Goal: Contribute content: Contribute content

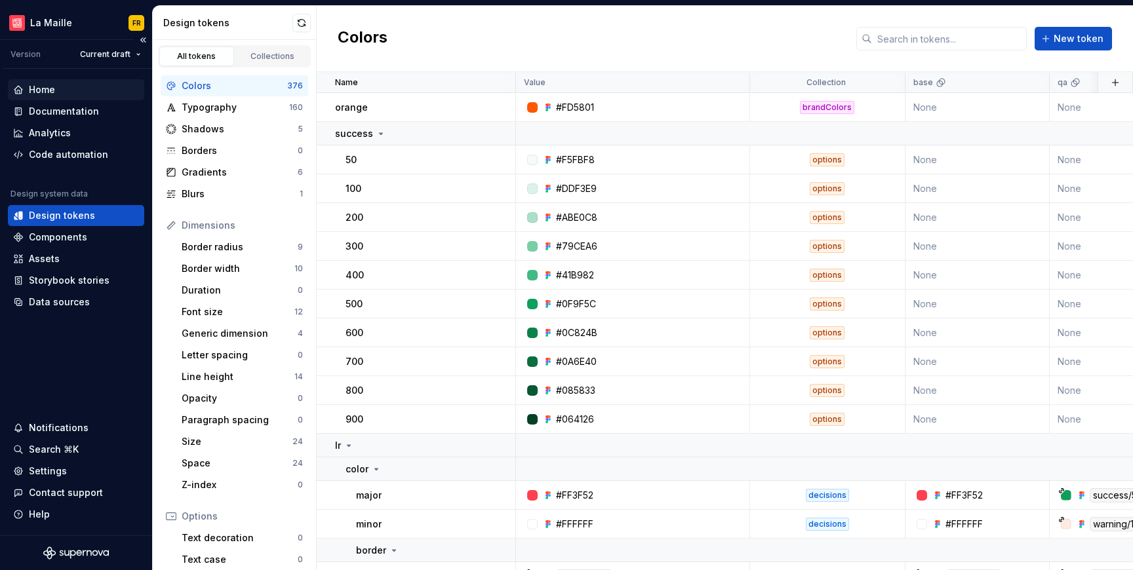
click at [39, 91] on div "Home" at bounding box center [42, 89] width 26 height 13
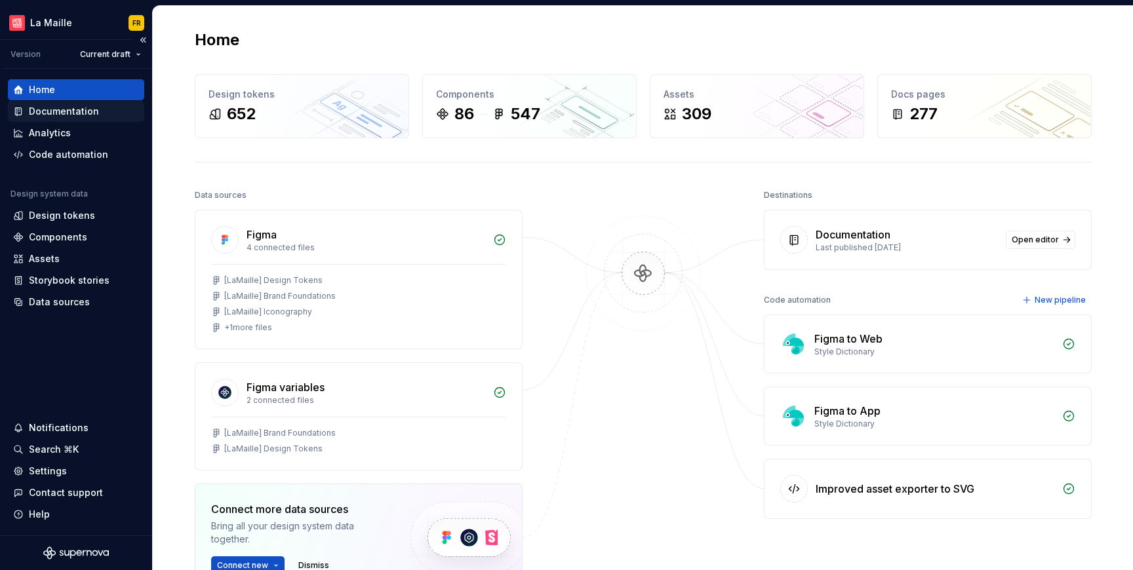
click at [76, 108] on div "Documentation" at bounding box center [64, 111] width 70 height 13
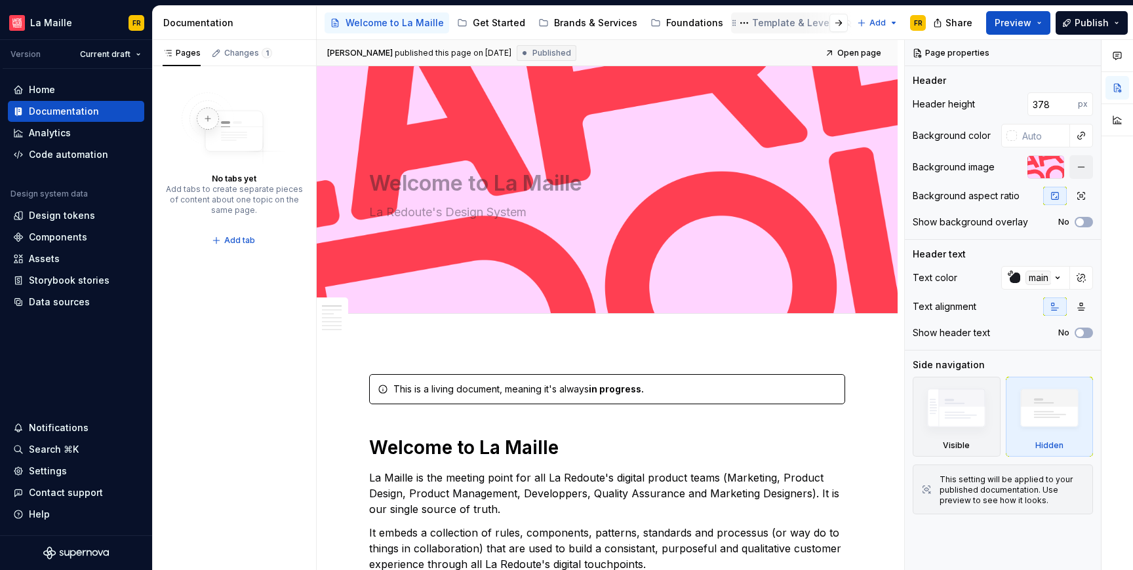
click at [762, 22] on div "Template & Levers" at bounding box center [795, 22] width 86 height 13
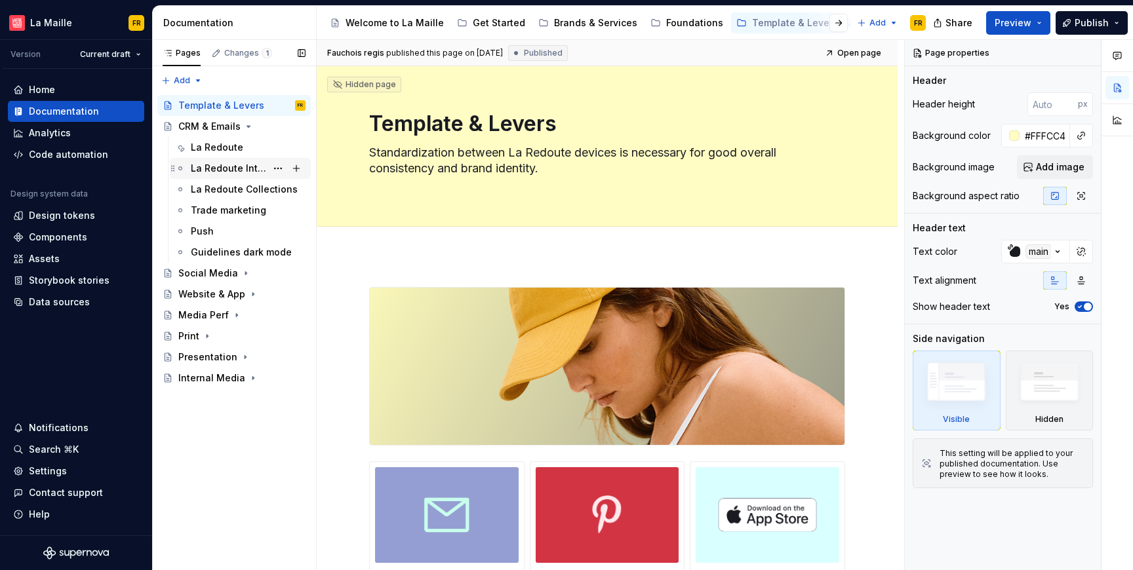
drag, startPoint x: 220, startPoint y: 152, endPoint x: 230, endPoint y: 159, distance: 12.4
click at [220, 152] on div "La Redoute" at bounding box center [217, 147] width 52 height 13
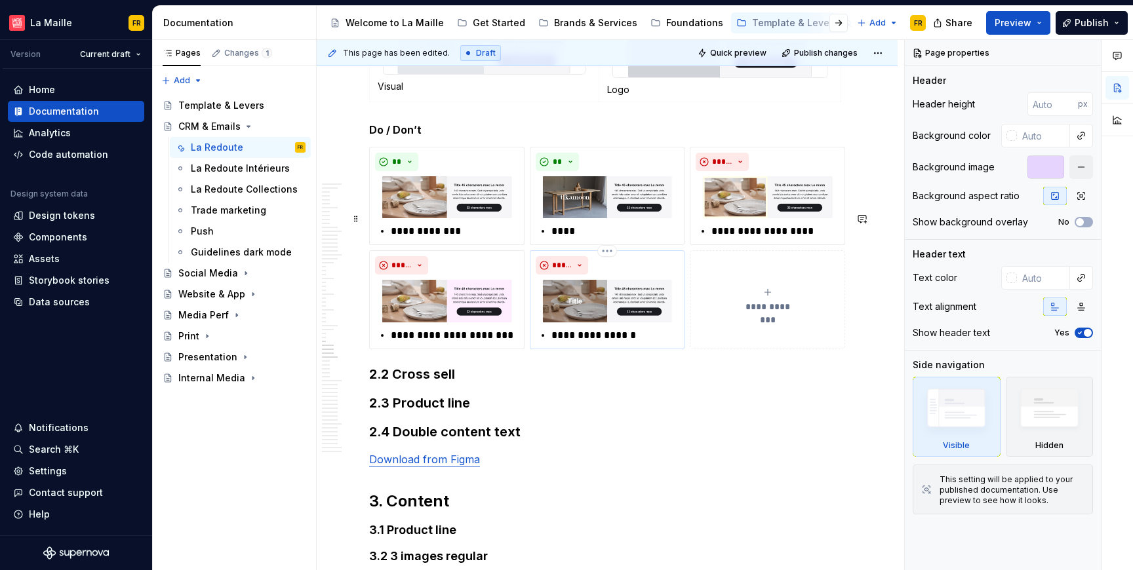
scroll to position [12832, 0]
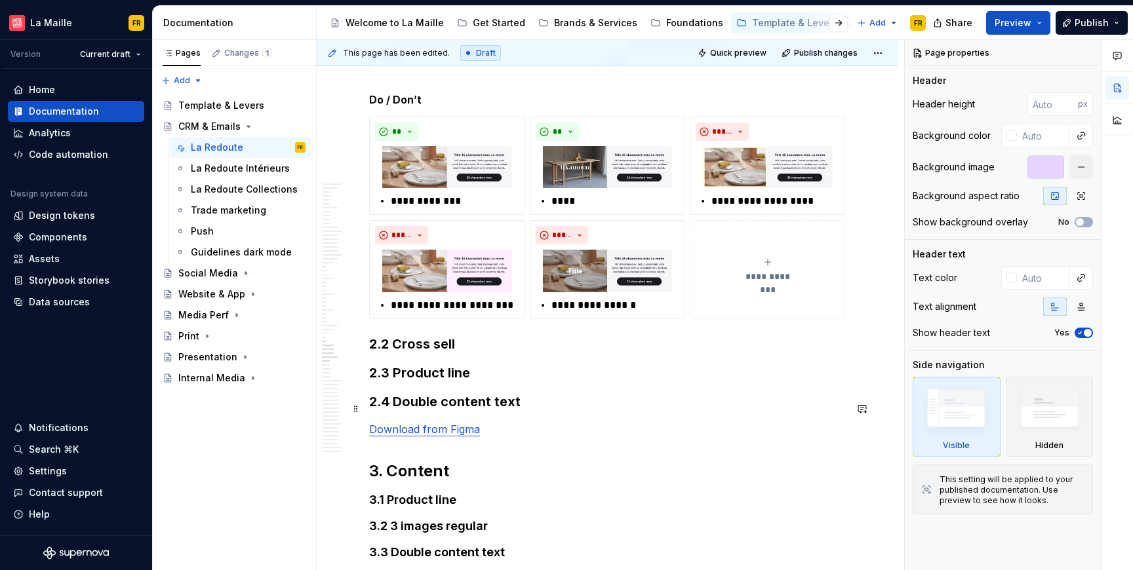
click at [416, 353] on h3 "2.2 Cross sell" at bounding box center [607, 344] width 476 height 18
type textarea "*"
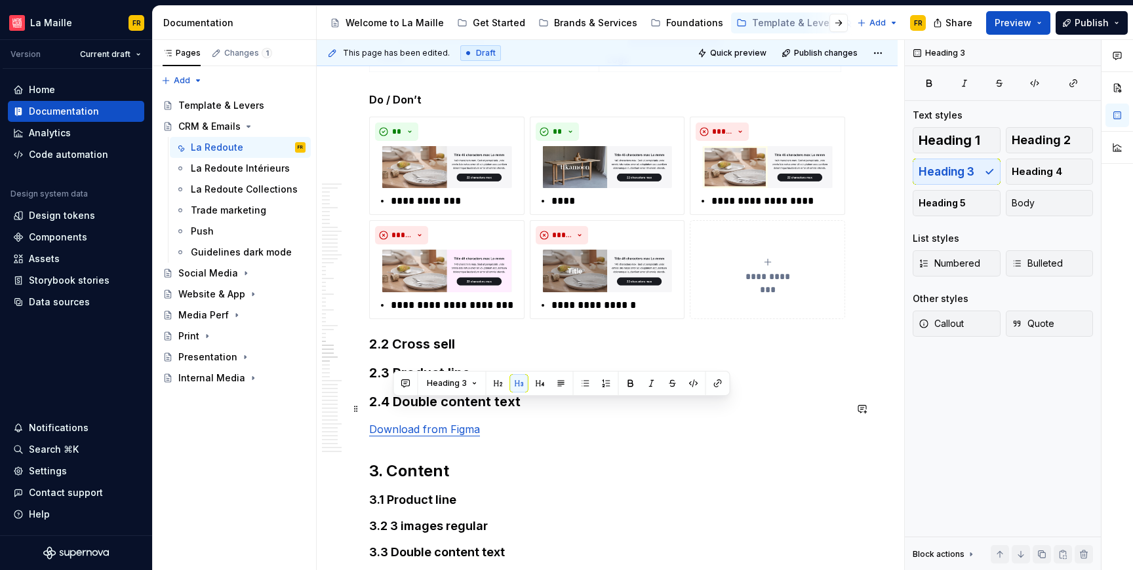
click at [460, 353] on h3 "2.2 Cross sell" at bounding box center [607, 344] width 476 height 18
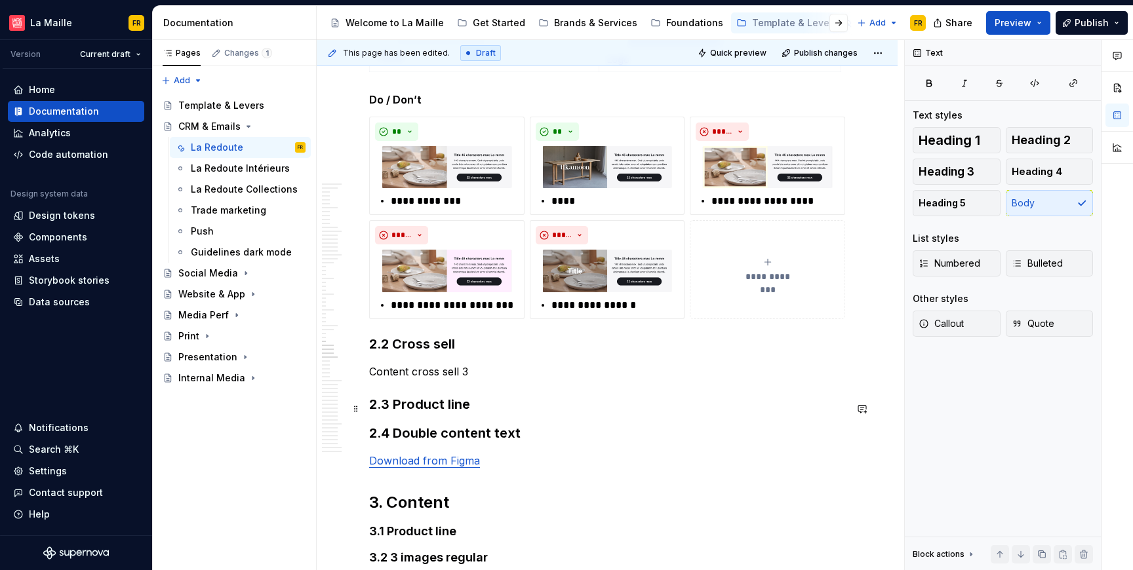
click at [438, 353] on h3 "2.2 Cross sell" at bounding box center [607, 344] width 476 height 18
click at [432, 380] on p "Content cross sell 3" at bounding box center [607, 372] width 476 height 16
click at [1081, 167] on button "Heading 4" at bounding box center [1050, 172] width 88 height 26
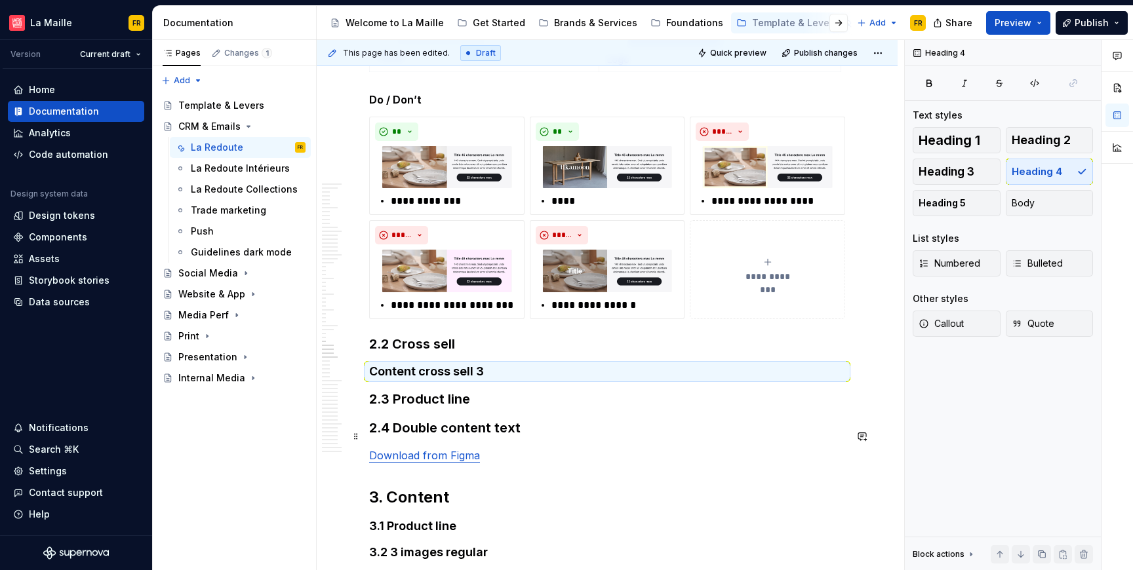
click at [518, 380] on h4 "Content cross sell 3" at bounding box center [607, 372] width 476 height 16
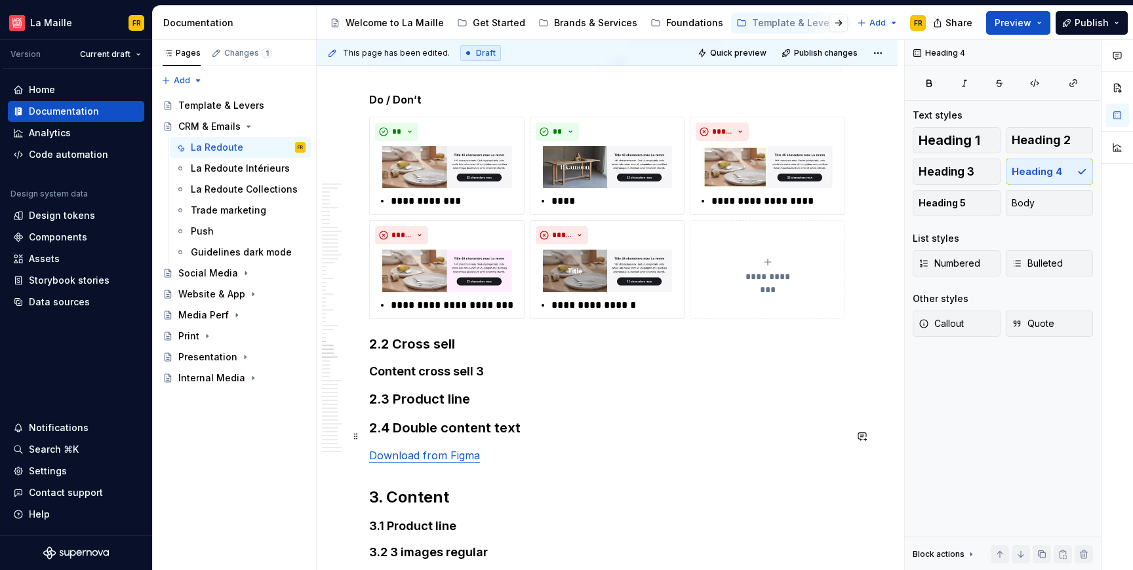
click at [490, 380] on h4 "Content cross sell 3" at bounding box center [607, 372] width 476 height 16
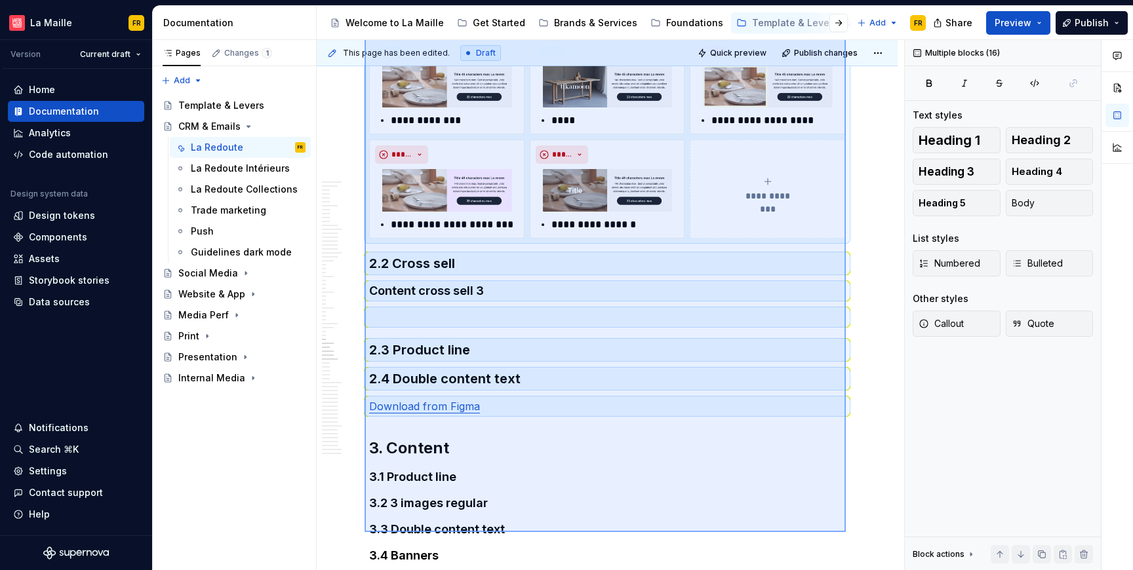
scroll to position [12918, 0]
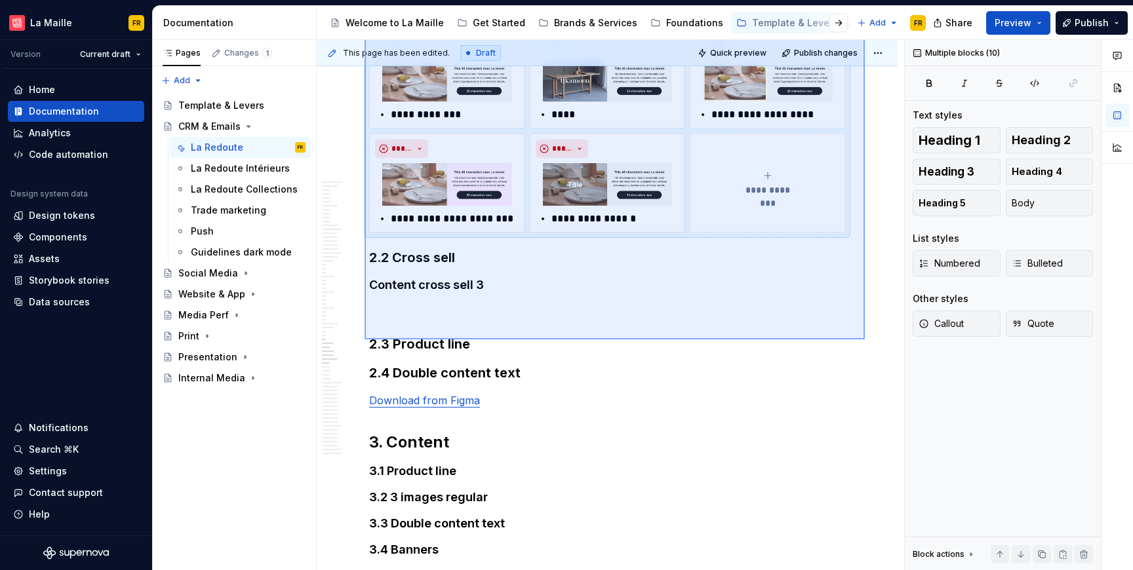
drag, startPoint x: 365, startPoint y: 302, endPoint x: 865, endPoint y: 340, distance: 501.7
click at [865, 340] on div "This page has been edited. Draft Quick preview Publish changes Hidden page CRM …" at bounding box center [610, 305] width 587 height 531
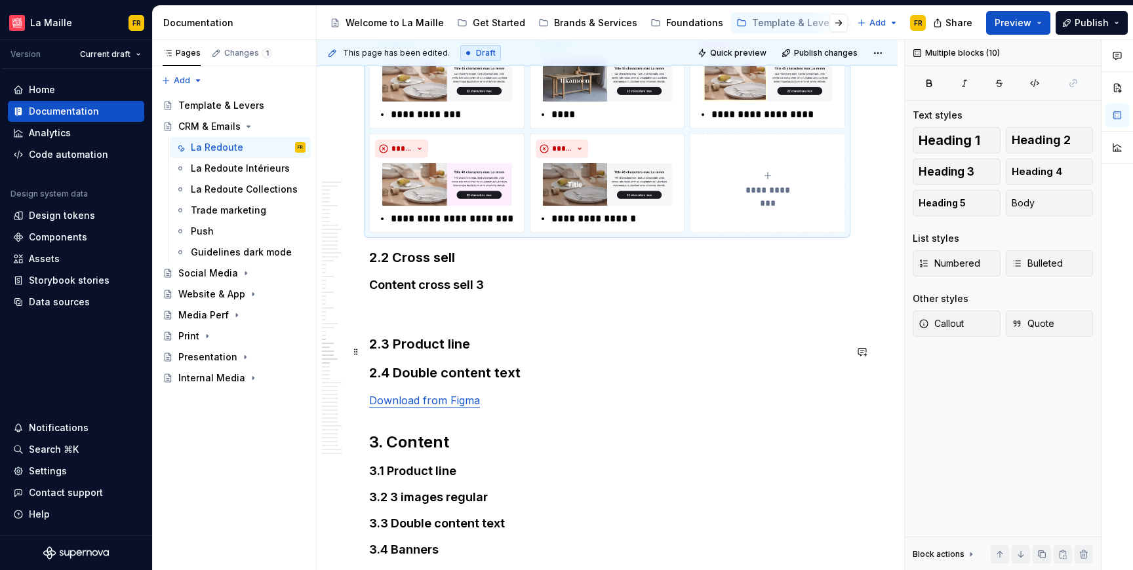
copy div "2.1 Banner Components Figma representations of components. Desk version Mobile …"
click at [437, 319] on p at bounding box center [607, 312] width 476 height 16
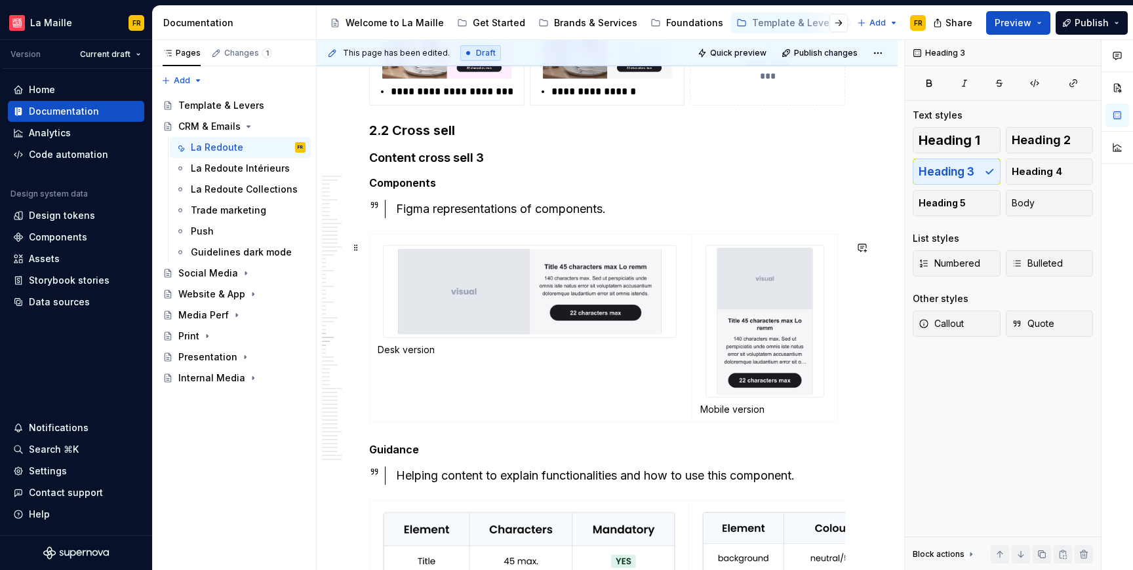
scroll to position [13121, 0]
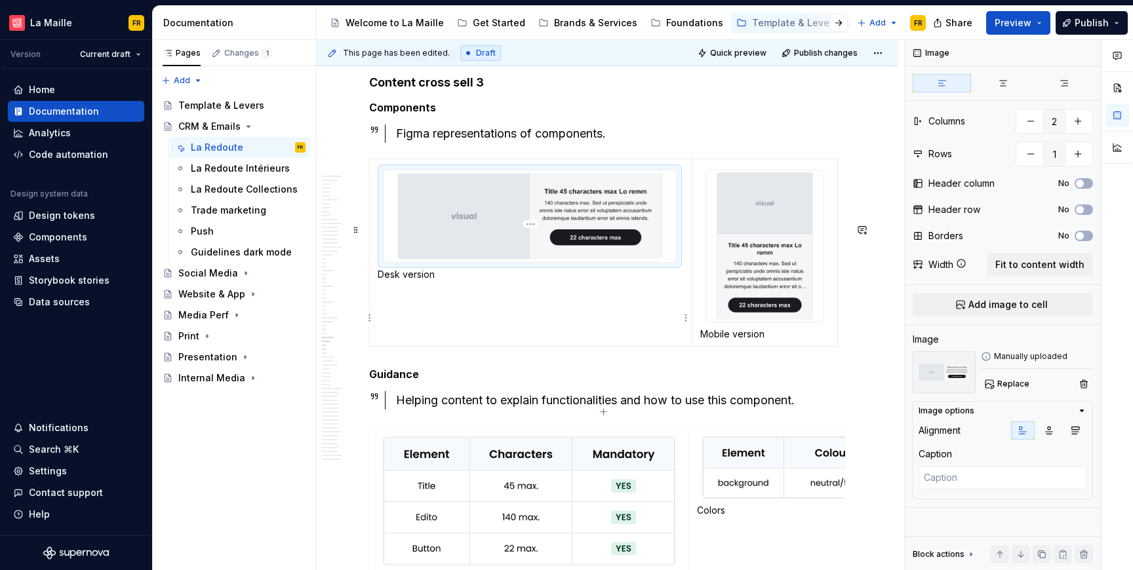
click at [515, 263] on img at bounding box center [530, 216] width 292 height 92
click at [1010, 386] on span "Replace" at bounding box center [1013, 384] width 32 height 10
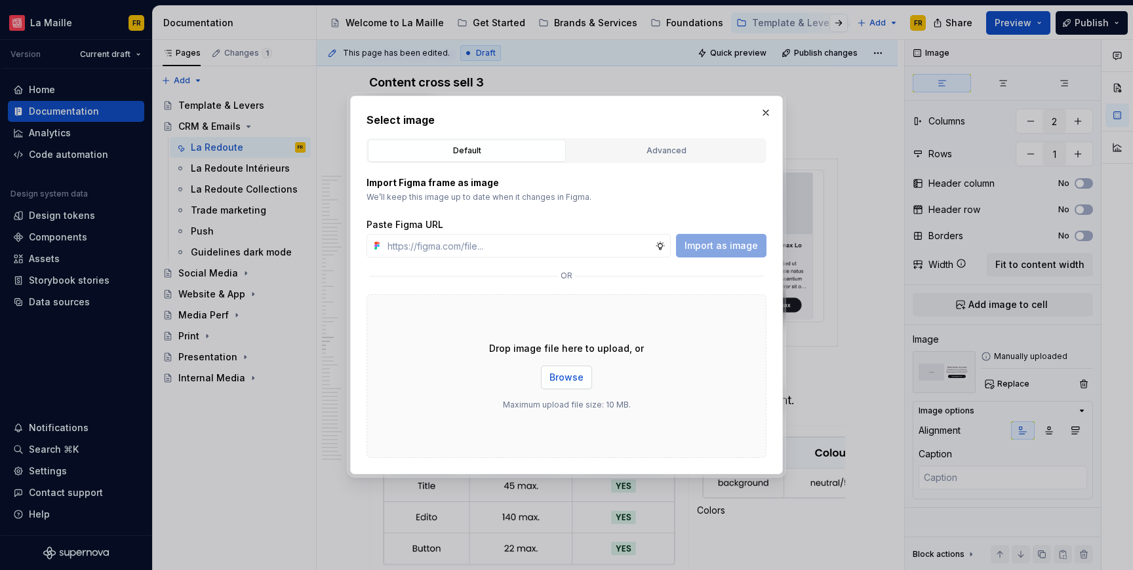
click at [574, 376] on span "Browse" at bounding box center [566, 377] width 34 height 13
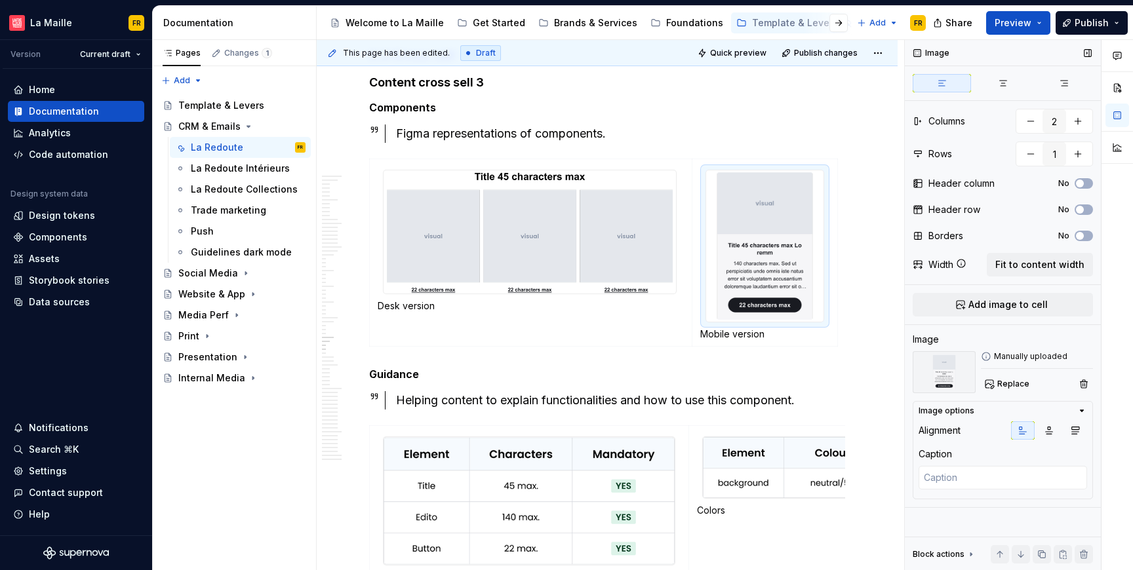
click at [1014, 393] on div "Image Columns 2 Rows 1 Header column No Header row No Borders No Width Fit to c…" at bounding box center [1003, 305] width 196 height 531
click at [997, 388] on span "Replace" at bounding box center [1013, 384] width 32 height 10
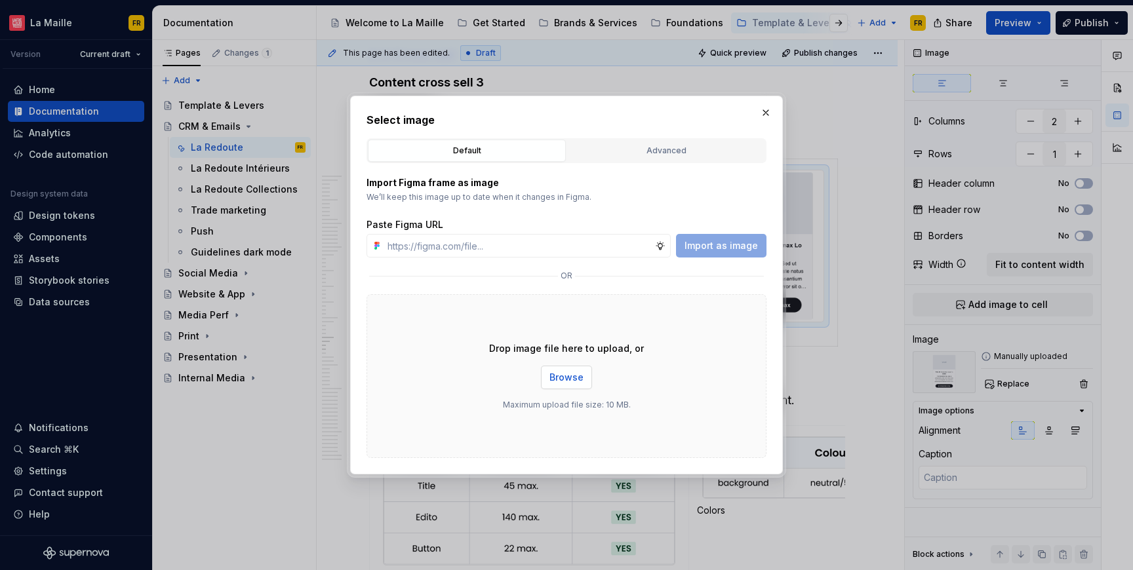
click at [557, 386] on button "Browse" at bounding box center [566, 378] width 51 height 24
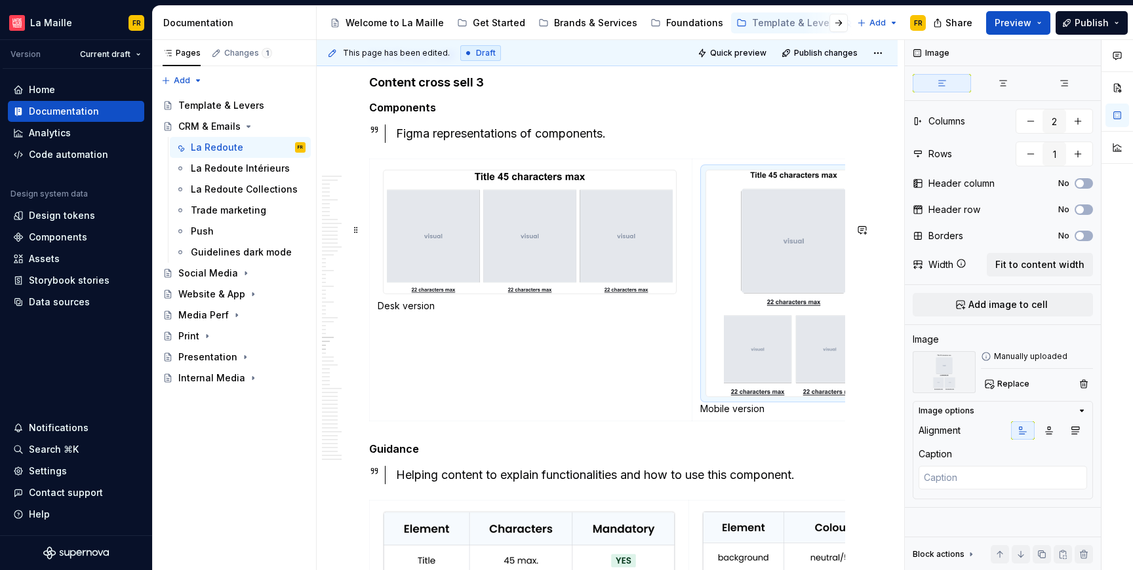
drag, startPoint x: 836, startPoint y: 340, endPoint x: 894, endPoint y: 354, distance: 59.5
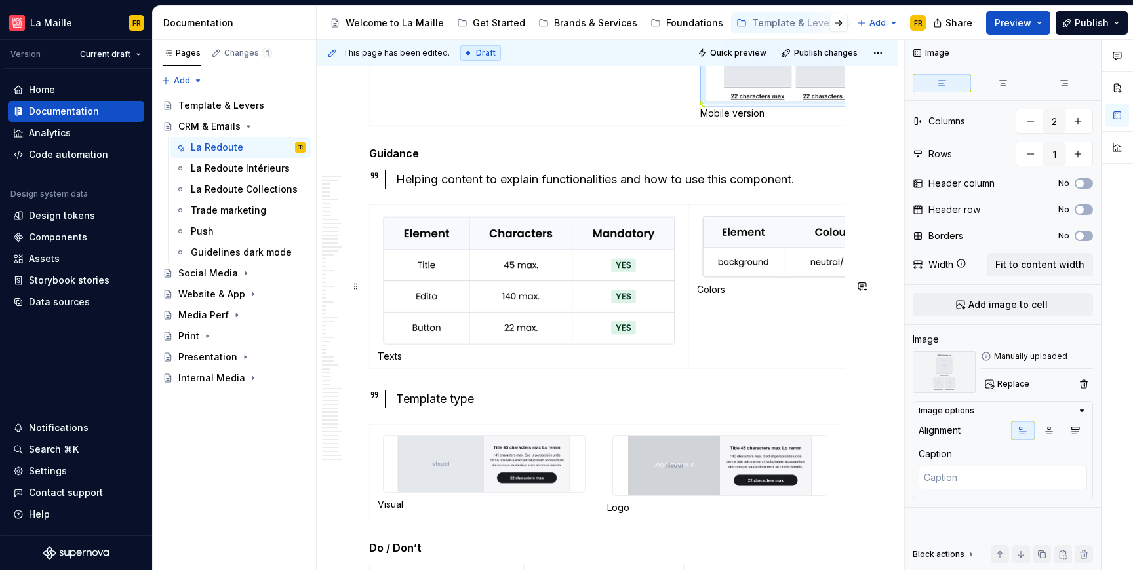
scroll to position [13417, 0]
click at [736, 277] on img at bounding box center [792, 246] width 178 height 61
click at [1033, 122] on button "button" at bounding box center [1031, 121] width 24 height 24
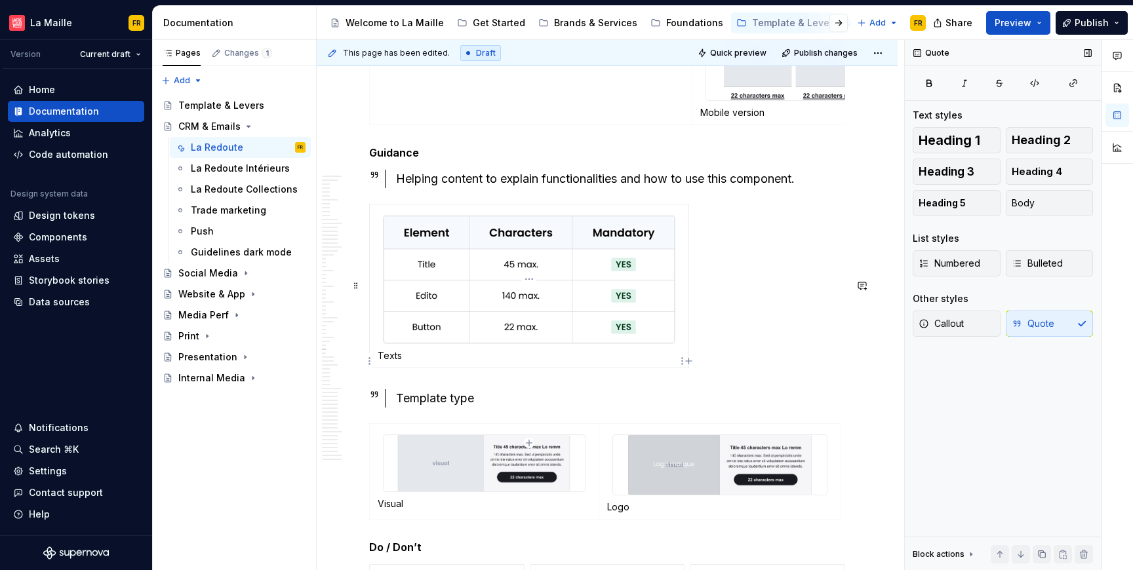
click at [582, 344] on img at bounding box center [529, 280] width 291 height 128
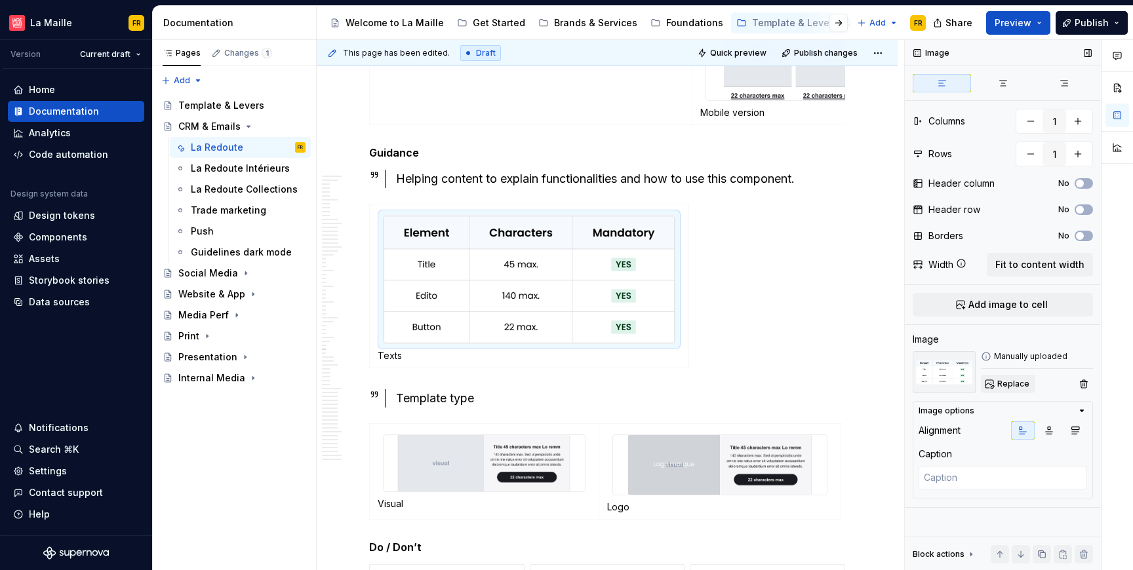
click at [1012, 386] on span "Replace" at bounding box center [1013, 384] width 32 height 10
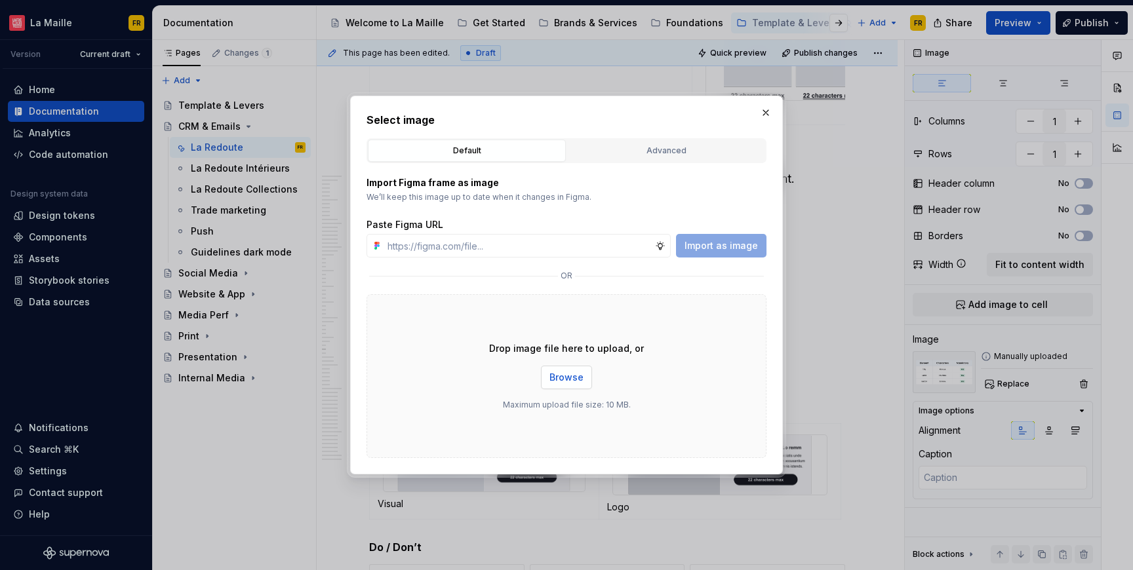
click at [572, 381] on span "Browse" at bounding box center [566, 377] width 34 height 13
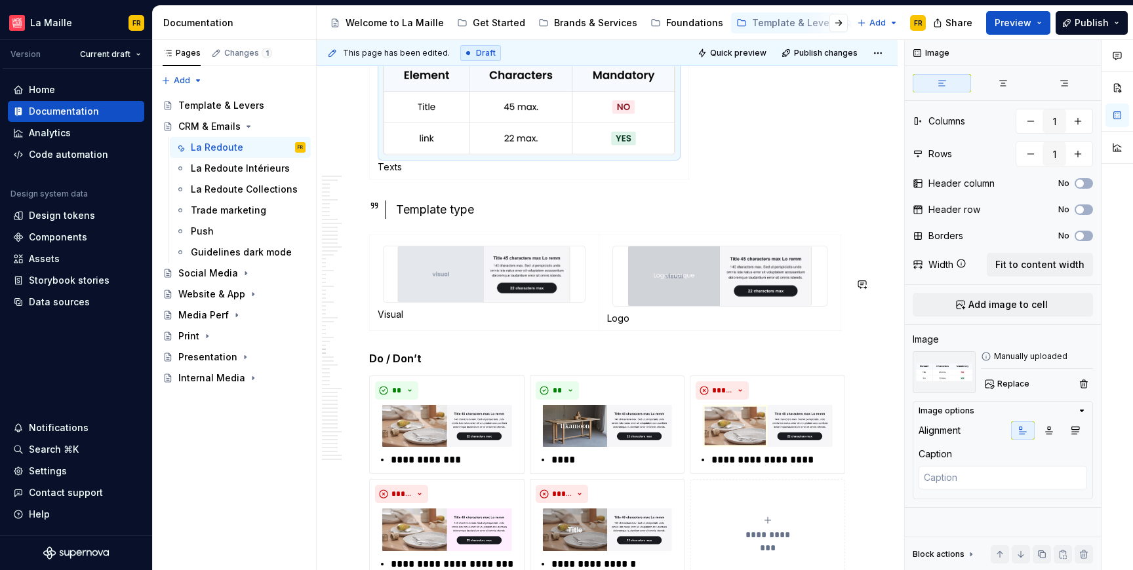
scroll to position [13596, 0]
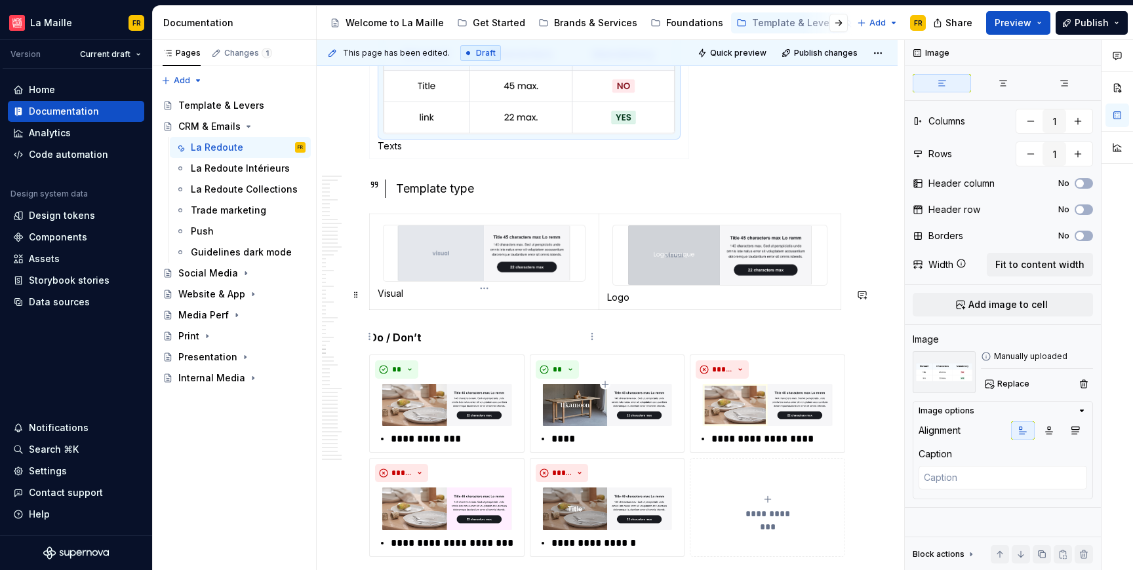
type textarea "*"
type input "2"
click at [540, 282] on img at bounding box center [484, 254] width 201 height 56
click at [1006, 385] on span "Replace" at bounding box center [1013, 384] width 32 height 10
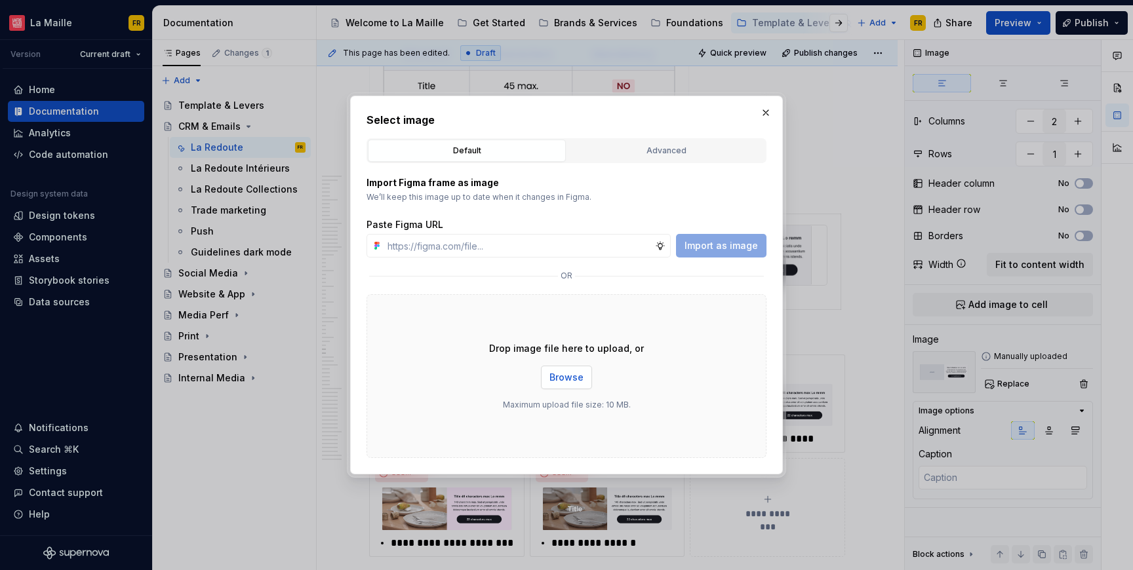
click at [563, 376] on span "Browse" at bounding box center [566, 377] width 34 height 13
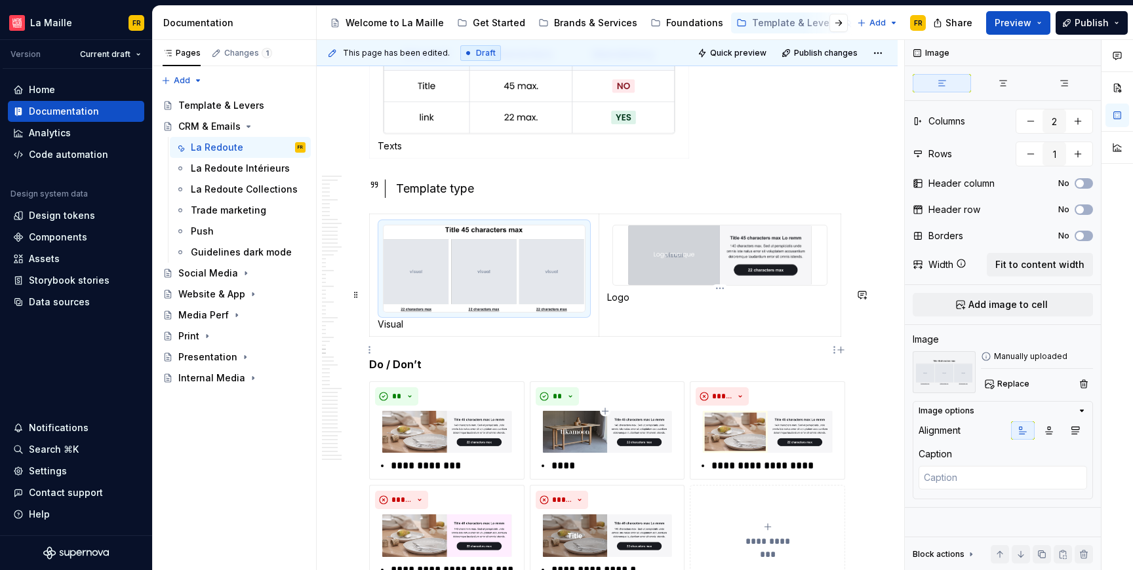
click at [739, 285] on img at bounding box center [720, 256] width 214 height 60
click at [1002, 384] on span "Replace" at bounding box center [1013, 384] width 32 height 10
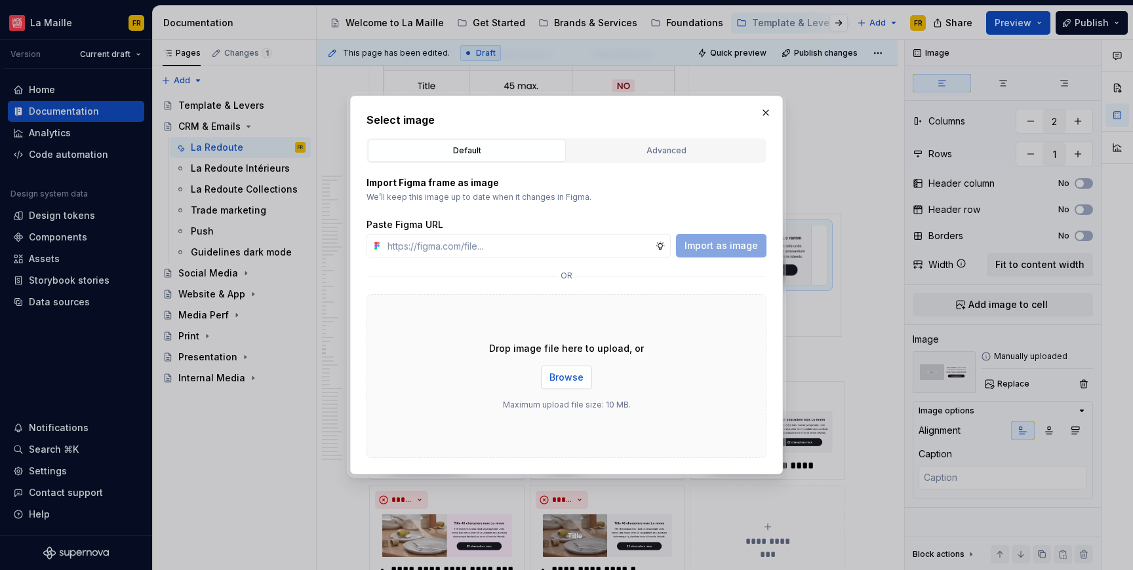
click at [569, 379] on span "Browse" at bounding box center [566, 377] width 34 height 13
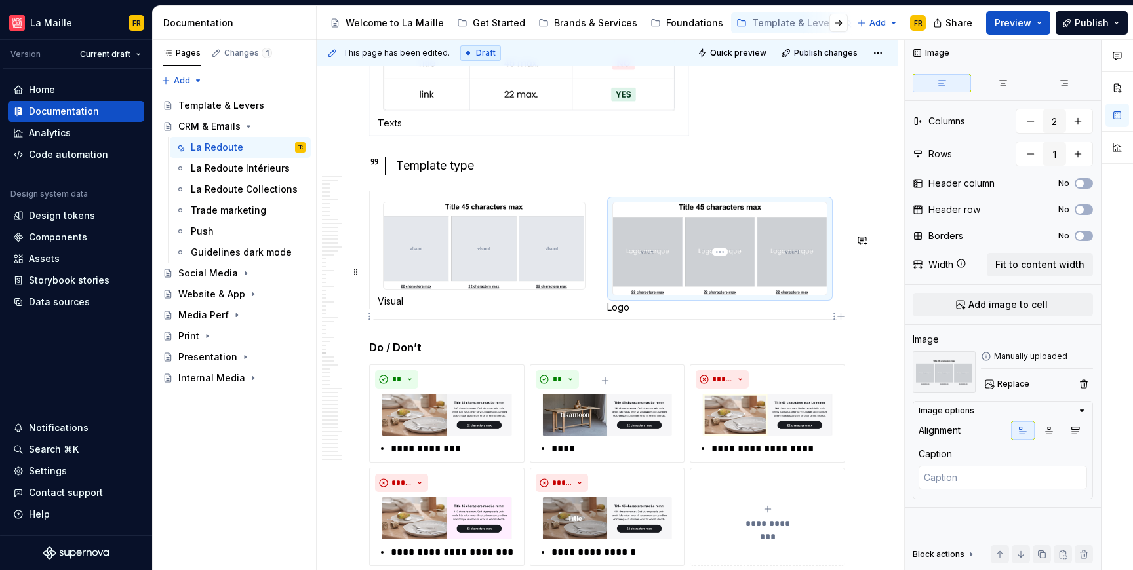
scroll to position [13633, 0]
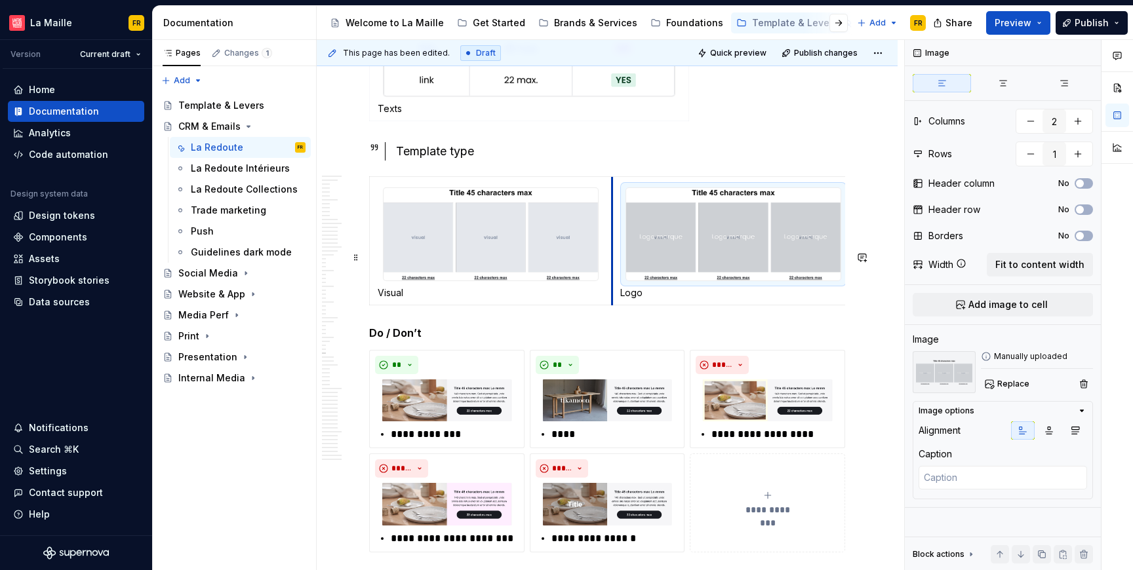
drag, startPoint x: 598, startPoint y: 308, endPoint x: 612, endPoint y: 306, distance: 13.9
click at [612, 306] on td "Logo" at bounding box center [733, 240] width 243 height 129
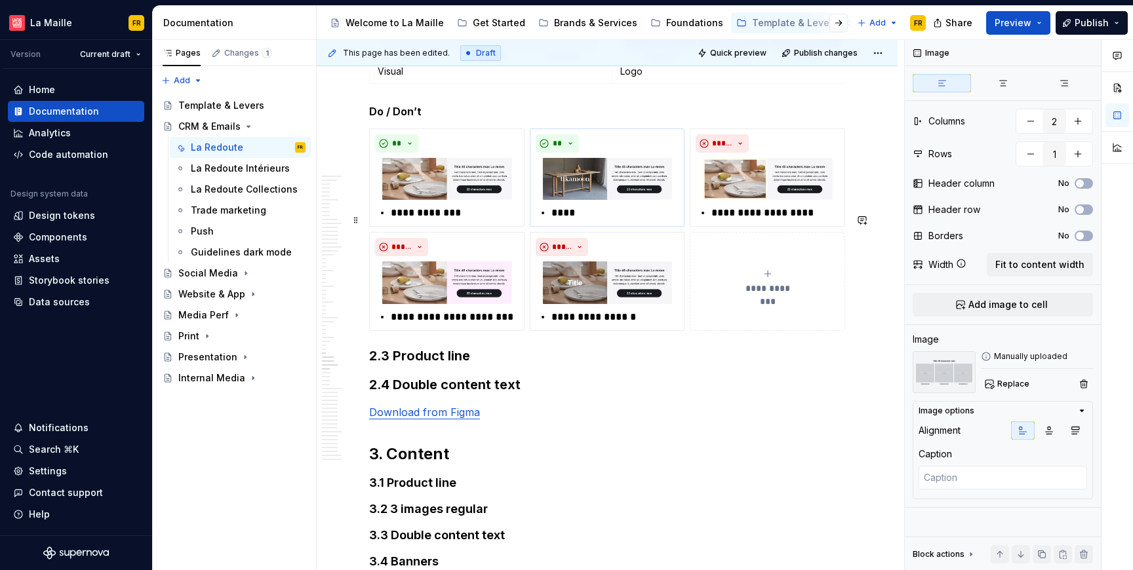
scroll to position [13857, 0]
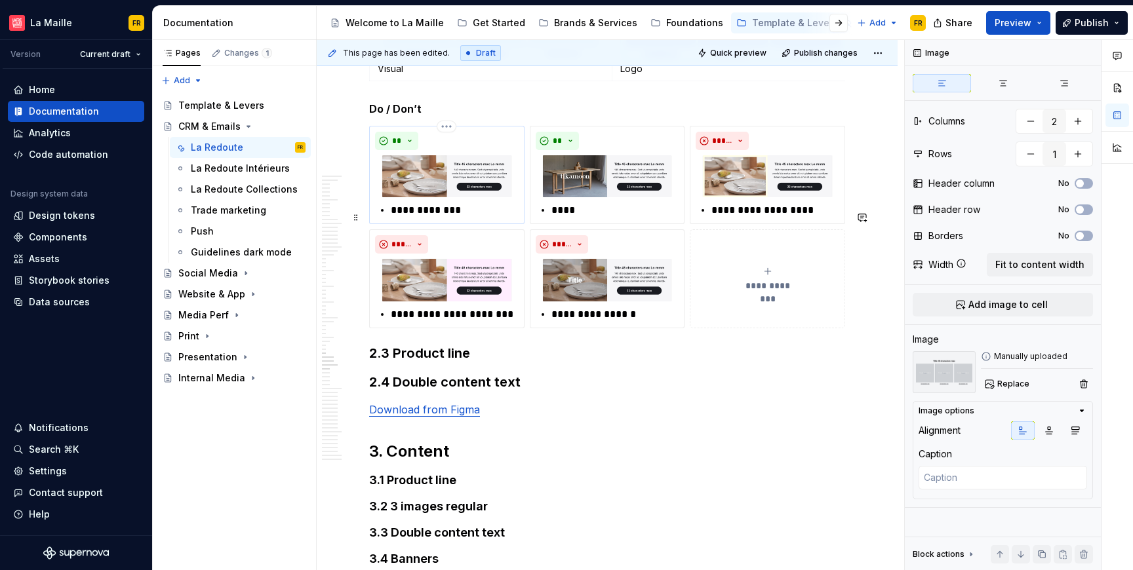
click at [450, 197] on img at bounding box center [447, 176] width 144 height 42
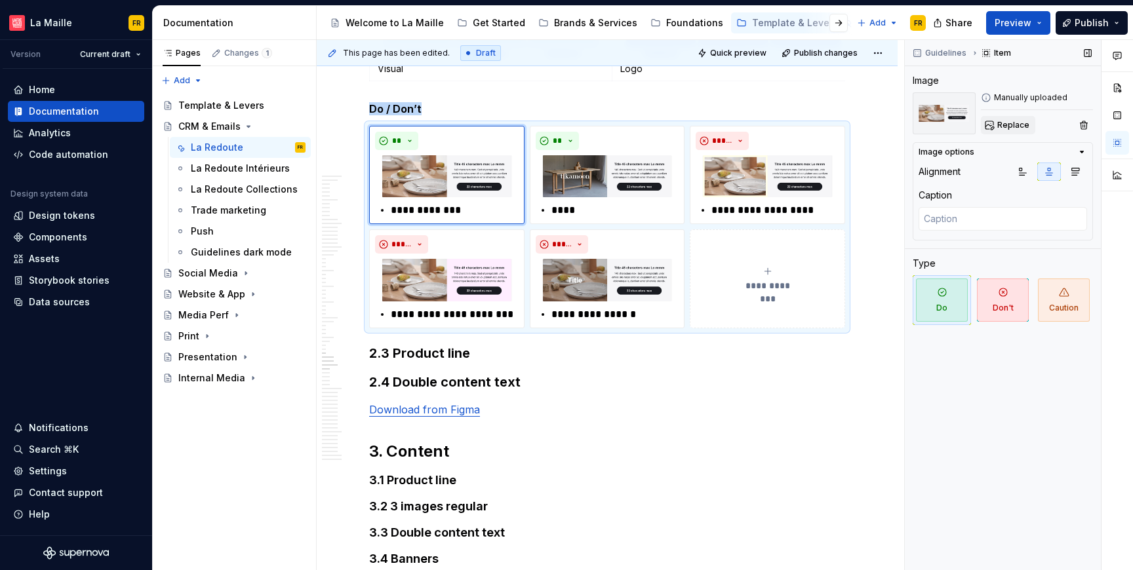
click at [1012, 122] on span "Replace" at bounding box center [1013, 125] width 32 height 10
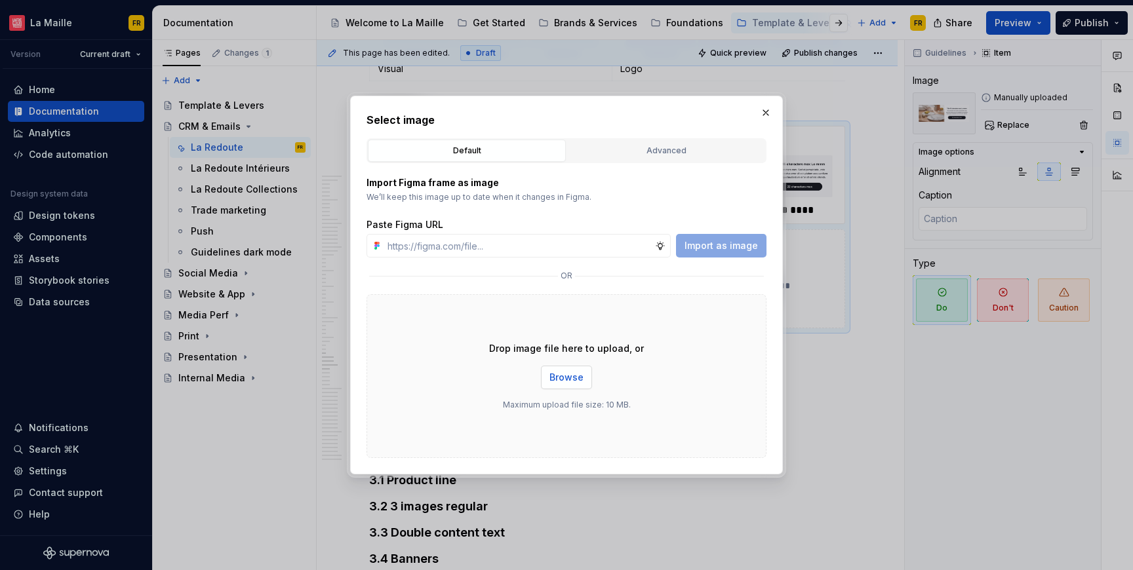
click at [559, 384] on button "Browse" at bounding box center [566, 378] width 51 height 24
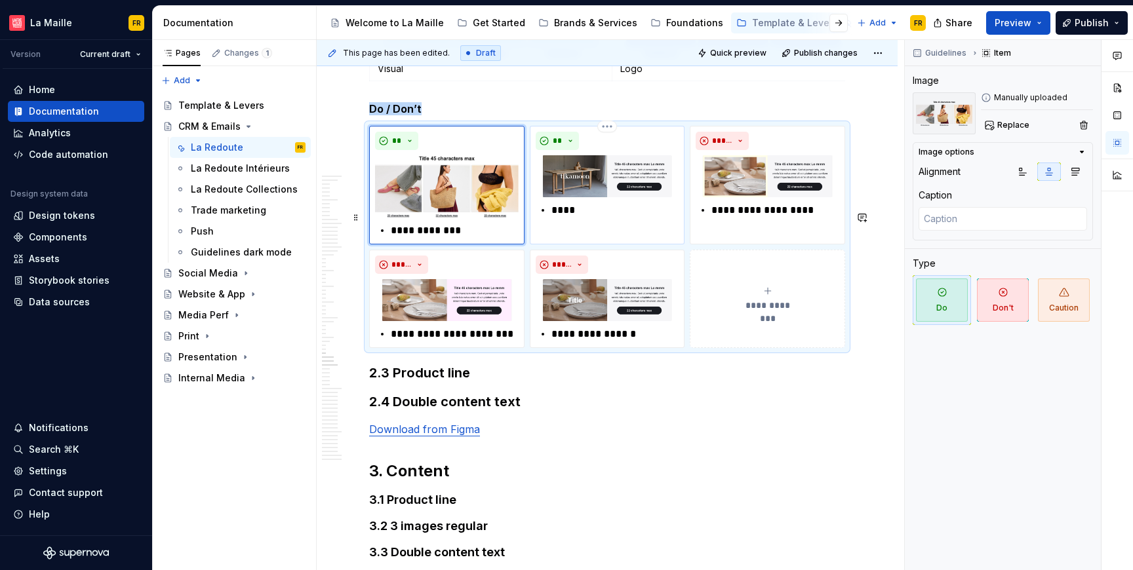
click at [605, 197] on img at bounding box center [608, 176] width 144 height 42
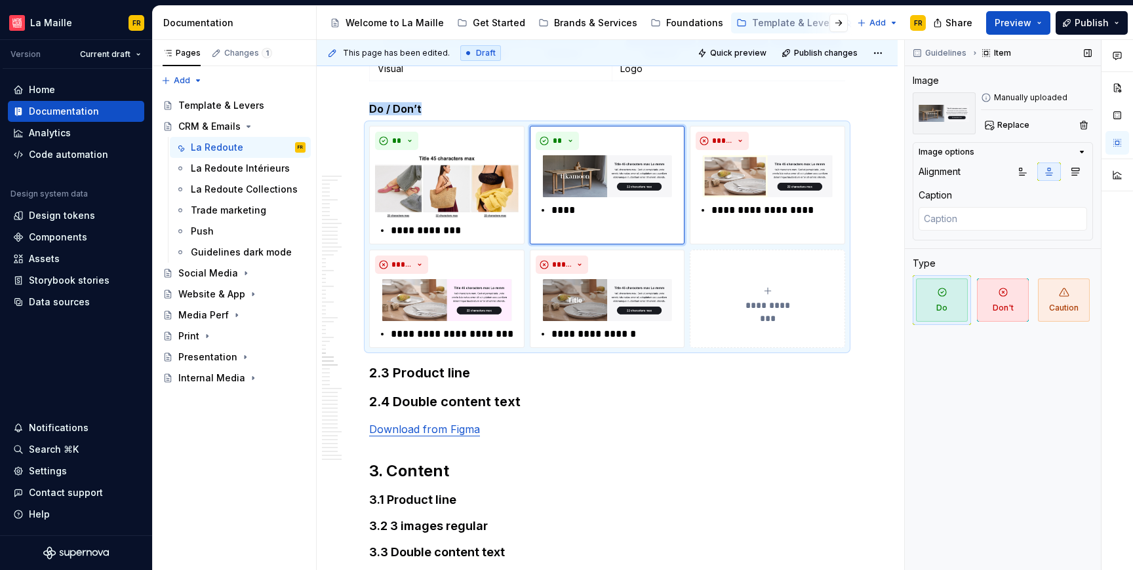
click at [1034, 124] on div "Replace" at bounding box center [1037, 125] width 112 height 18
click at [1013, 127] on span "Replace" at bounding box center [1013, 125] width 32 height 10
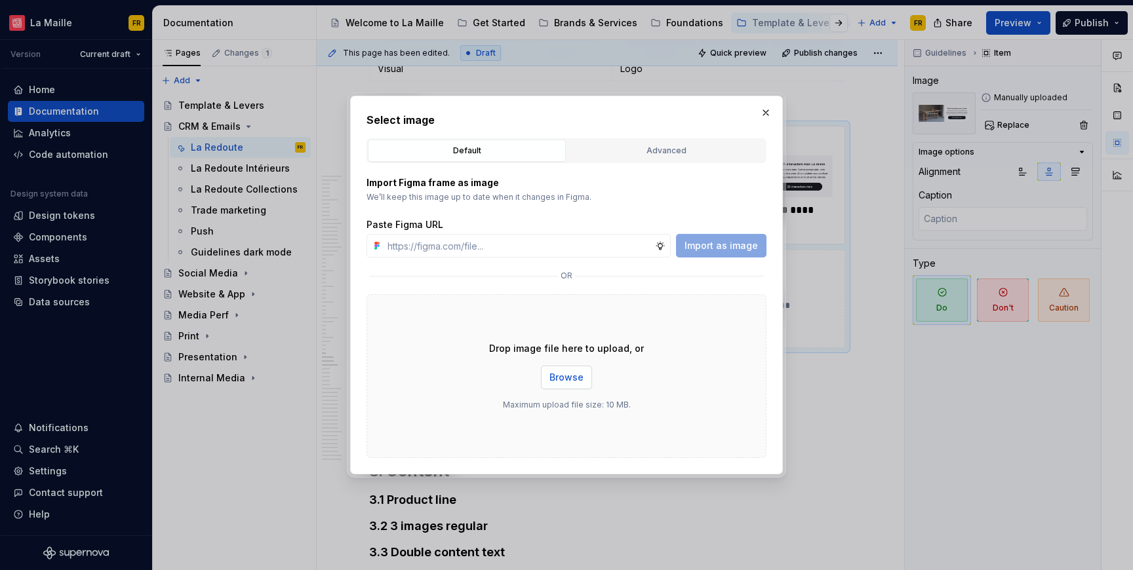
click at [559, 376] on span "Browse" at bounding box center [566, 377] width 34 height 13
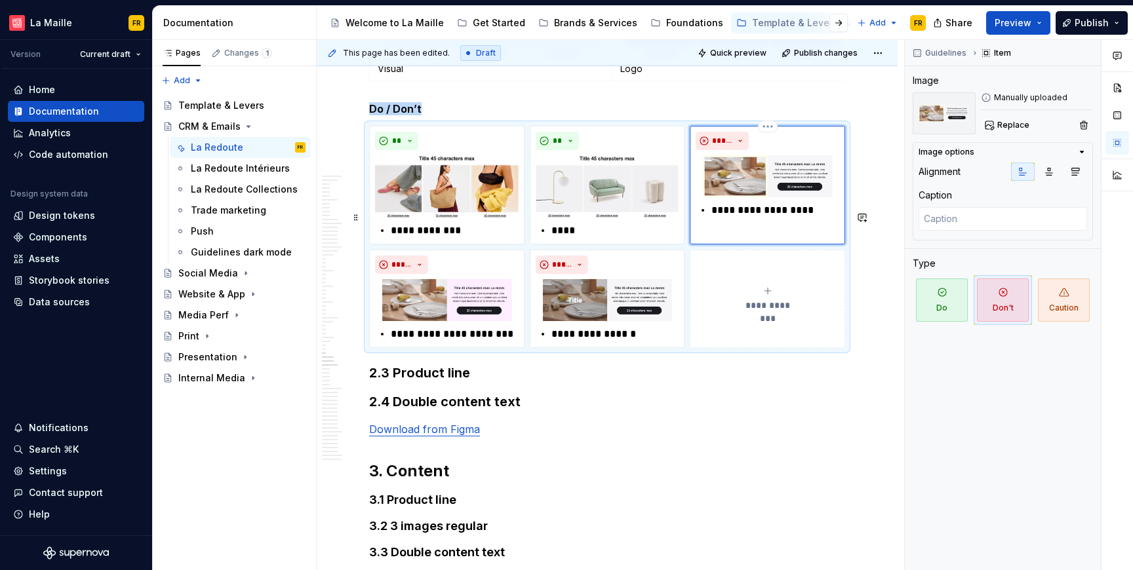
click at [734, 197] on img at bounding box center [768, 176] width 144 height 42
click at [1010, 128] on span "Replace" at bounding box center [1013, 125] width 32 height 10
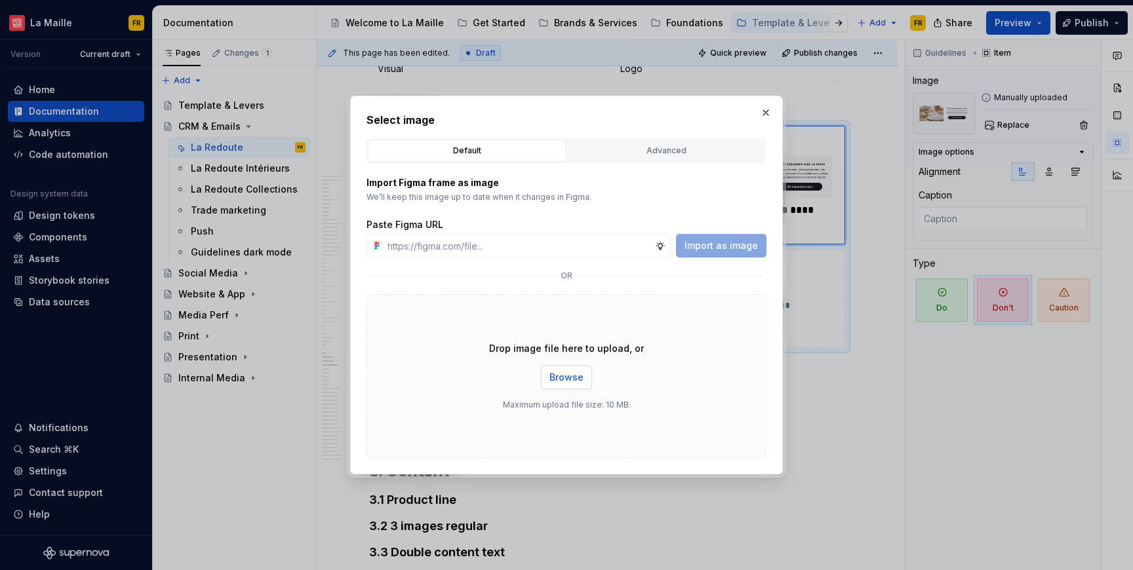
click at [561, 384] on button "Browse" at bounding box center [566, 378] width 51 height 24
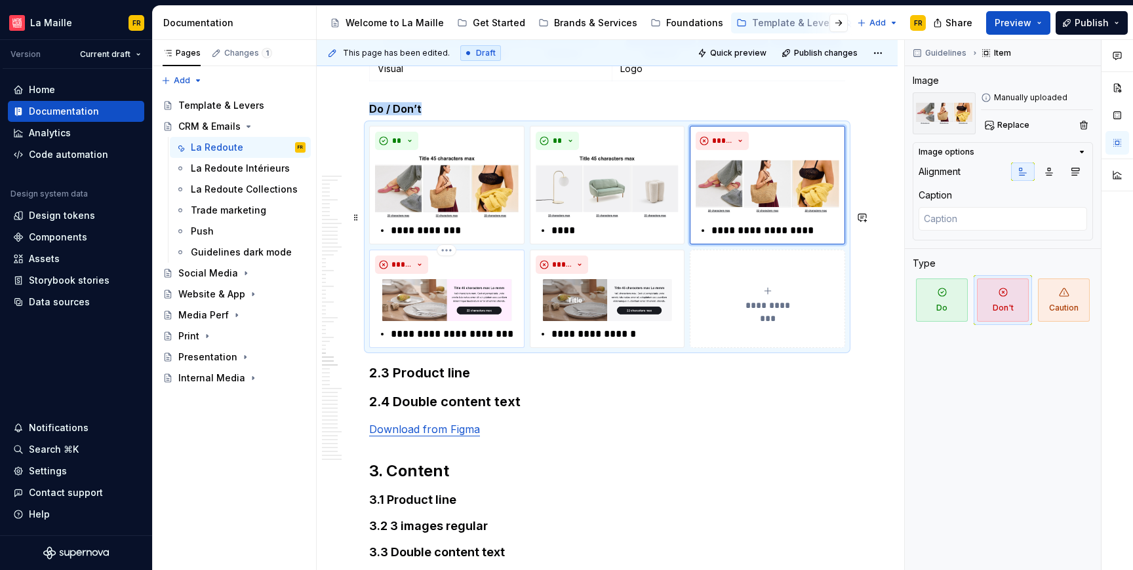
click at [453, 321] on img at bounding box center [447, 300] width 144 height 42
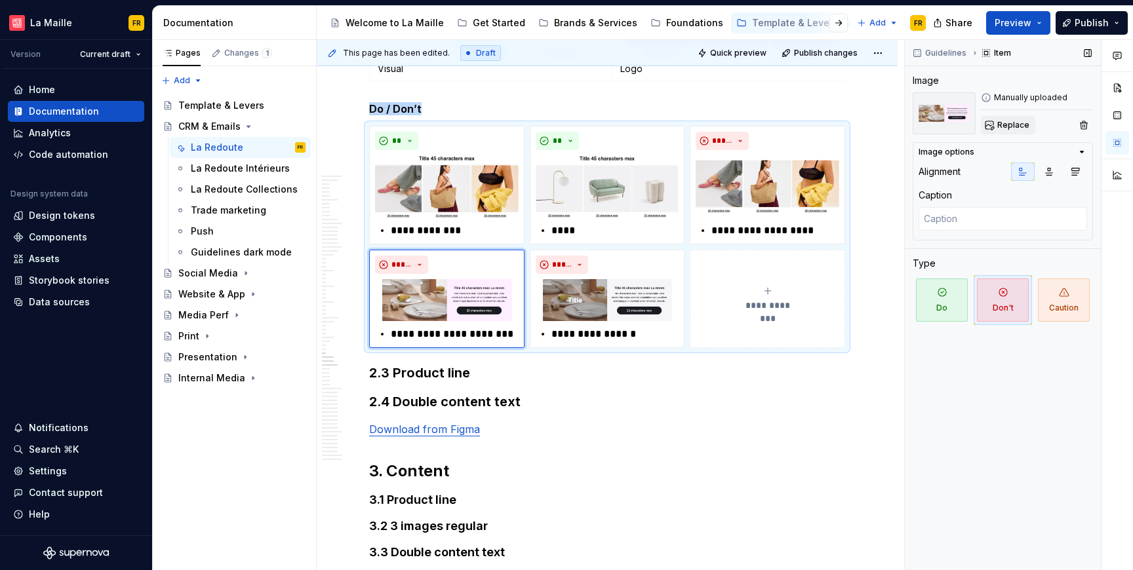
click at [1020, 123] on span "Replace" at bounding box center [1013, 125] width 32 height 10
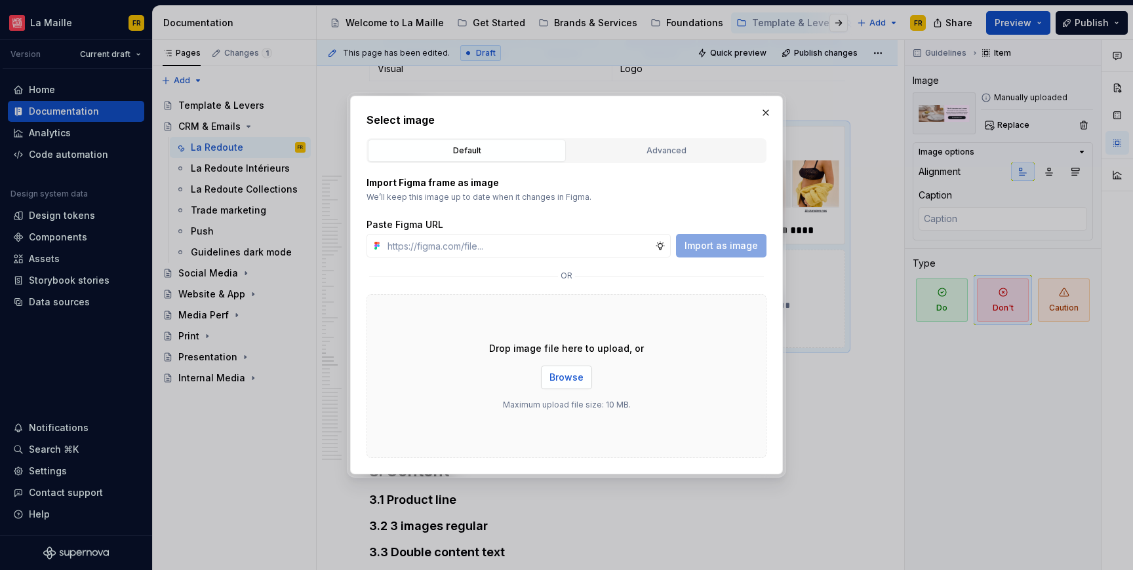
click at [563, 385] on button "Browse" at bounding box center [566, 378] width 51 height 24
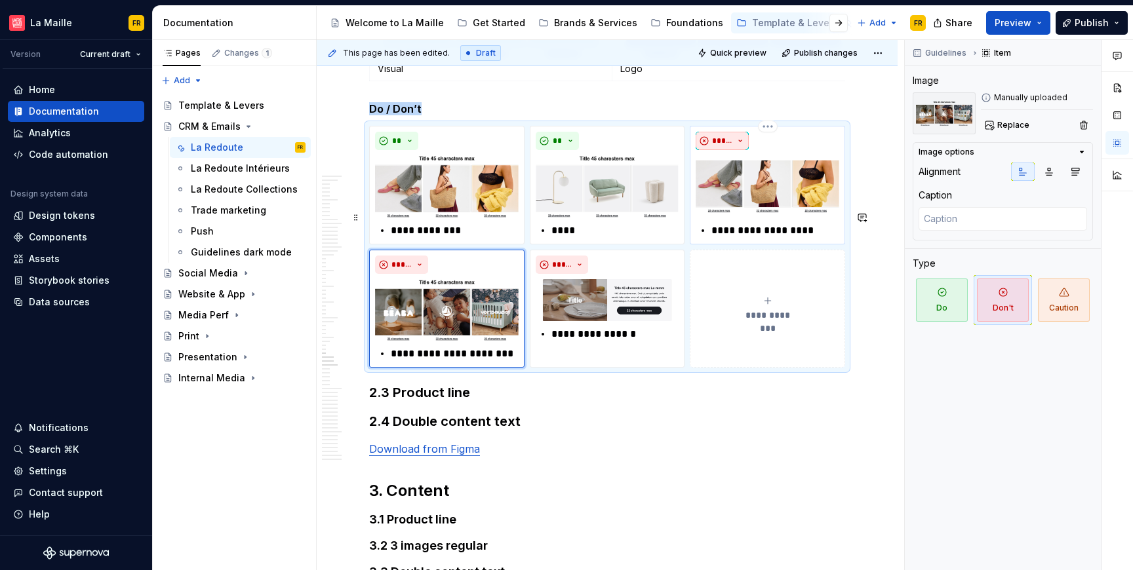
click at [734, 150] on button "*****" at bounding box center [722, 141] width 53 height 18
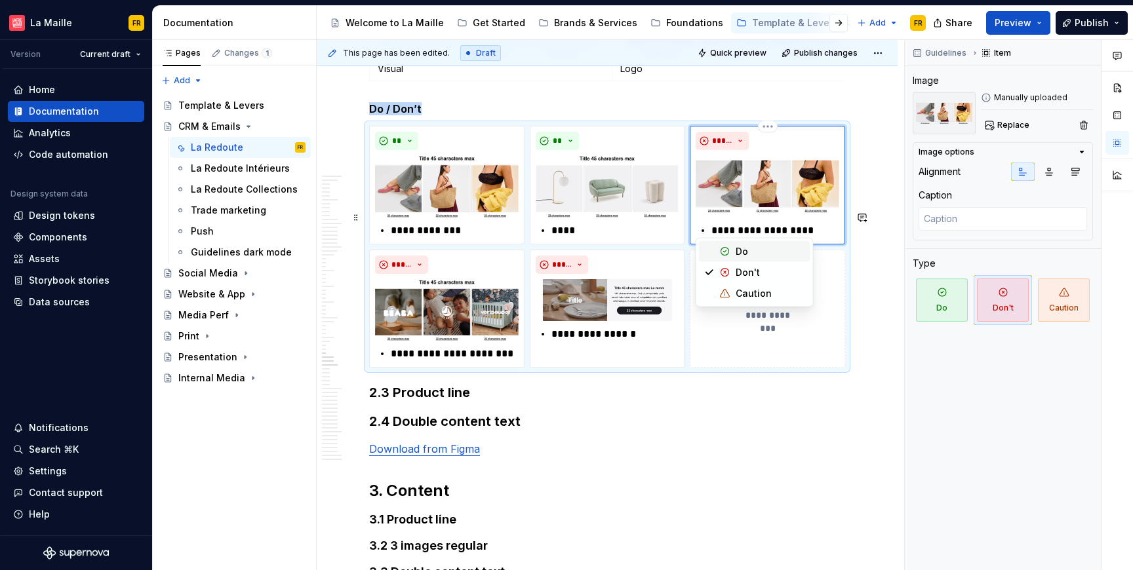
click at [736, 253] on div "Do" at bounding box center [742, 251] width 12 height 13
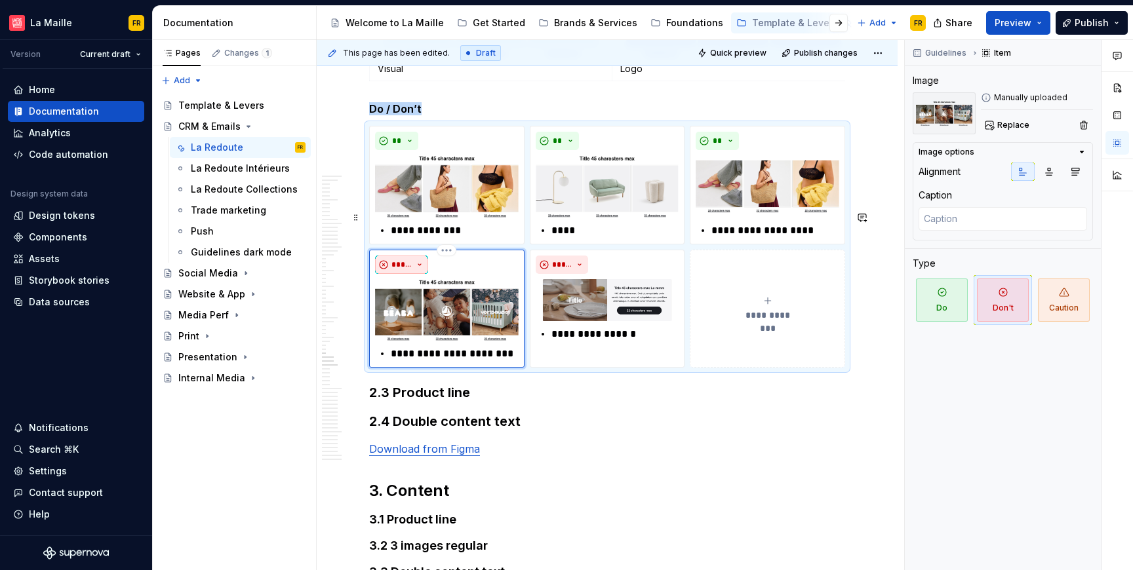
click at [402, 270] on span "*****" at bounding box center [401, 265] width 20 height 10
click at [405, 382] on span "Do" at bounding box center [433, 375] width 111 height 21
click at [645, 321] on img at bounding box center [608, 300] width 144 height 42
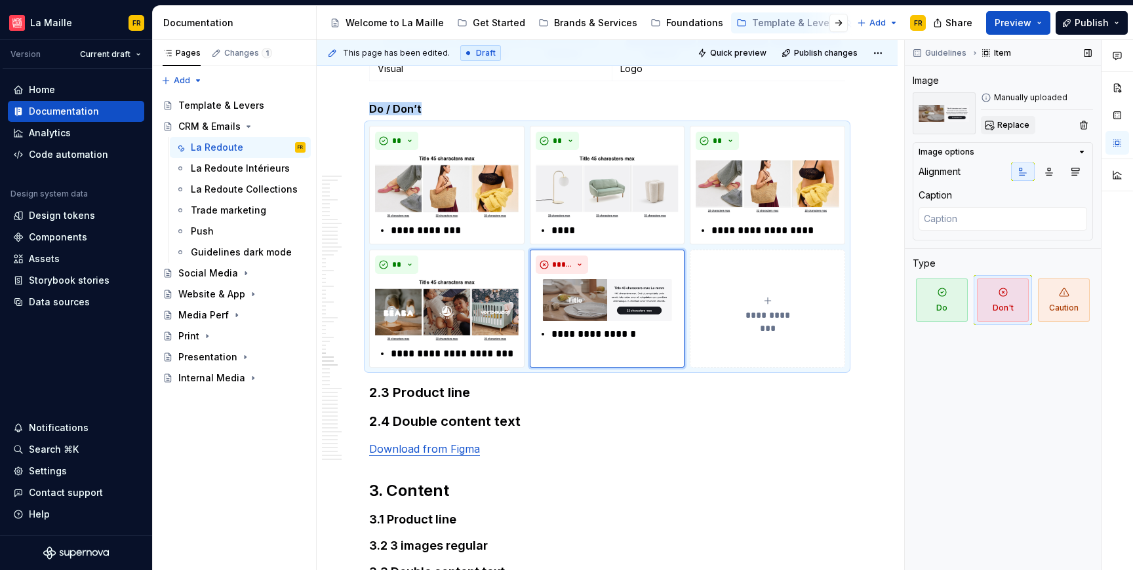
click at [1019, 129] on span "Replace" at bounding box center [1013, 125] width 32 height 10
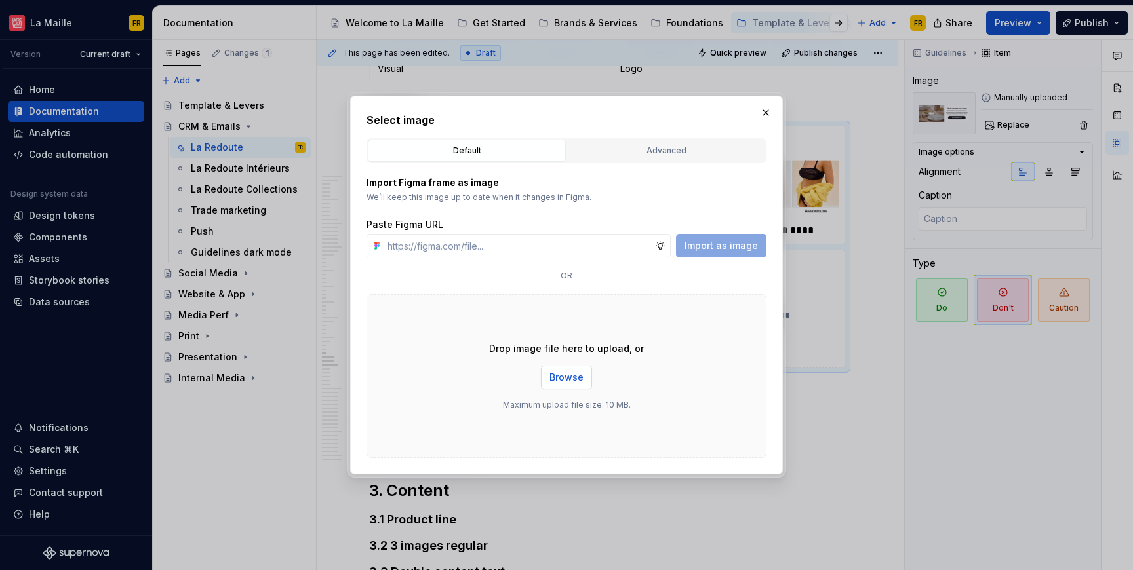
click at [563, 384] on span "Browse" at bounding box center [566, 377] width 34 height 13
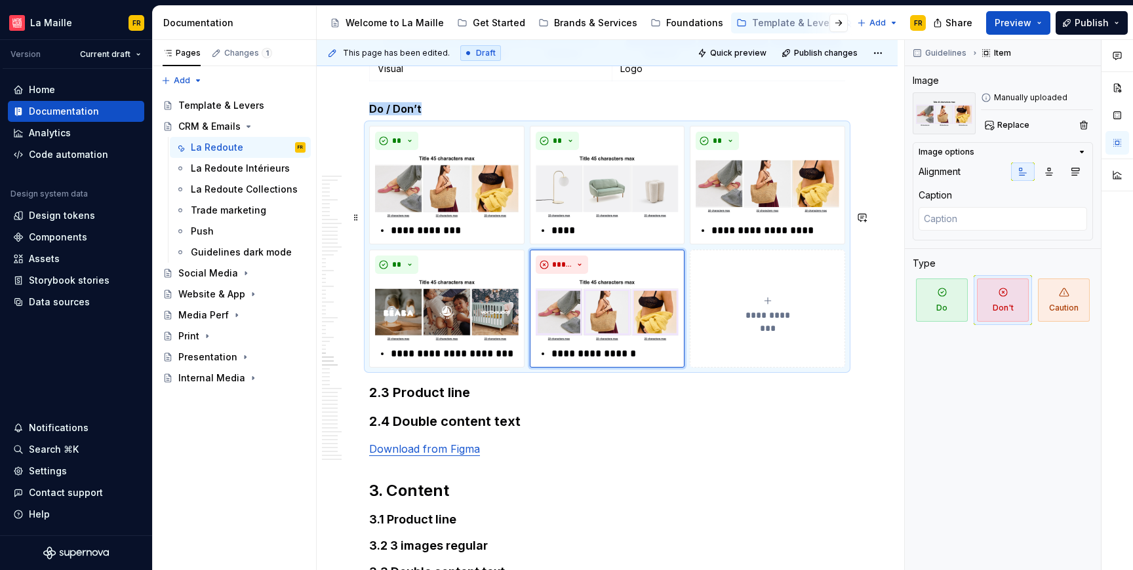
click at [738, 322] on span "**********" at bounding box center [768, 315] width 60 height 13
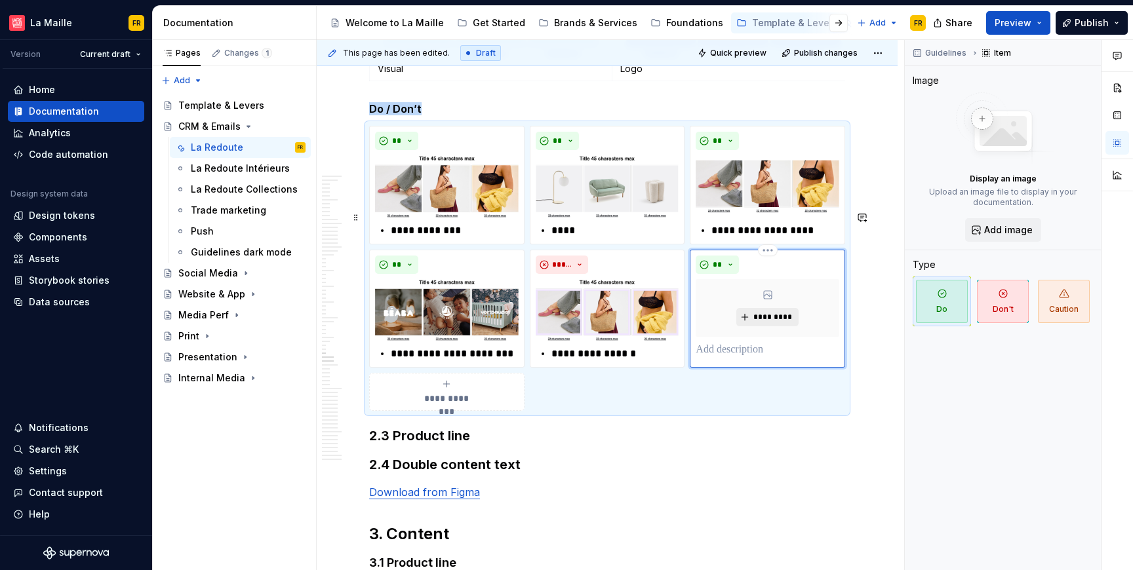
click at [757, 323] on span "*********" at bounding box center [773, 317] width 40 height 10
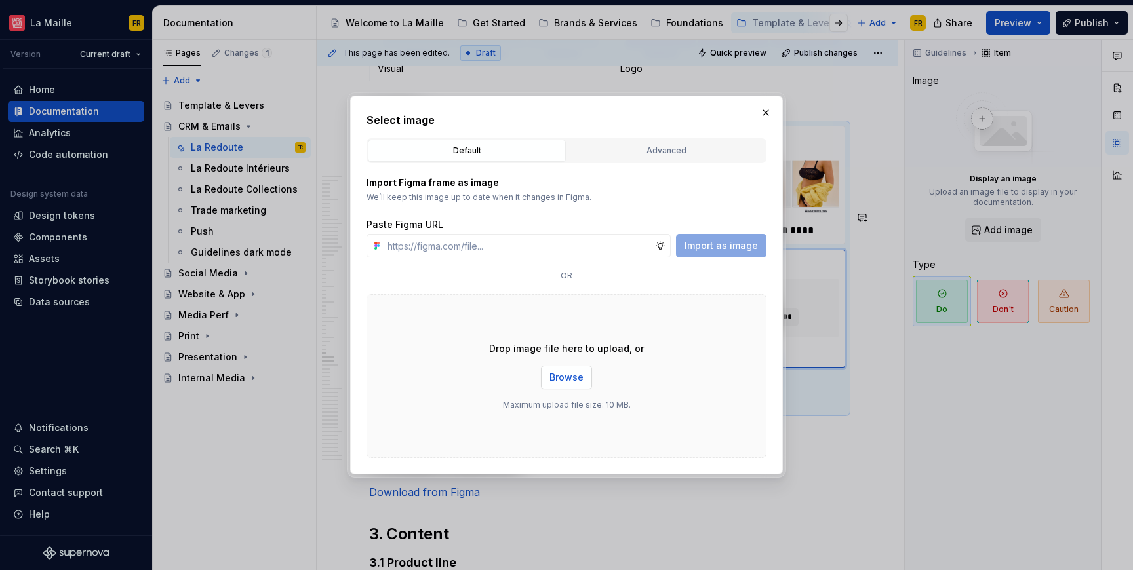
click at [561, 373] on span "Browse" at bounding box center [566, 377] width 34 height 13
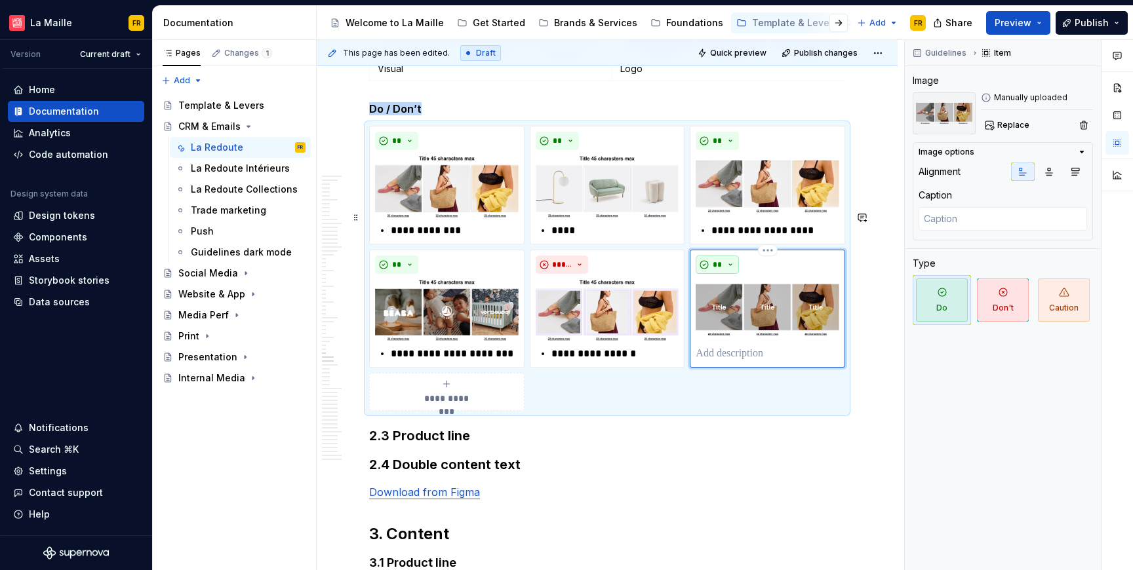
click at [707, 274] on button "**" at bounding box center [717, 265] width 43 height 18
click at [733, 391] on span "Don't" at bounding box center [754, 396] width 111 height 21
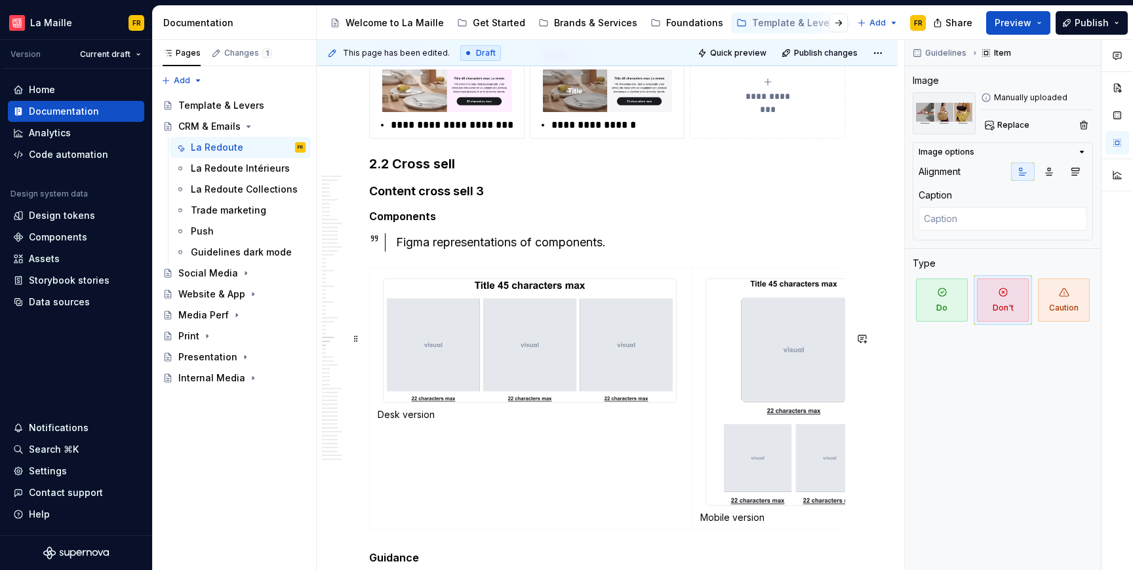
scroll to position [13013, 0]
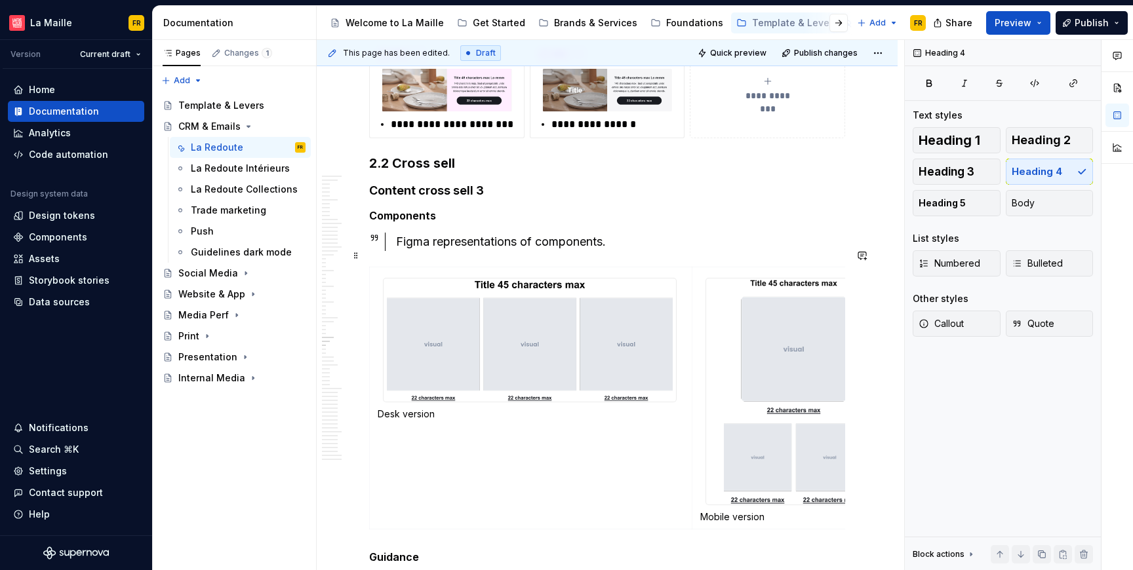
click at [369, 199] on h4 "Content cross sell 3" at bounding box center [607, 191] width 476 height 16
click at [403, 172] on h3 "2.2 Cross sell" at bounding box center [607, 163] width 476 height 18
click at [411, 199] on h4 "Content cross sell 3" at bounding box center [607, 191] width 476 height 16
click at [372, 199] on h4 "Content cross sell 3" at bounding box center [607, 191] width 476 height 16
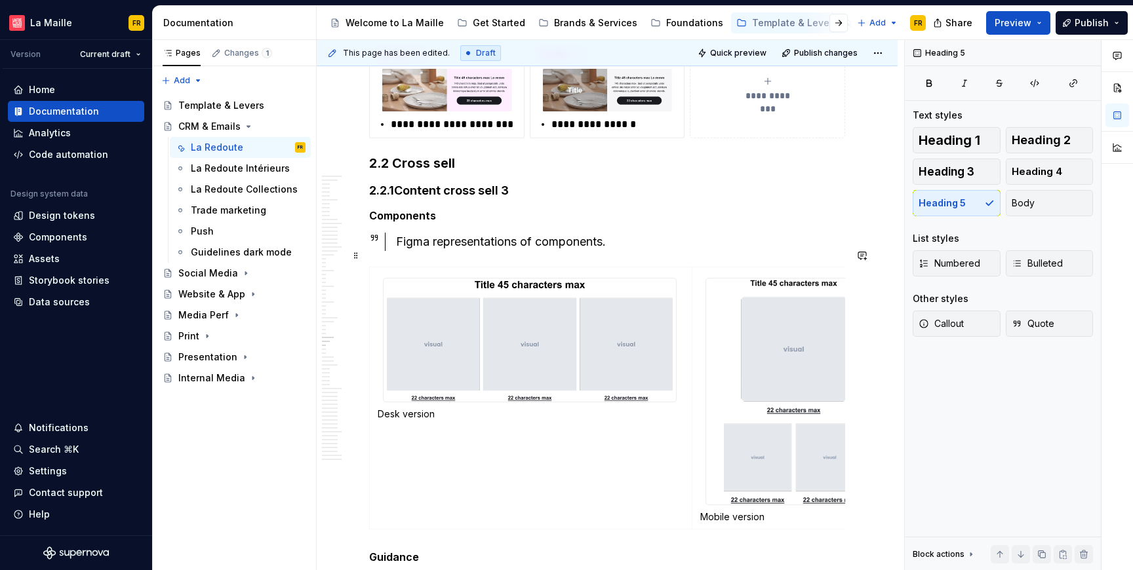
click at [398, 199] on h4 "2.2.1Content cross sell 3" at bounding box center [607, 191] width 476 height 16
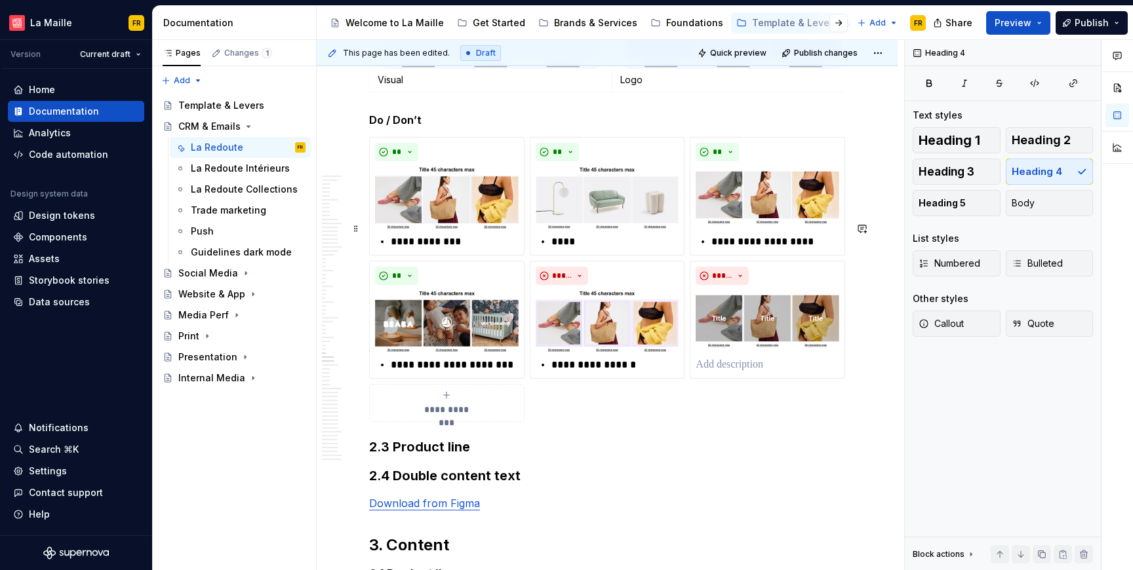
scroll to position [13848, 0]
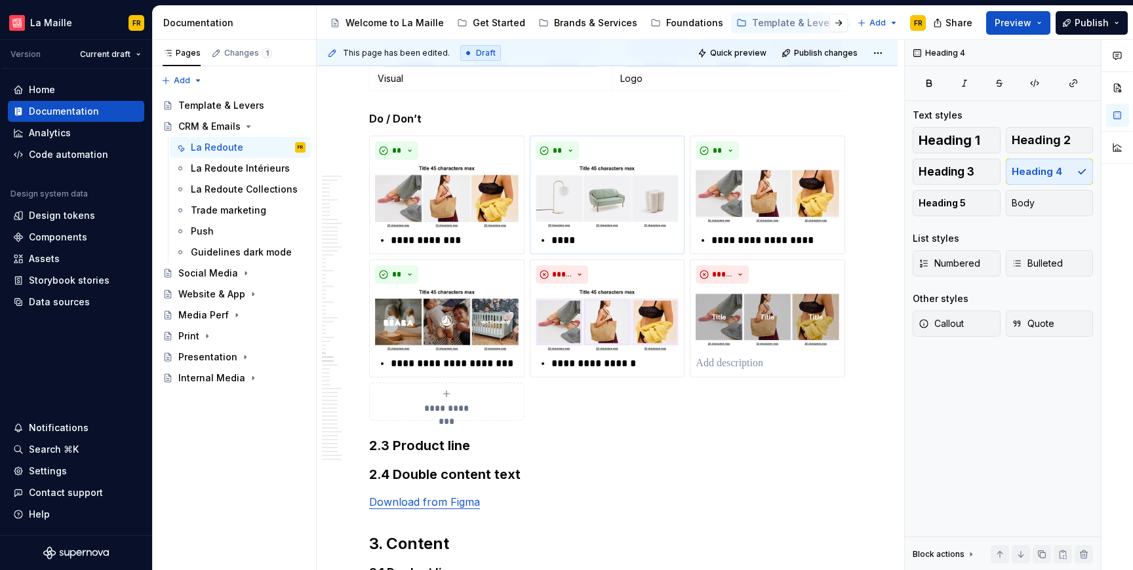
click at [564, 248] on p "****" at bounding box center [614, 241] width 127 height 16
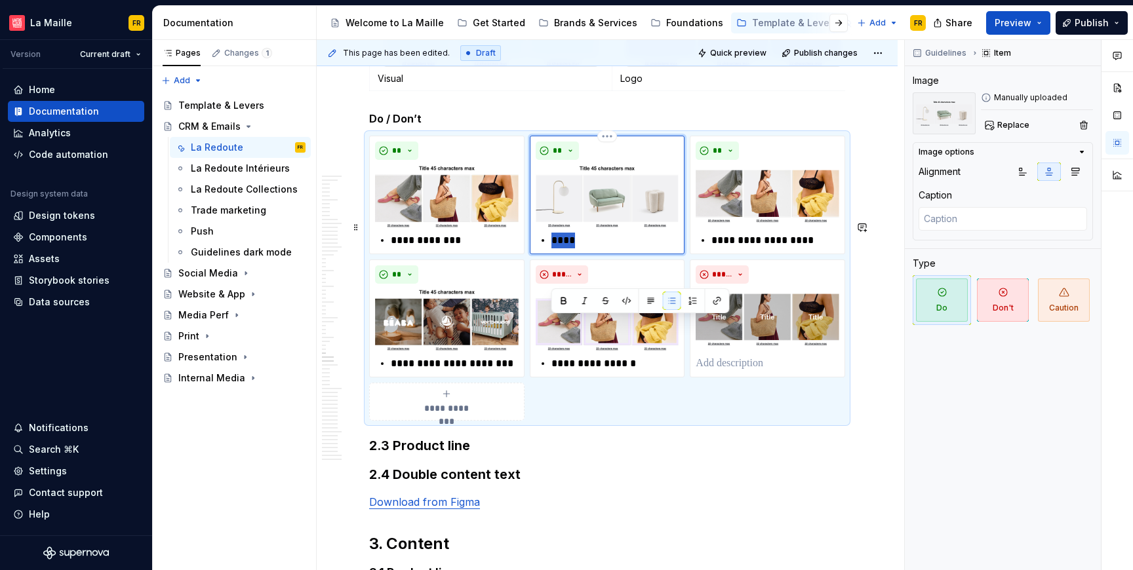
click at [558, 248] on p "****" at bounding box center [614, 241] width 127 height 16
click at [548, 248] on div "****" at bounding box center [608, 241] width 144 height 16
drag, startPoint x: 551, startPoint y: 325, endPoint x: 599, endPoint y: 336, distance: 48.5
click at [599, 254] on div "** ****" at bounding box center [607, 195] width 155 height 118
paste div
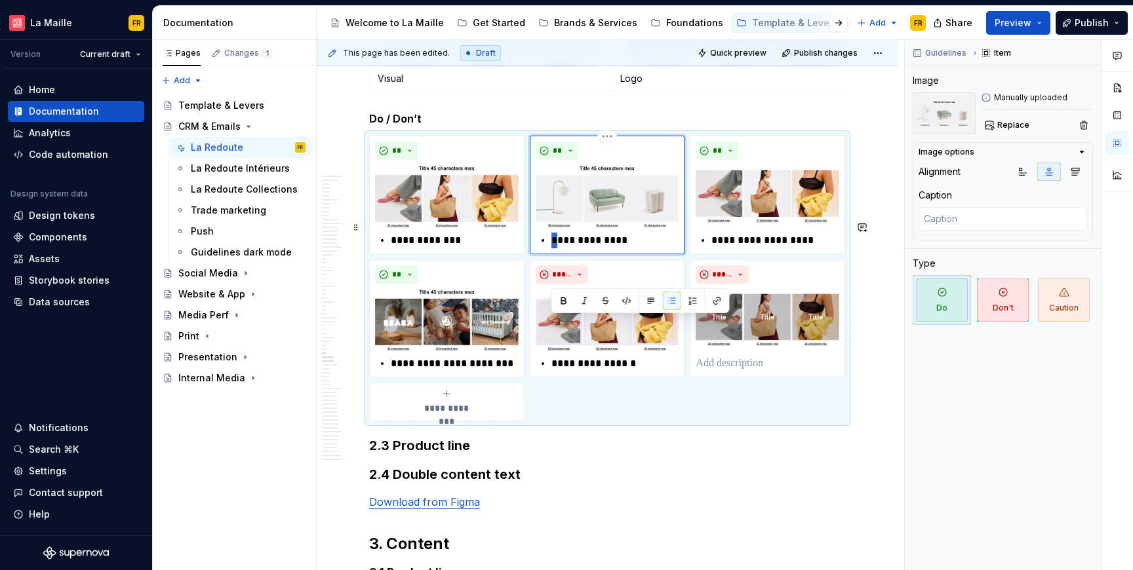
click at [553, 248] on p "**********" at bounding box center [614, 241] width 127 height 16
type textarea "*"
click at [722, 248] on p "**********" at bounding box center [774, 241] width 127 height 16
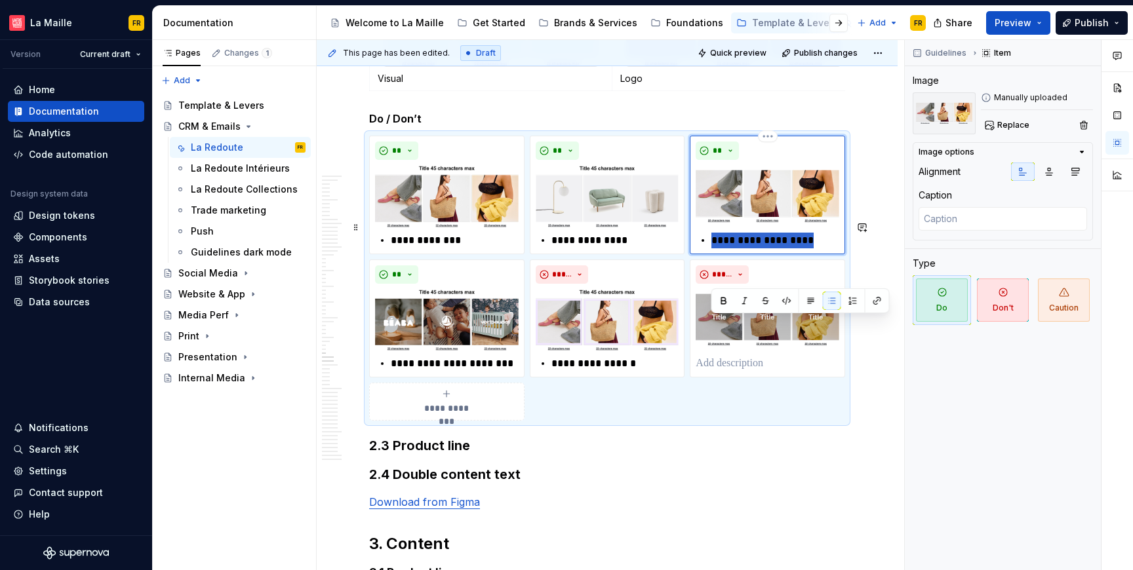
drag, startPoint x: 711, startPoint y: 324, endPoint x: 808, endPoint y: 333, distance: 97.5
click at [808, 248] on p "**********" at bounding box center [774, 241] width 127 height 16
paste div
click at [712, 248] on p "********" at bounding box center [774, 241] width 127 height 16
type textarea "*"
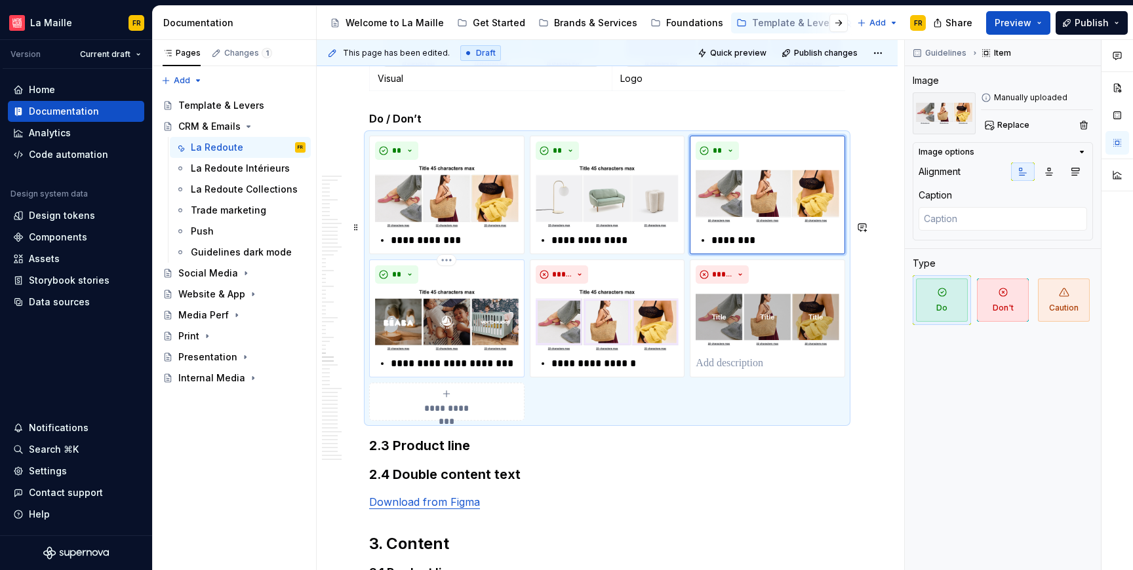
click at [479, 372] on p "**********" at bounding box center [454, 364] width 127 height 16
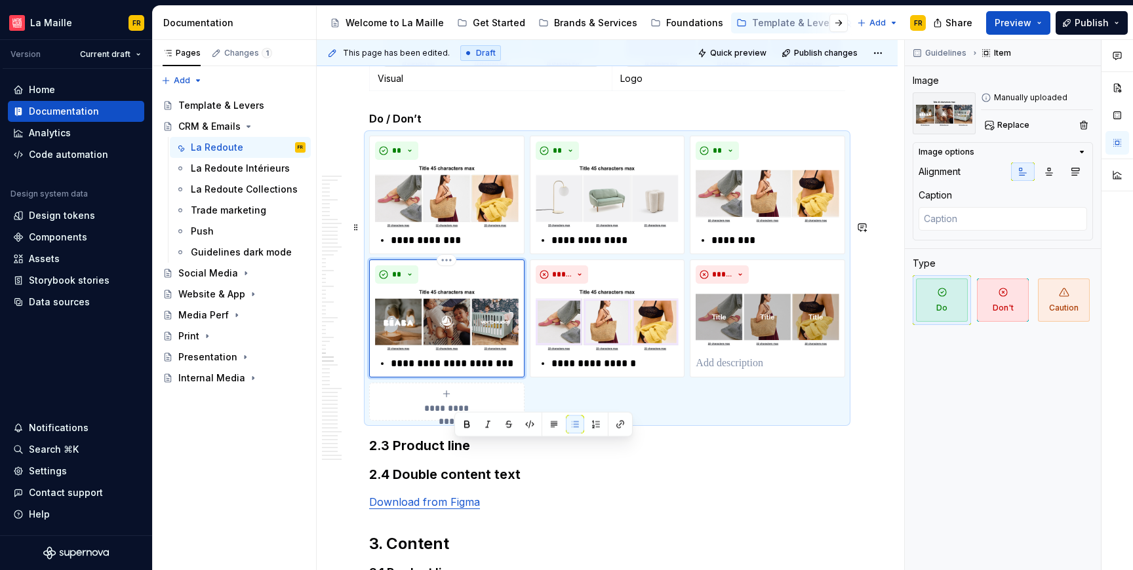
click at [427, 372] on p "**********" at bounding box center [454, 364] width 127 height 16
drag, startPoint x: 392, startPoint y: 448, endPoint x: 523, endPoint y: 458, distance: 130.8
click at [523, 378] on div "**********" at bounding box center [446, 319] width 155 height 118
click at [585, 372] on p "**********" at bounding box center [614, 364] width 127 height 16
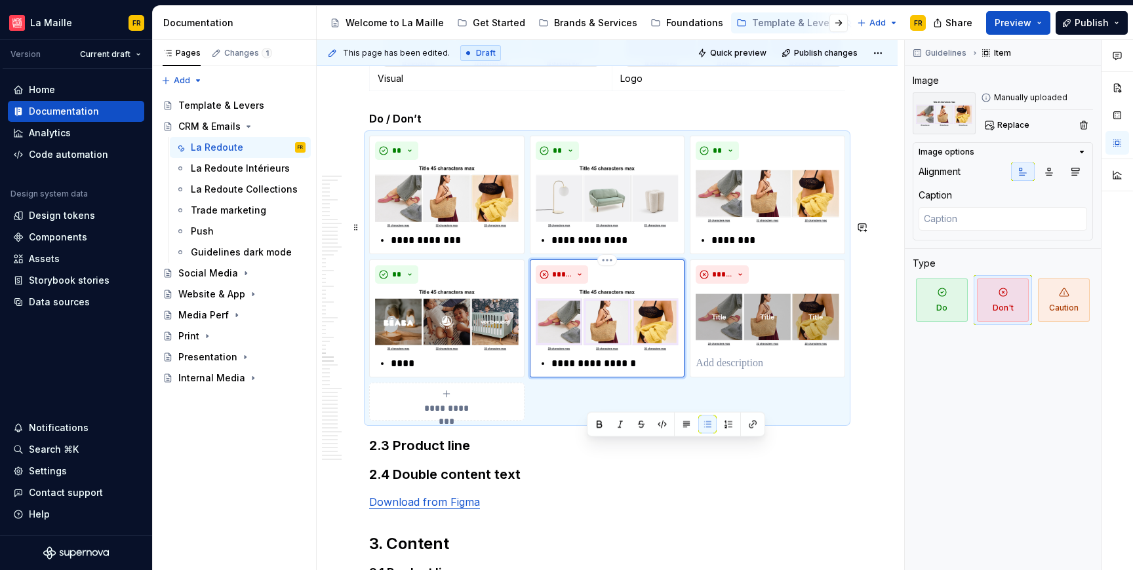
click at [565, 372] on p "**********" at bounding box center [614, 364] width 127 height 16
drag, startPoint x: 553, startPoint y: 448, endPoint x: 658, endPoint y: 460, distance: 105.0
click at [658, 378] on div "**********" at bounding box center [607, 319] width 155 height 118
paste div
click at [552, 372] on p "**********" at bounding box center [614, 364] width 127 height 16
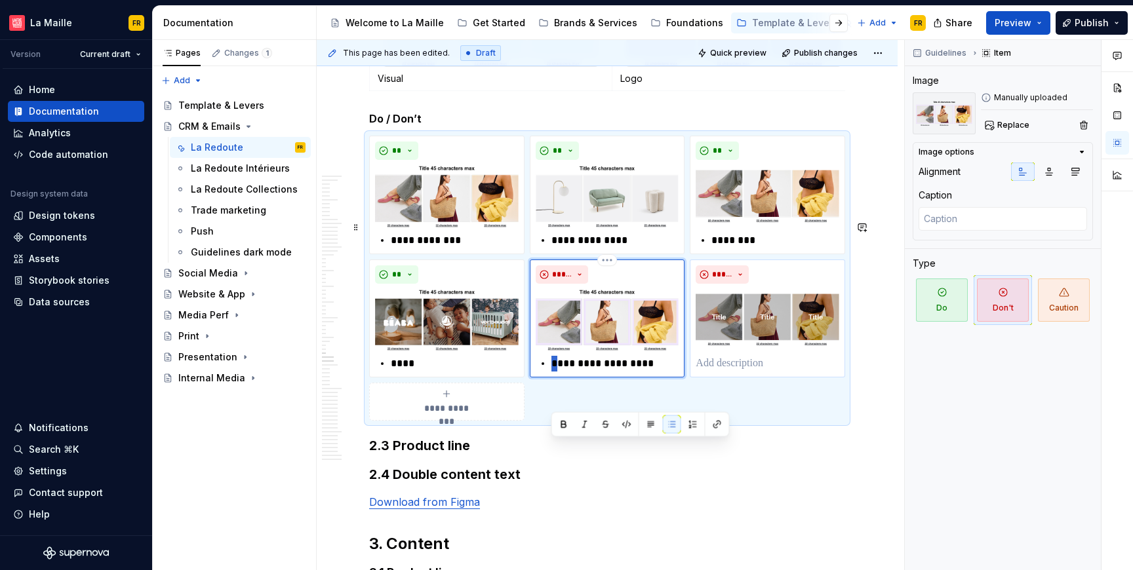
type textarea "*"
click at [756, 372] on p at bounding box center [768, 364] width 144 height 16
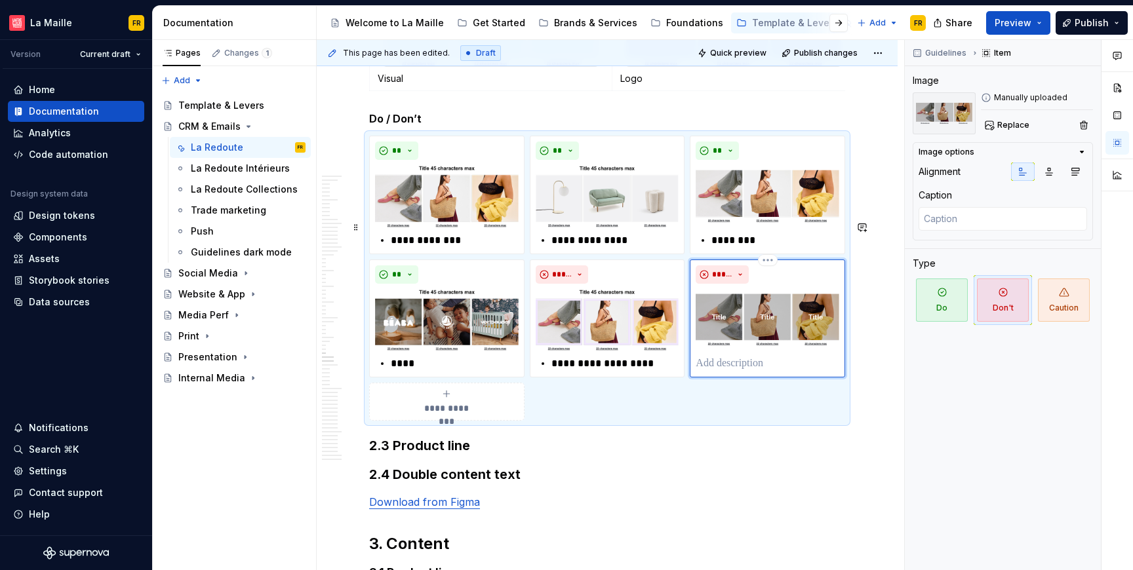
click at [756, 372] on p at bounding box center [768, 364] width 144 height 16
click at [614, 372] on p "**********" at bounding box center [614, 364] width 127 height 16
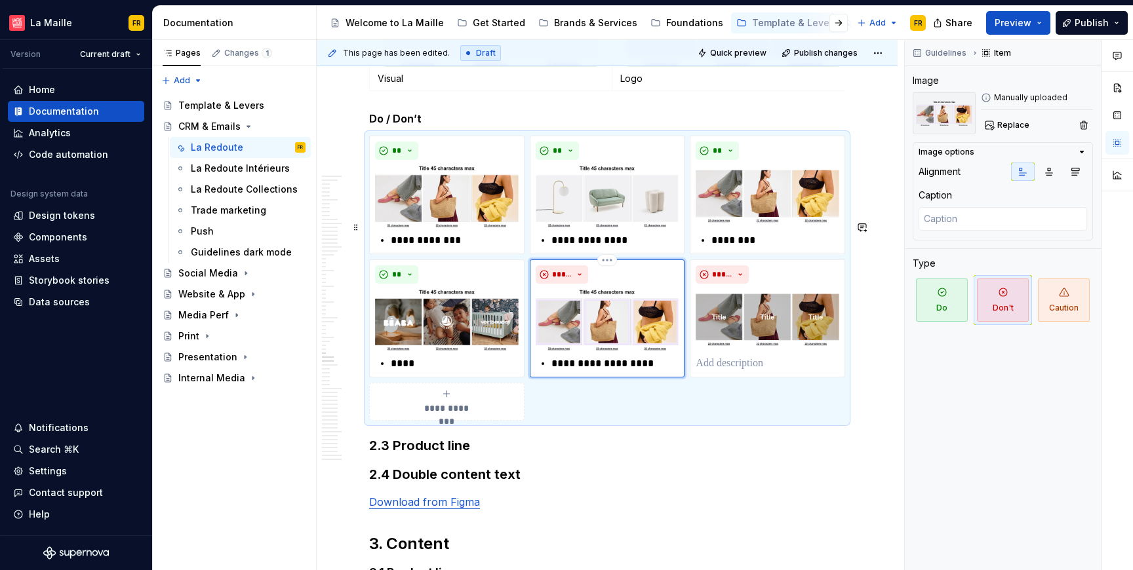
click at [615, 372] on p "**********" at bounding box center [614, 364] width 127 height 16
click at [616, 372] on p "**********" at bounding box center [614, 364] width 127 height 16
click at [723, 372] on p at bounding box center [768, 364] width 144 height 16
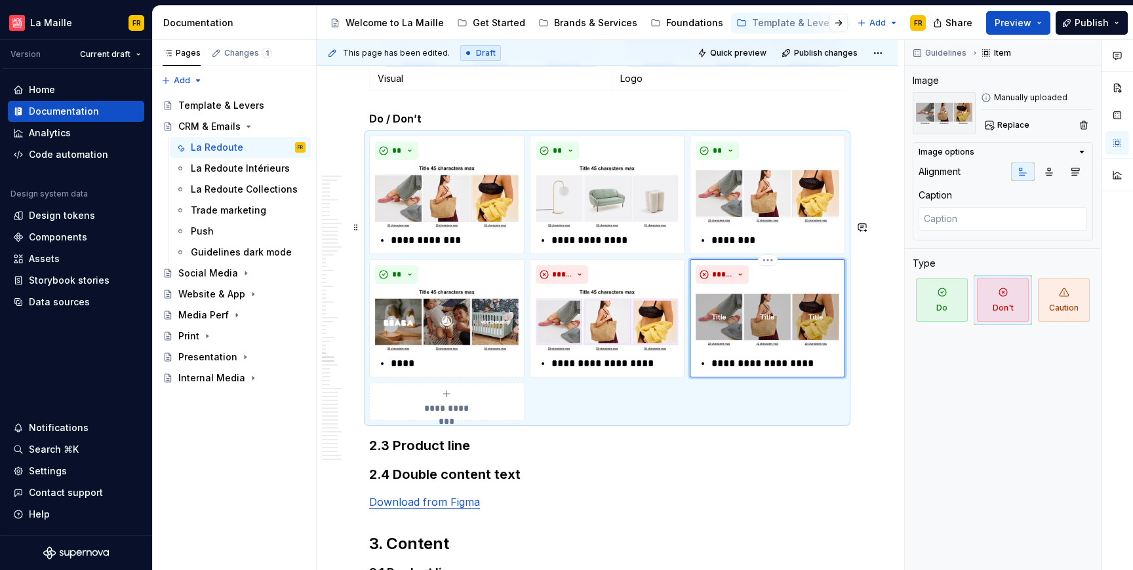
click at [719, 372] on p "**********" at bounding box center [774, 364] width 127 height 16
click at [788, 372] on p "**********" at bounding box center [774, 364] width 127 height 16
drag, startPoint x: 713, startPoint y: 449, endPoint x: 816, endPoint y: 450, distance: 102.3
click at [816, 372] on p "**********" at bounding box center [774, 364] width 127 height 16
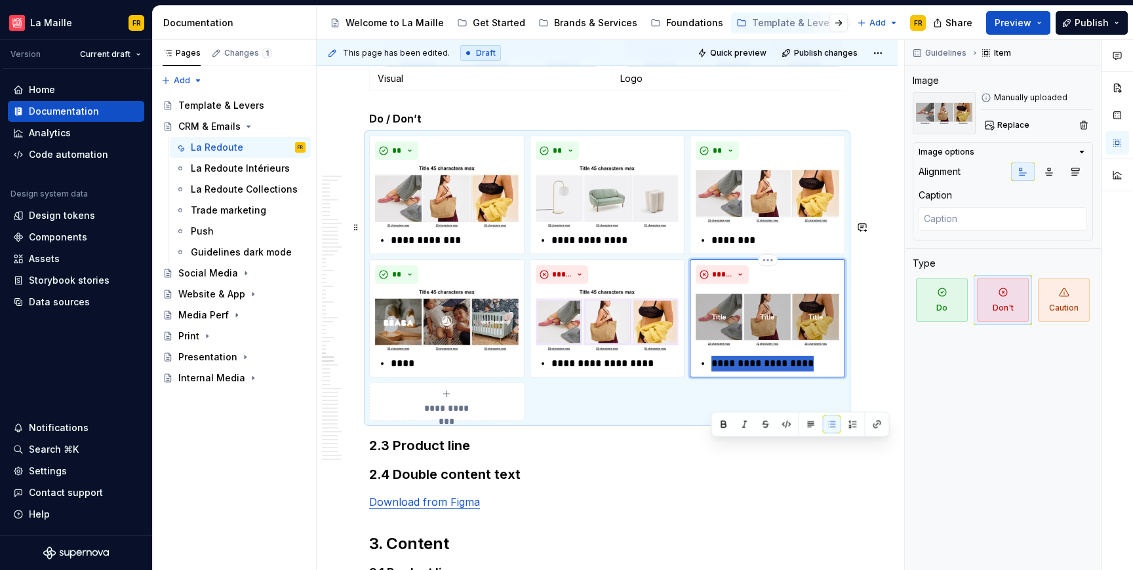
paste div
drag, startPoint x: 719, startPoint y: 449, endPoint x: 711, endPoint y: 452, distance: 8.3
click at [711, 372] on p "**********" at bounding box center [774, 364] width 127 height 16
type textarea "*"
click at [719, 372] on p "**********" at bounding box center [774, 364] width 127 height 16
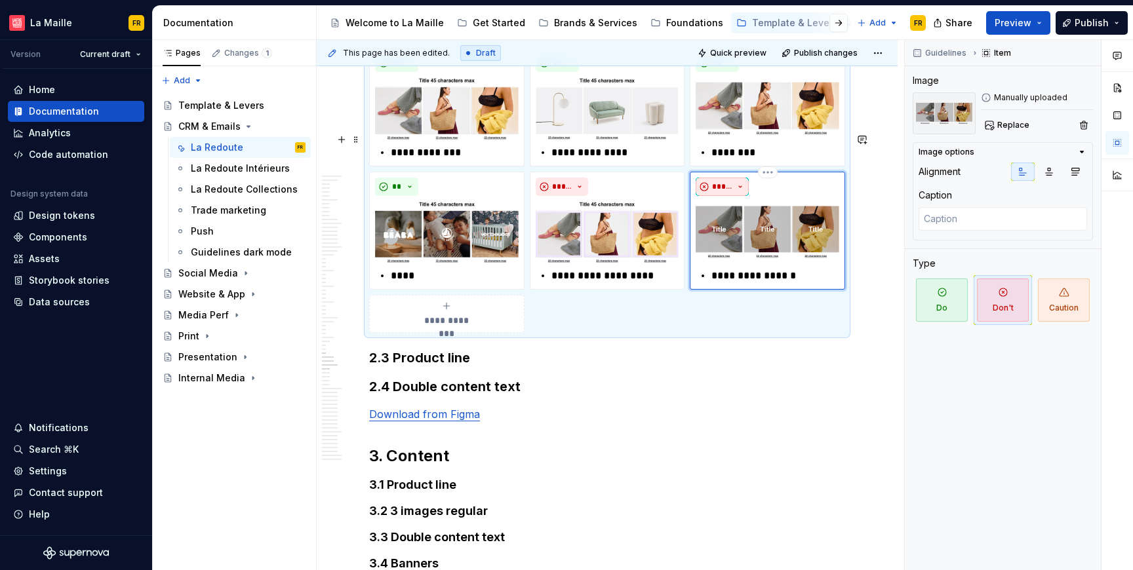
scroll to position [13938, 0]
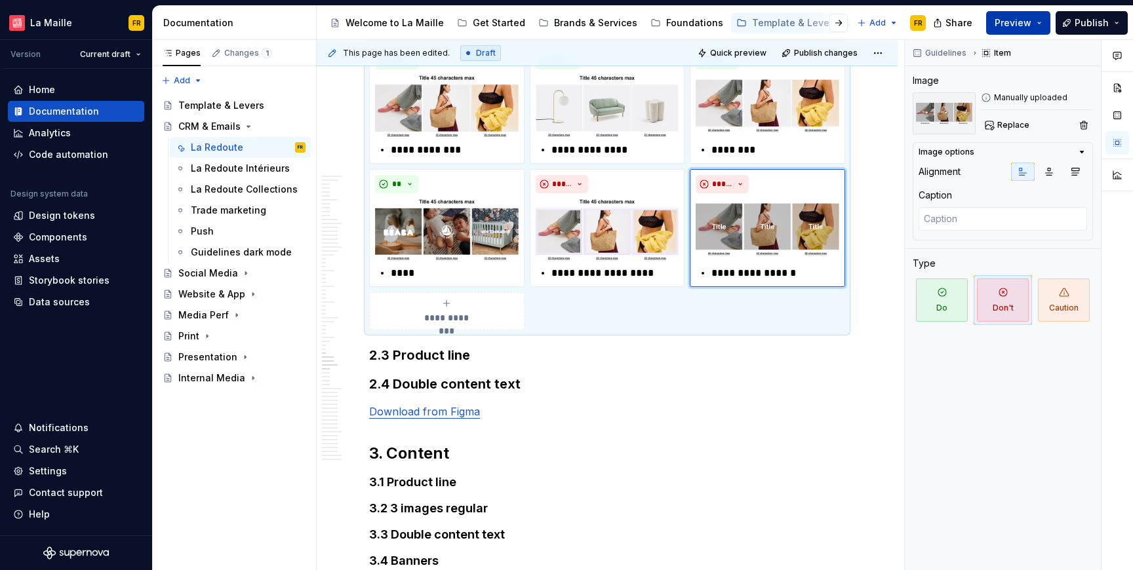
click at [1022, 16] on span "Preview" at bounding box center [1013, 22] width 37 height 13
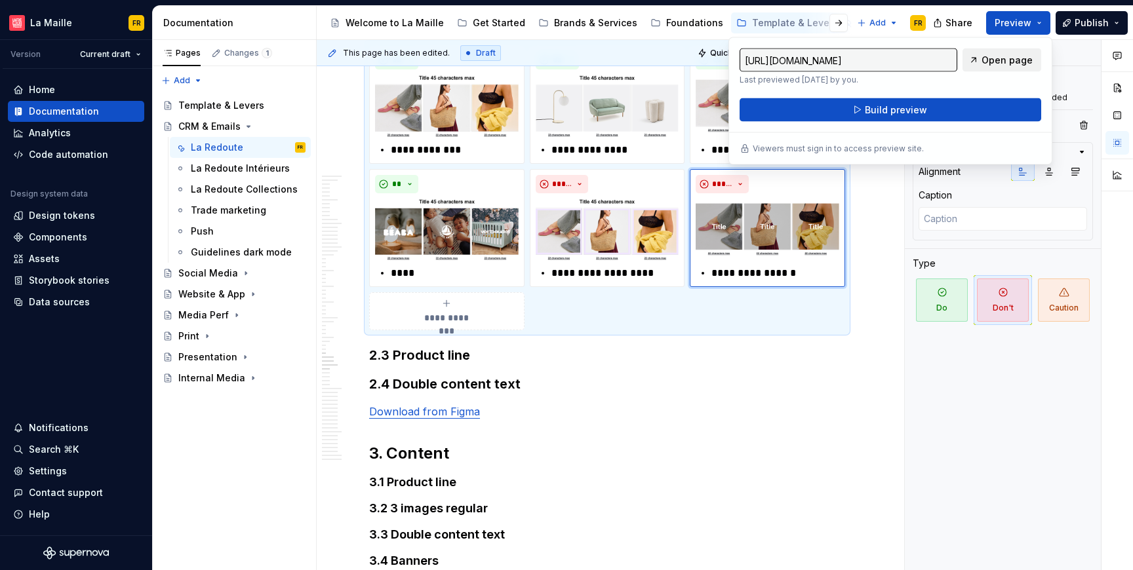
click at [989, 60] on span "Open page" at bounding box center [1007, 60] width 51 height 13
click at [873, 108] on span "Build preview" at bounding box center [896, 110] width 62 height 13
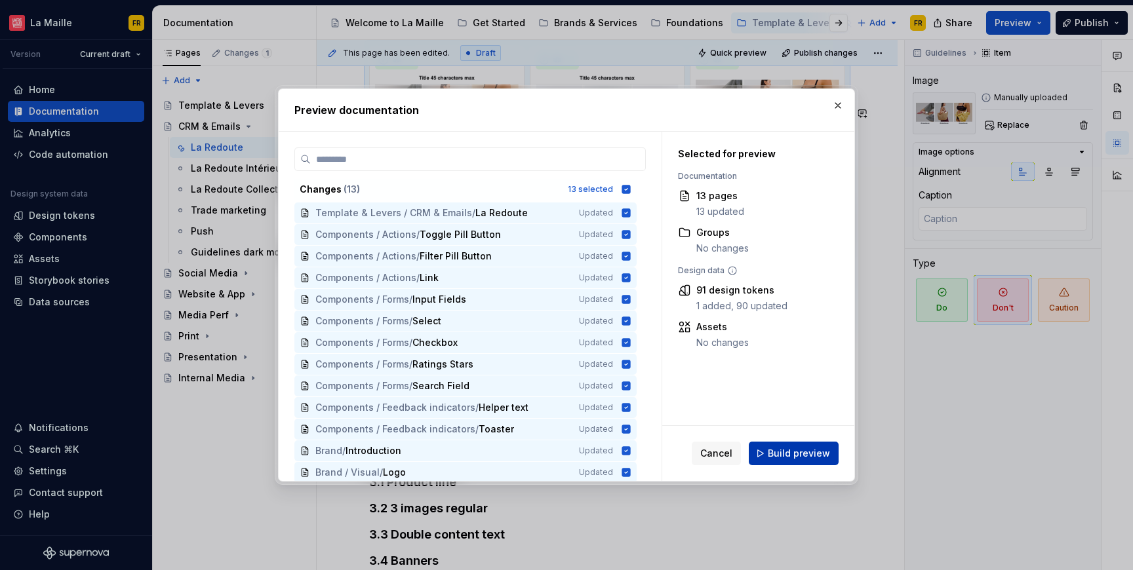
click at [792, 450] on span "Build preview" at bounding box center [799, 453] width 62 height 13
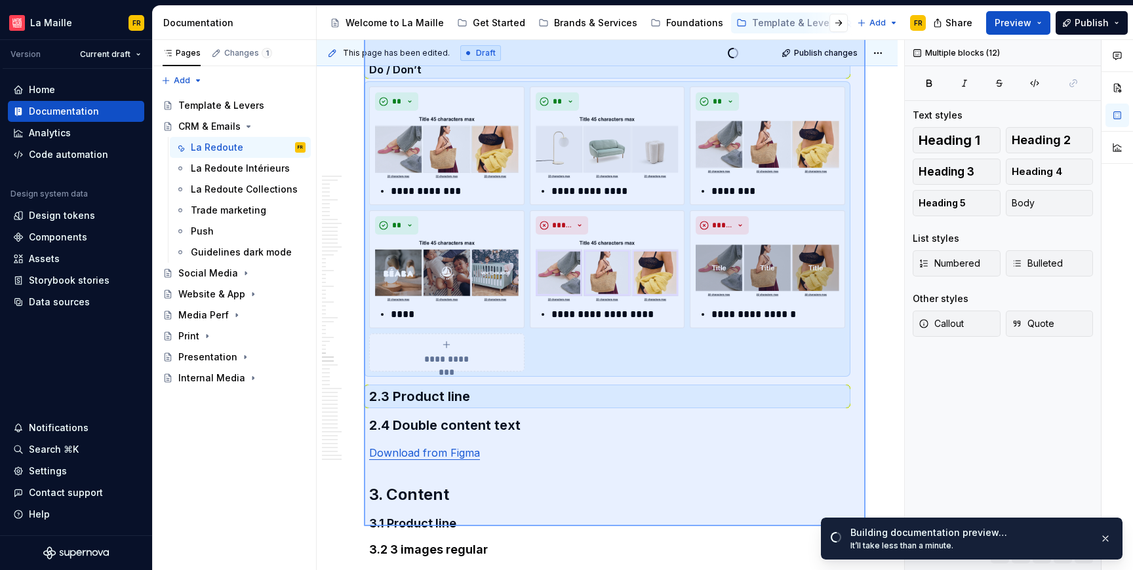
scroll to position [13912, 0]
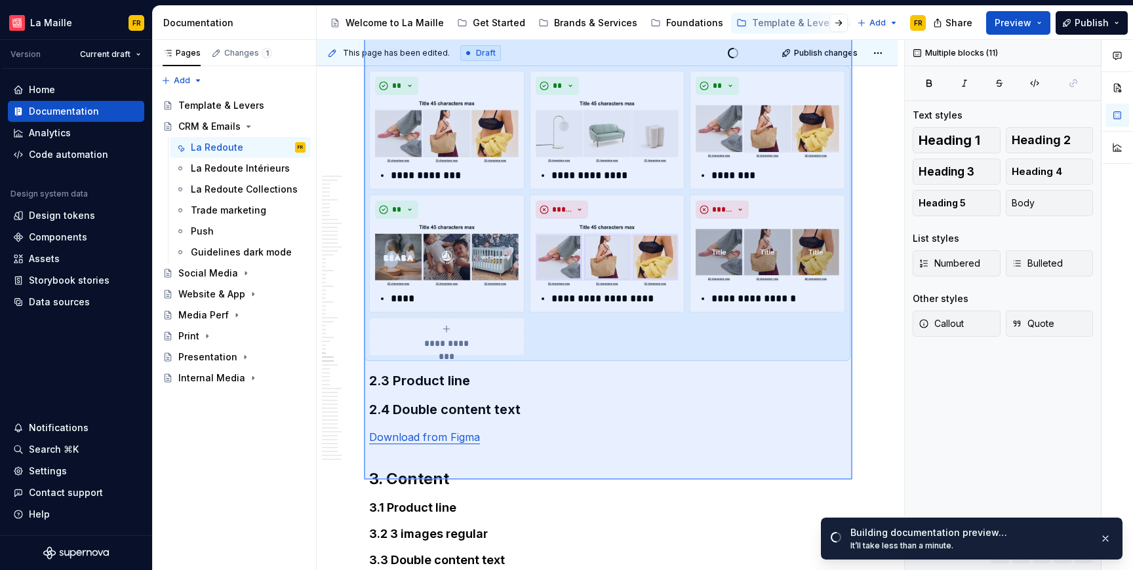
drag, startPoint x: 364, startPoint y: 186, endPoint x: 852, endPoint y: 480, distance: 570.3
click at [852, 480] on div "This page has been edited. Draft Quick preview Publish changes Hidden page CRM …" at bounding box center [610, 305] width 587 height 531
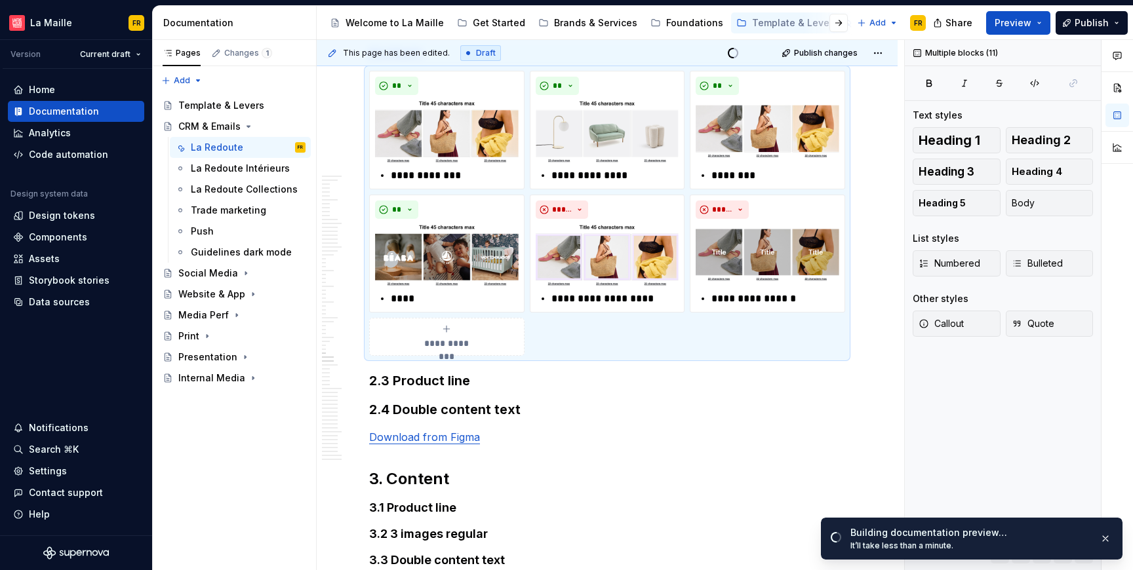
copy div "2.2 Cross sell 2.2.1 Content cross sell 3 Components Figma representations of c…"
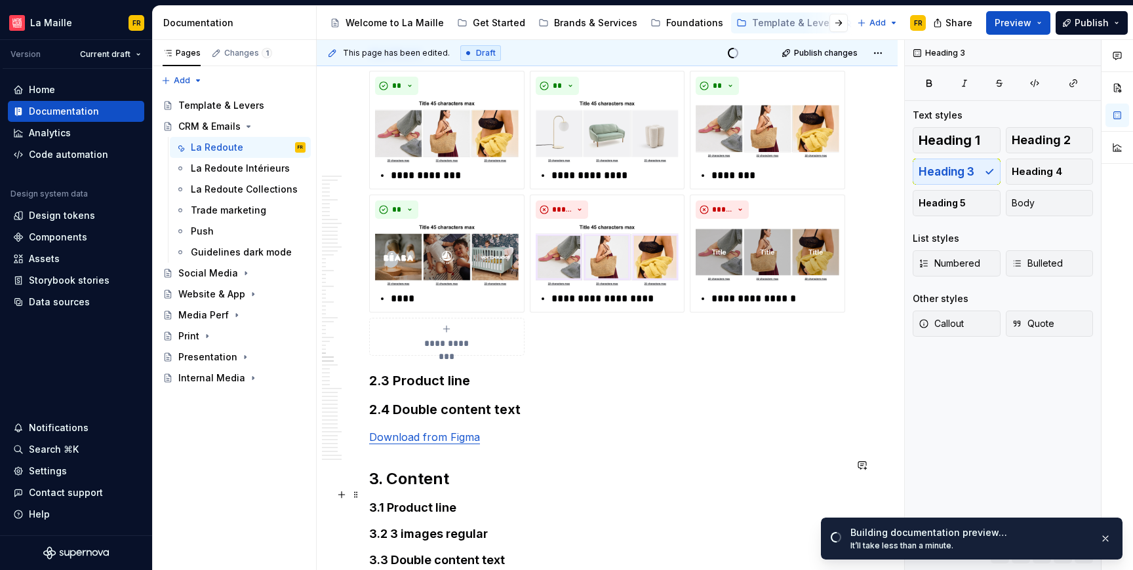
click at [372, 390] on h3 "2.3 Product line" at bounding box center [607, 381] width 476 height 18
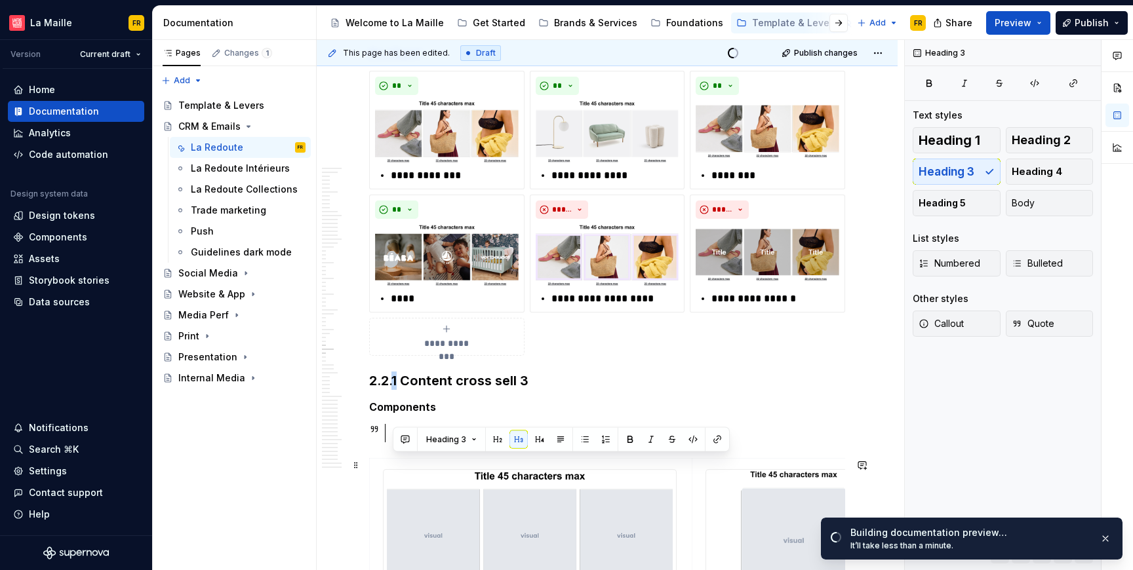
click at [397, 390] on h3 "2.2.1 Content cross sell 3" at bounding box center [607, 381] width 476 height 18
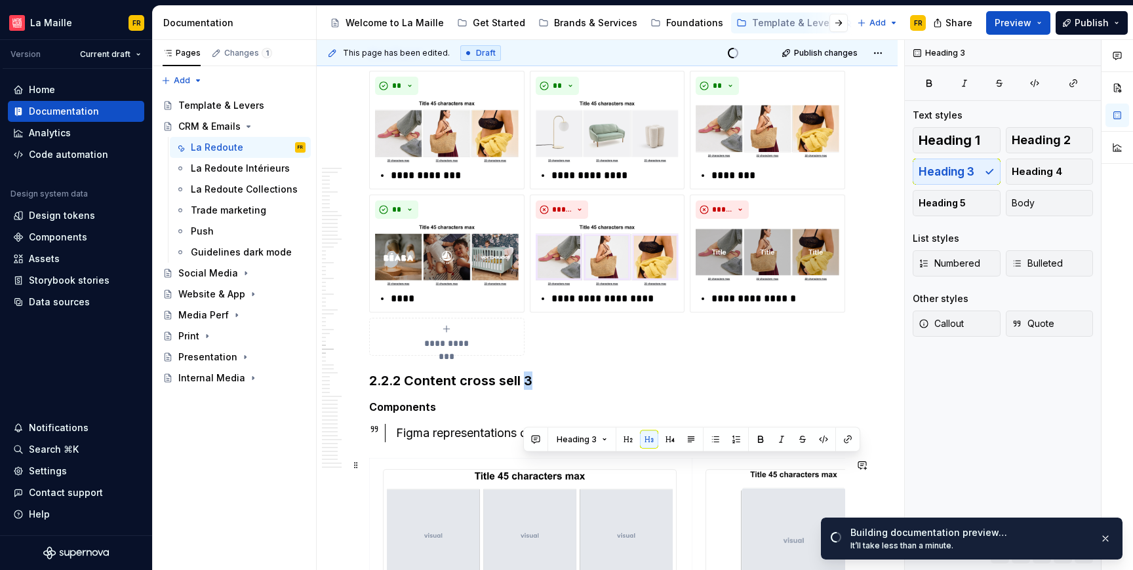
click at [530, 390] on h3 "2.2.2 Content cross sell 3" at bounding box center [607, 381] width 476 height 18
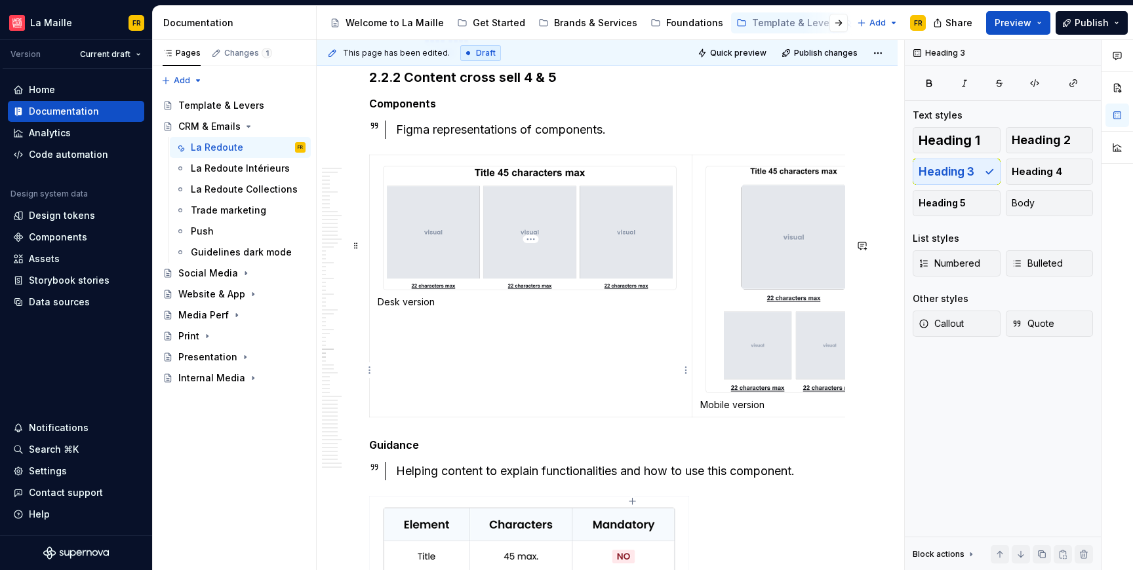
scroll to position [14217, 0]
click at [584, 290] on img at bounding box center [530, 228] width 292 height 124
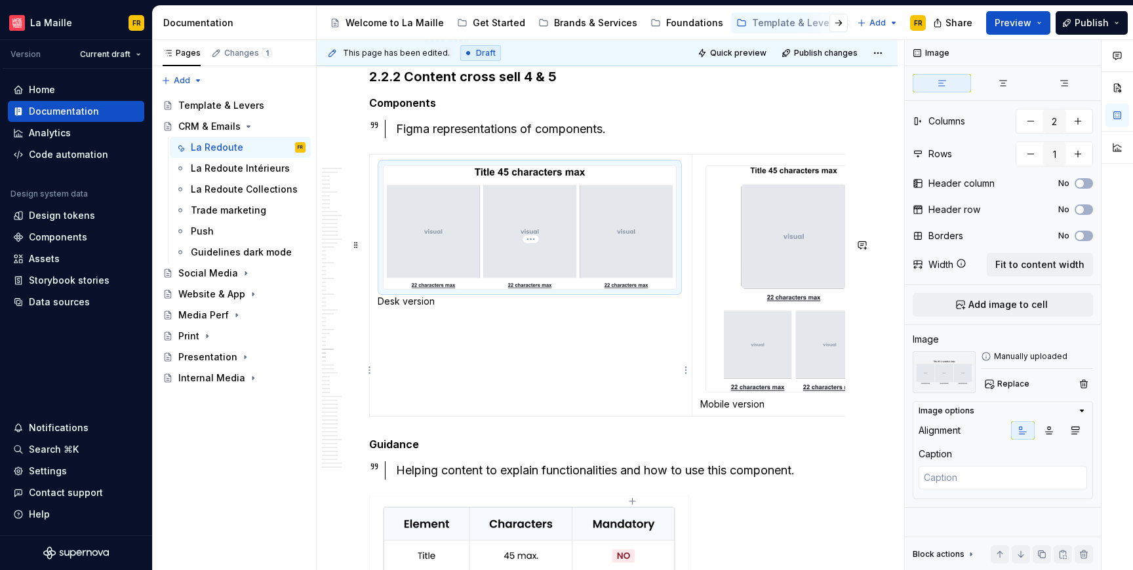
click at [584, 290] on img at bounding box center [530, 228] width 292 height 124
click at [1010, 382] on span "Replace" at bounding box center [1013, 384] width 32 height 10
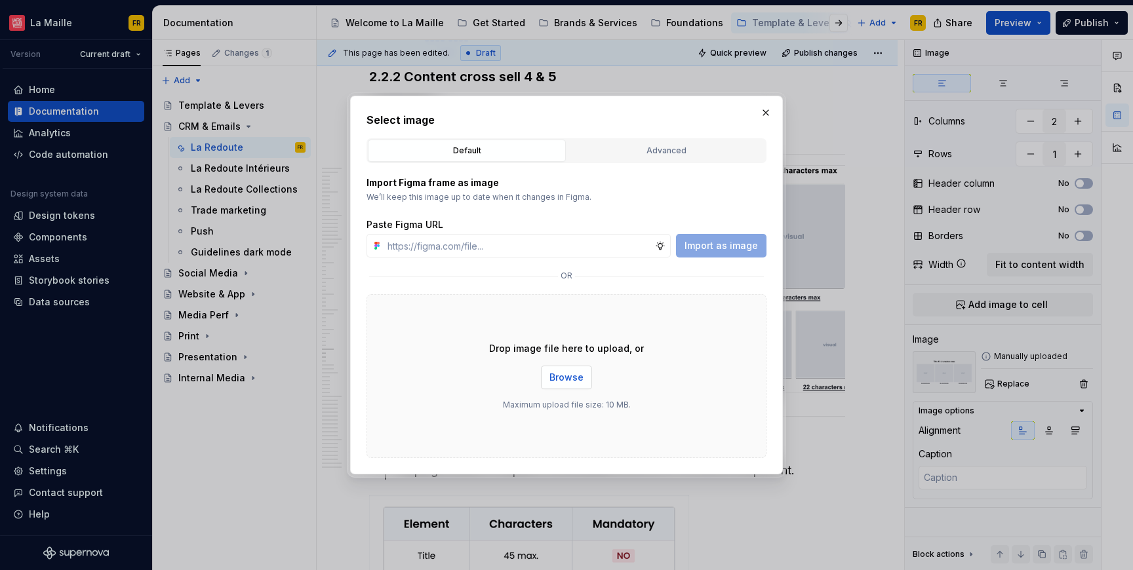
click at [563, 377] on span "Browse" at bounding box center [566, 377] width 34 height 13
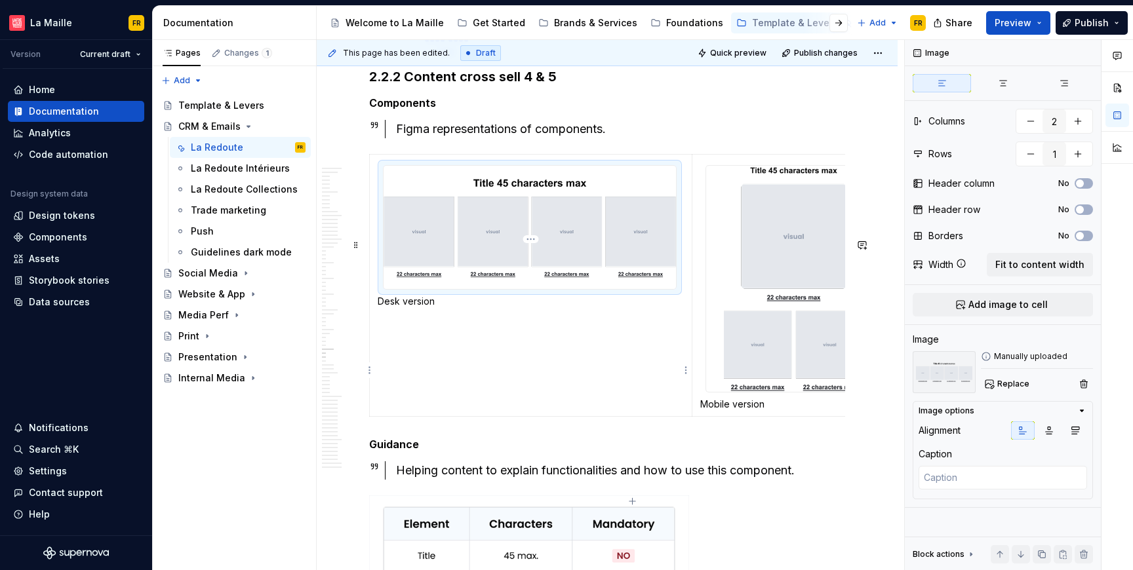
click at [402, 308] on p "Desk version" at bounding box center [531, 301] width 306 height 13
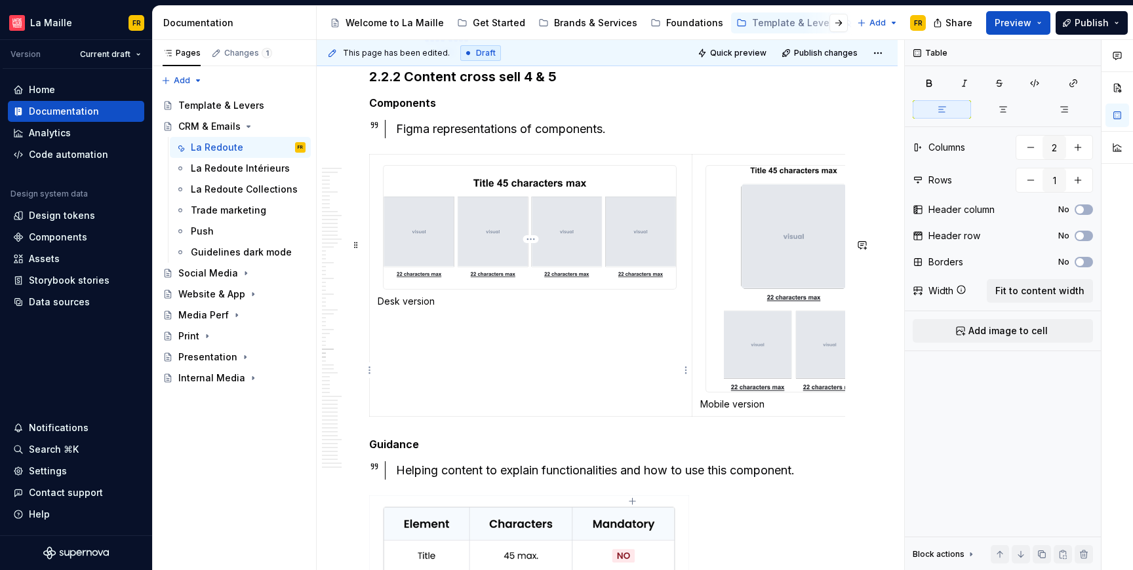
click at [440, 308] on p "Desk version" at bounding box center [531, 301] width 306 height 13
click at [596, 290] on img at bounding box center [530, 228] width 292 height 124
click at [462, 308] on p "Desk version 4" at bounding box center [531, 301] width 306 height 13
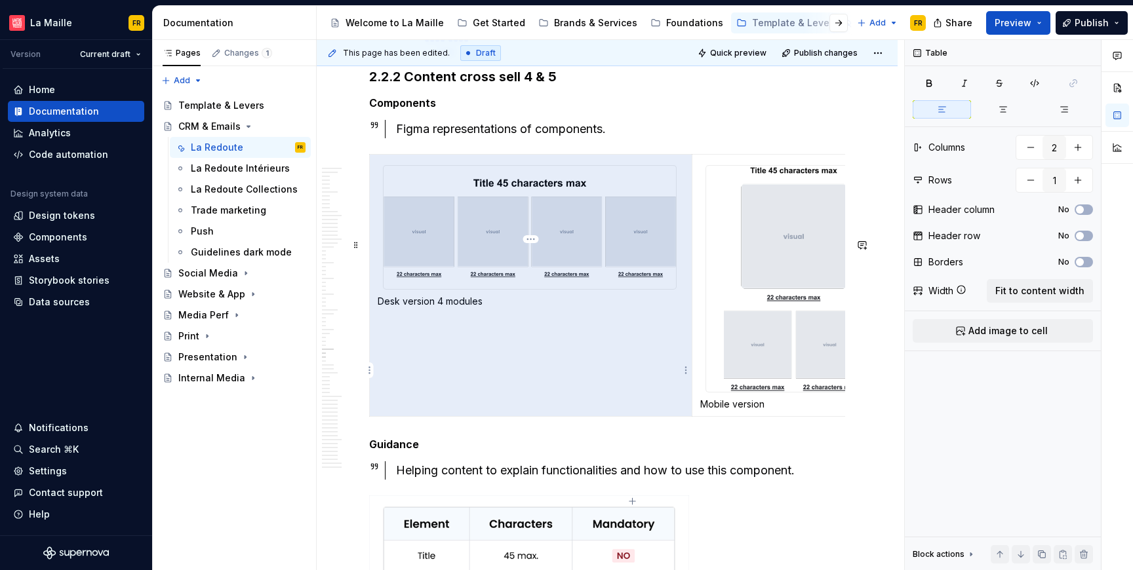
drag, startPoint x: 492, startPoint y: 392, endPoint x: 376, endPoint y: 388, distance: 115.5
click at [376, 388] on td "Desk version 4 modules" at bounding box center [531, 285] width 323 height 262
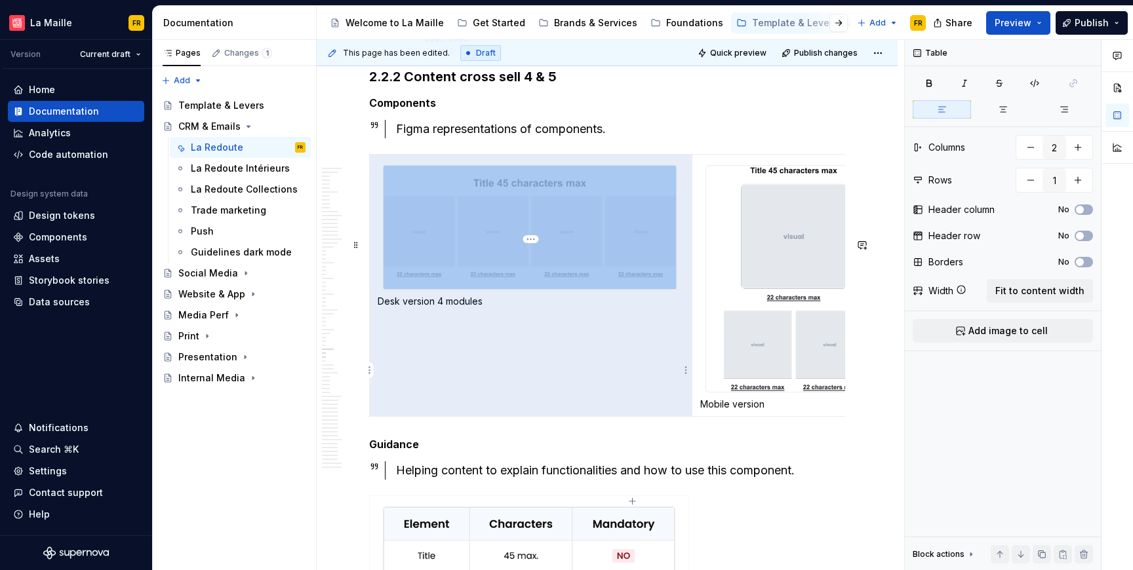
copy div
click at [545, 410] on td "Desk version 4 modules" at bounding box center [531, 285] width 323 height 262
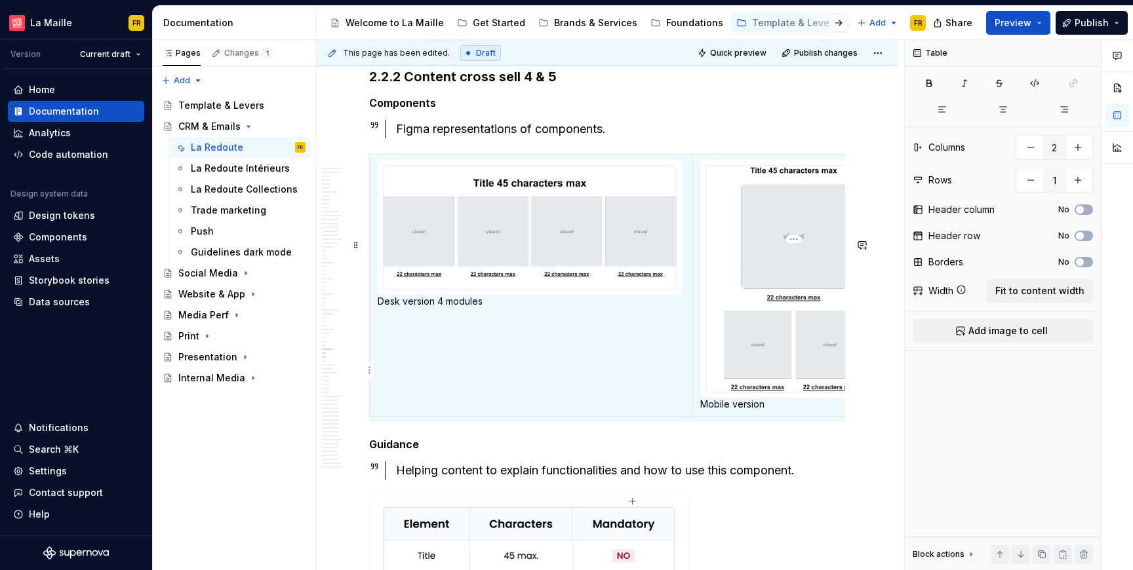
click at [808, 351] on img at bounding box center [793, 279] width 175 height 226
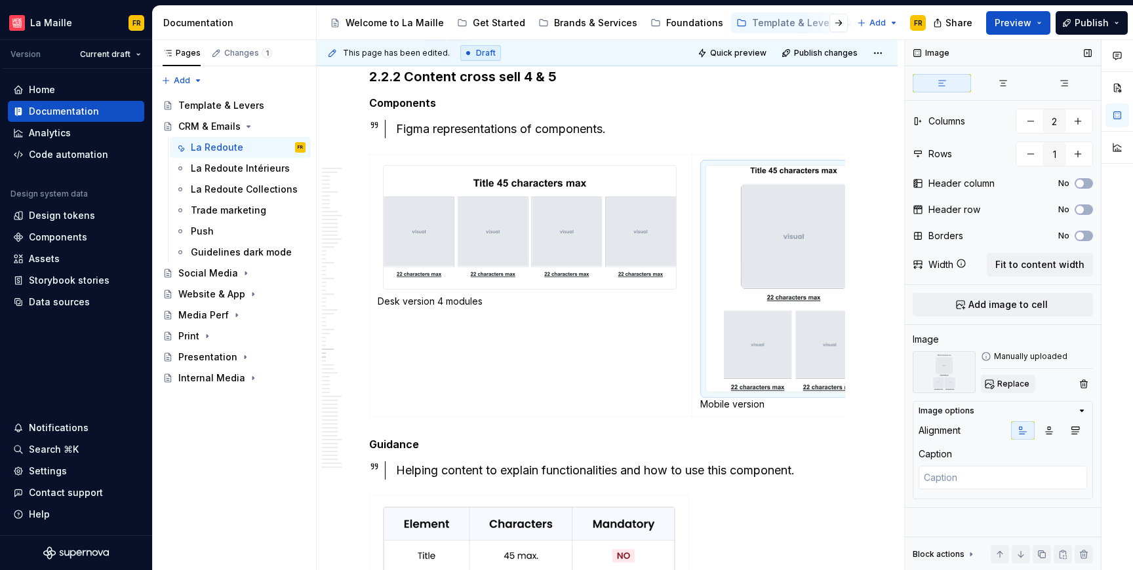
click at [1018, 387] on span "Replace" at bounding box center [1013, 384] width 32 height 10
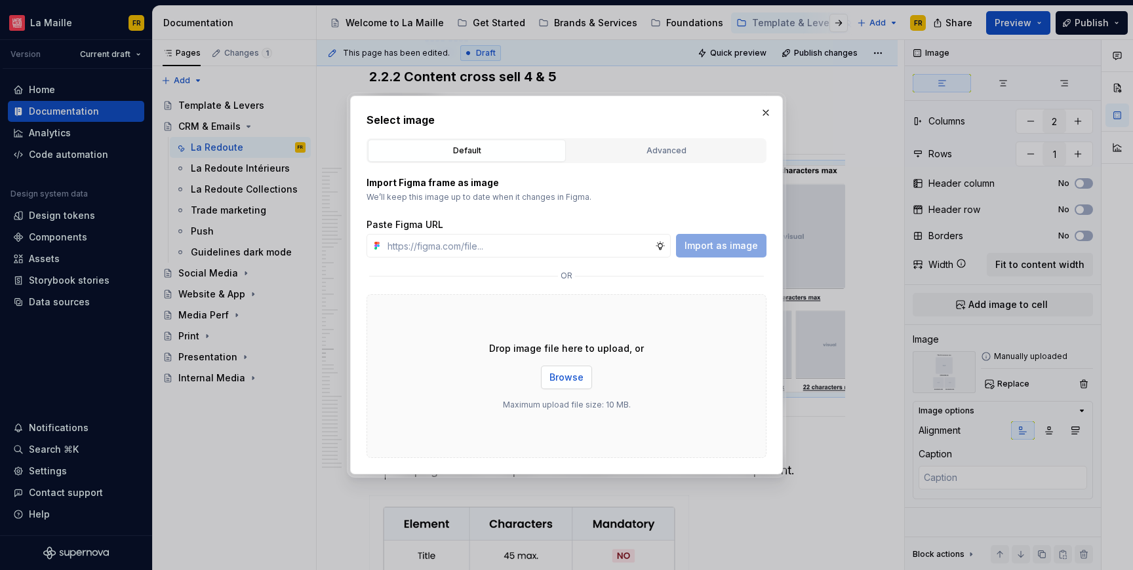
click at [573, 375] on span "Browse" at bounding box center [566, 377] width 34 height 13
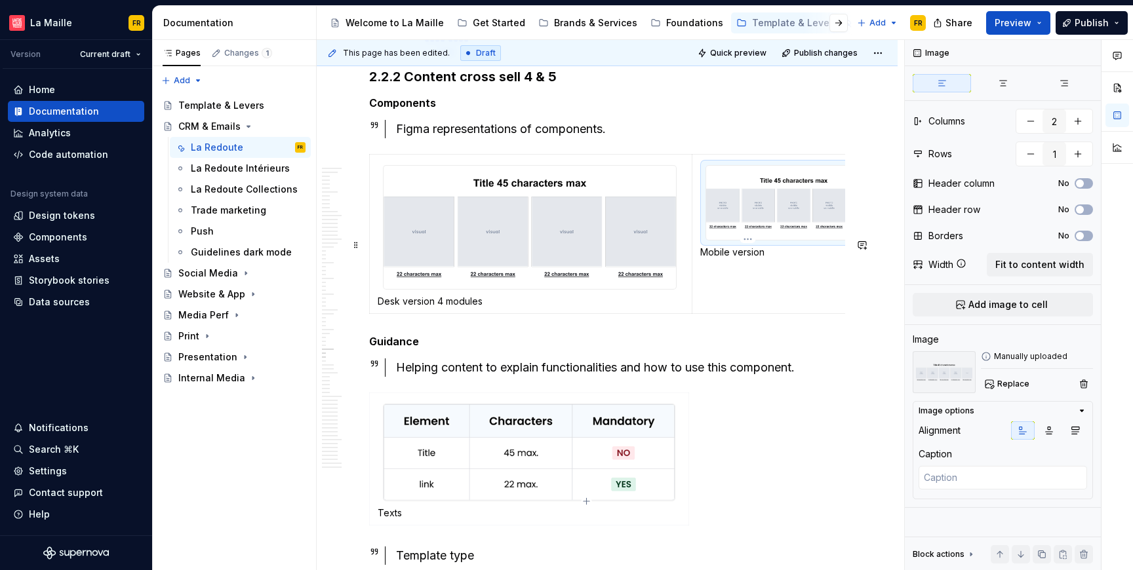
scroll to position [0, 46]
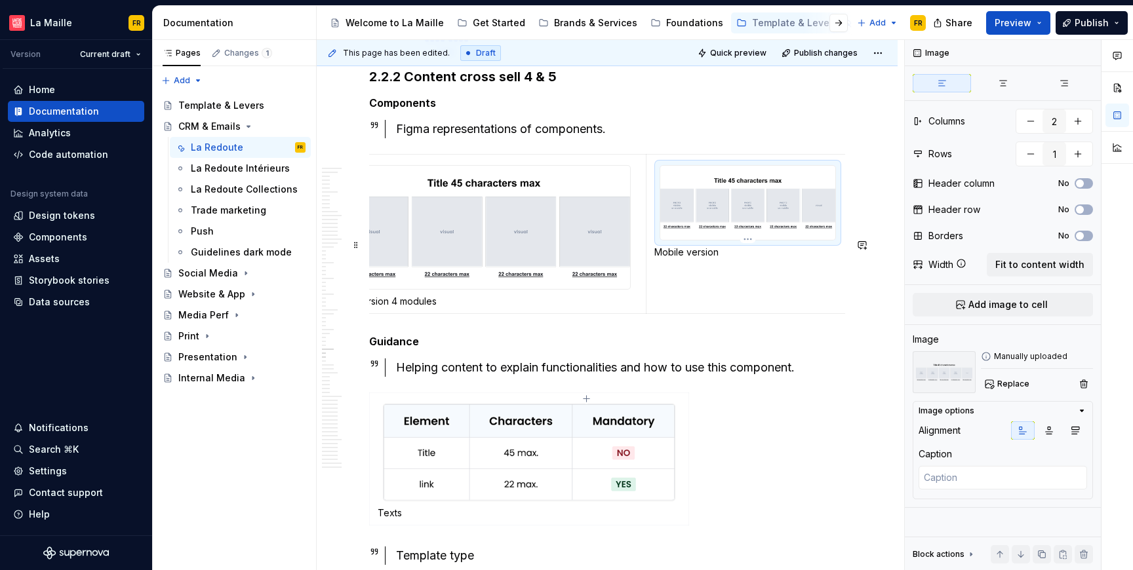
click at [734, 259] on p "Mobile version" at bounding box center [747, 252] width 187 height 13
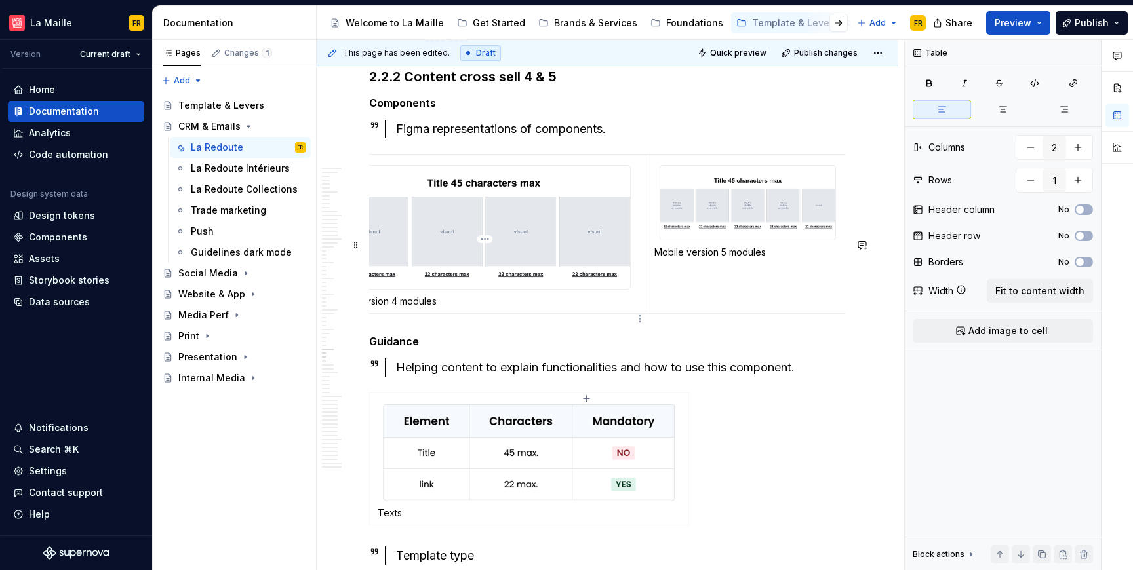
click at [483, 268] on img at bounding box center [484, 228] width 292 height 124
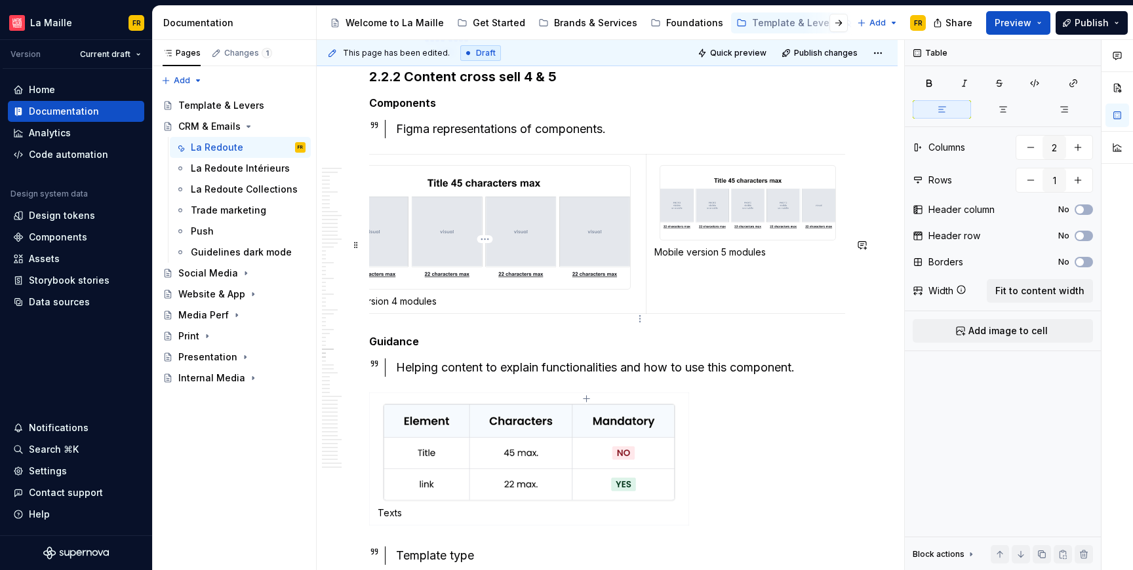
click at [641, 245] on td "Desk version 4 modules" at bounding box center [485, 234] width 323 height 160
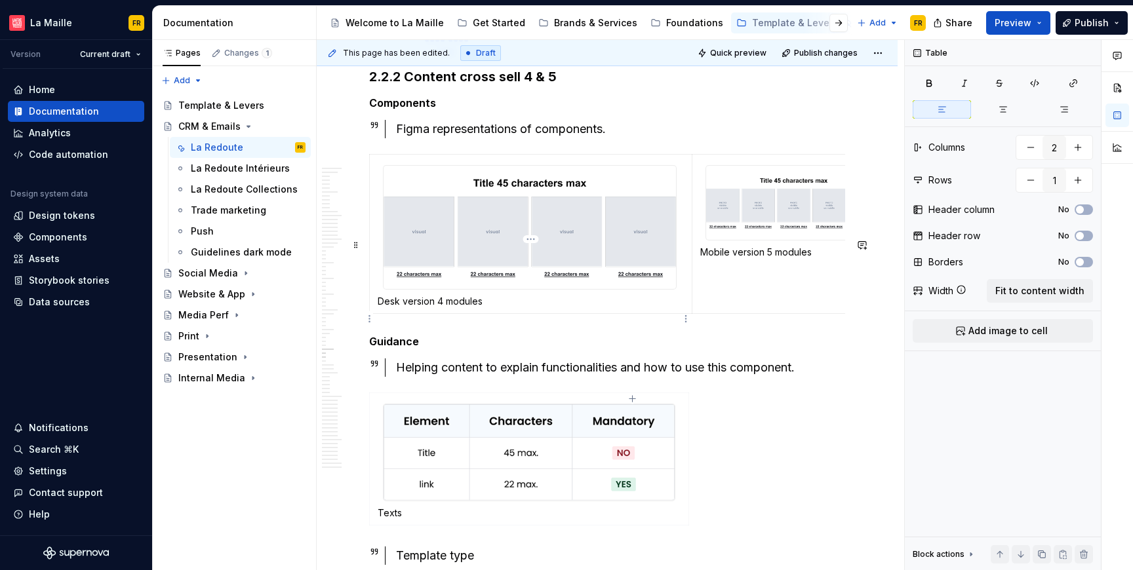
click at [383, 256] on div at bounding box center [530, 227] width 294 height 125
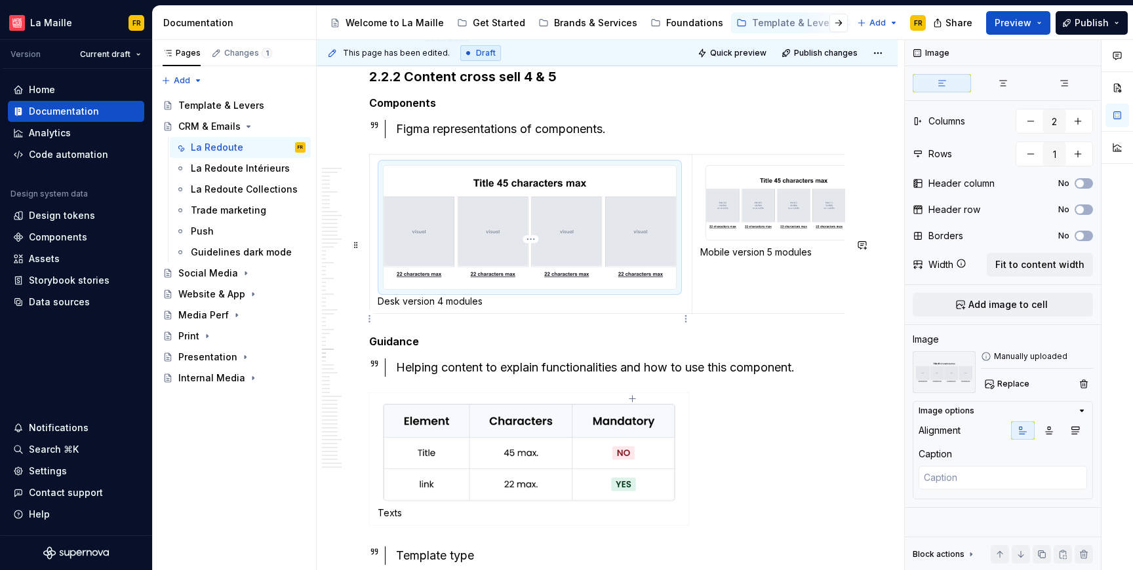
click at [375, 256] on td "Desk version 4 modules" at bounding box center [531, 234] width 323 height 160
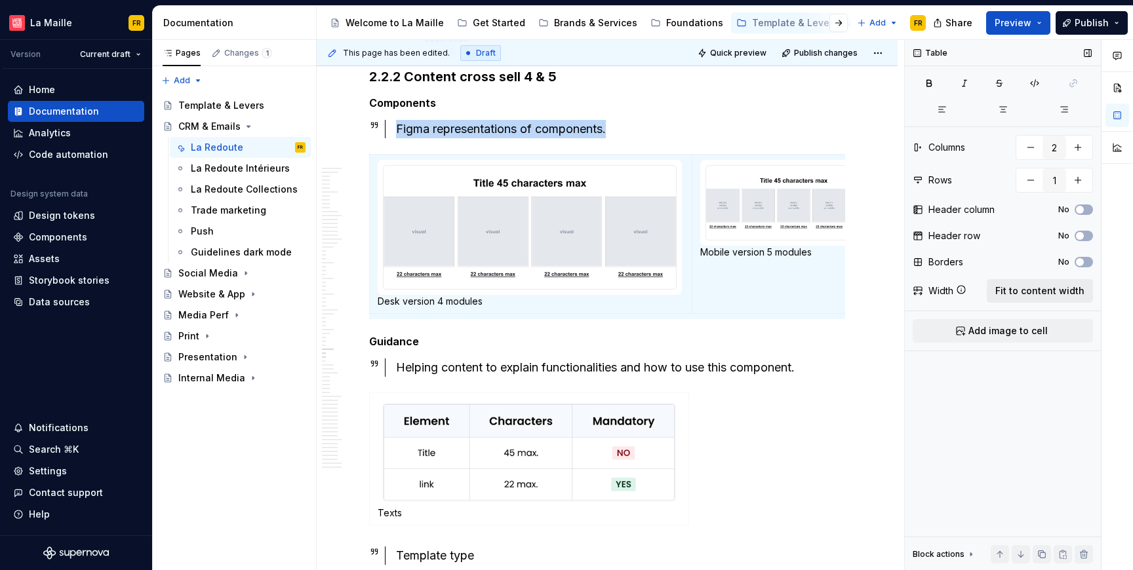
click at [1072, 290] on span "Fit to content width" at bounding box center [1039, 291] width 89 height 13
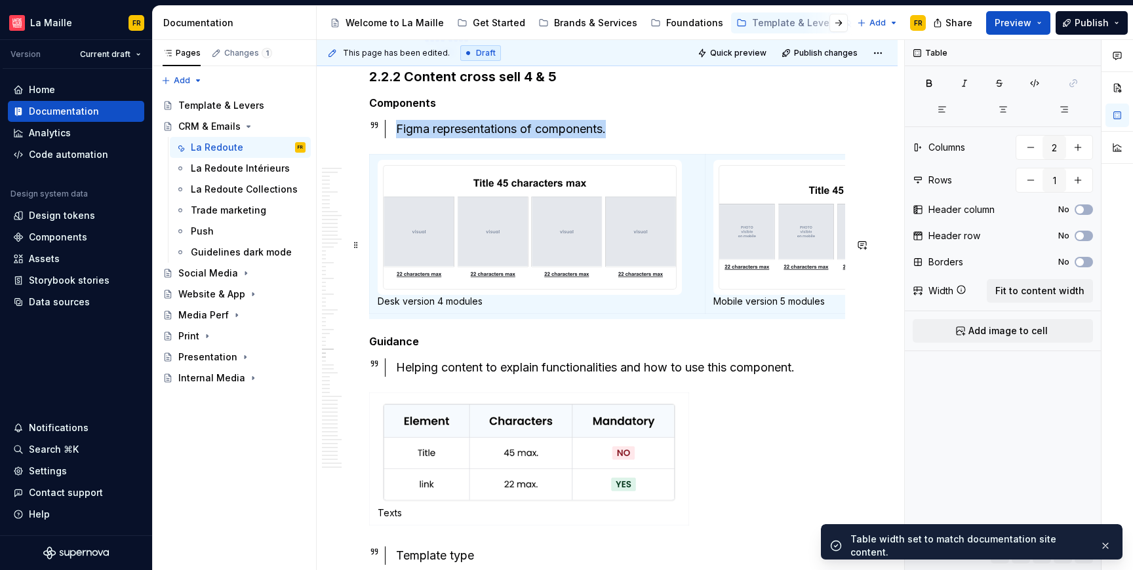
scroll to position [0, 5]
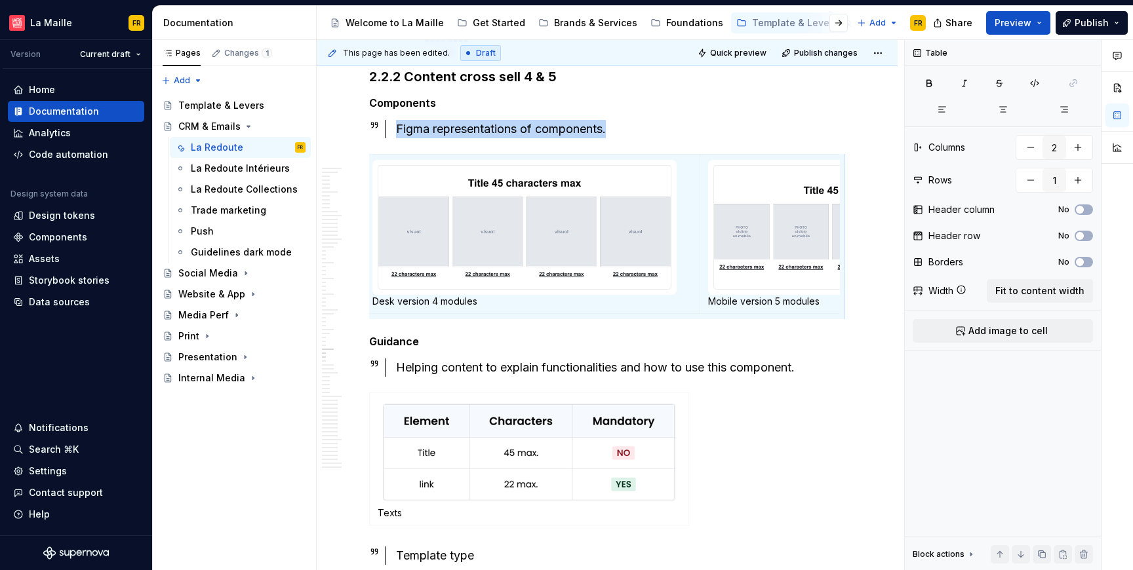
type textarea "*"
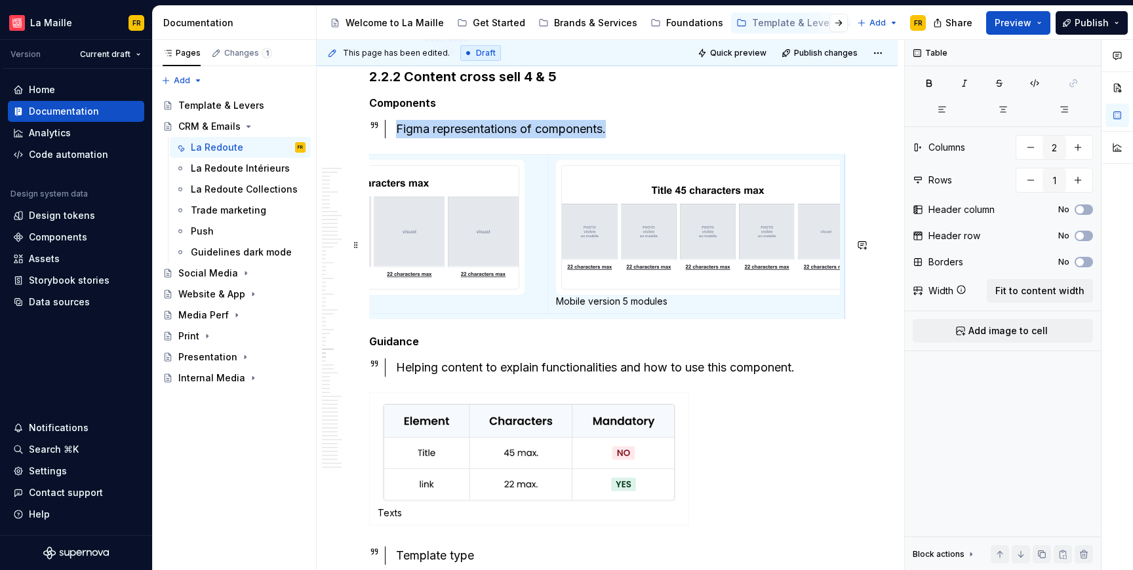
scroll to position [0, 206]
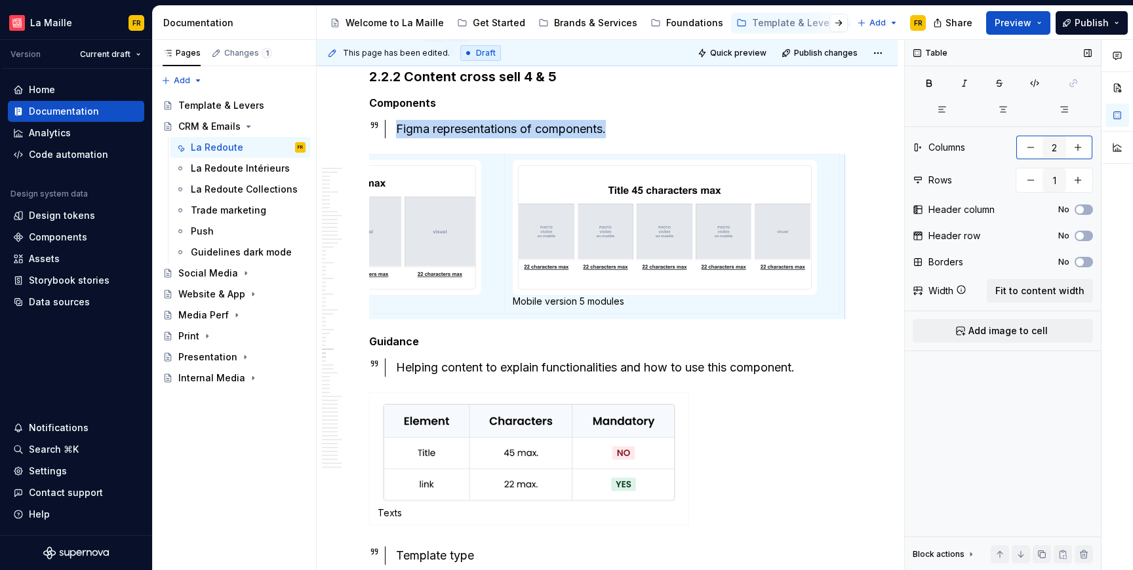
click at [1084, 148] on button "button" at bounding box center [1078, 148] width 24 height 24
type input "3"
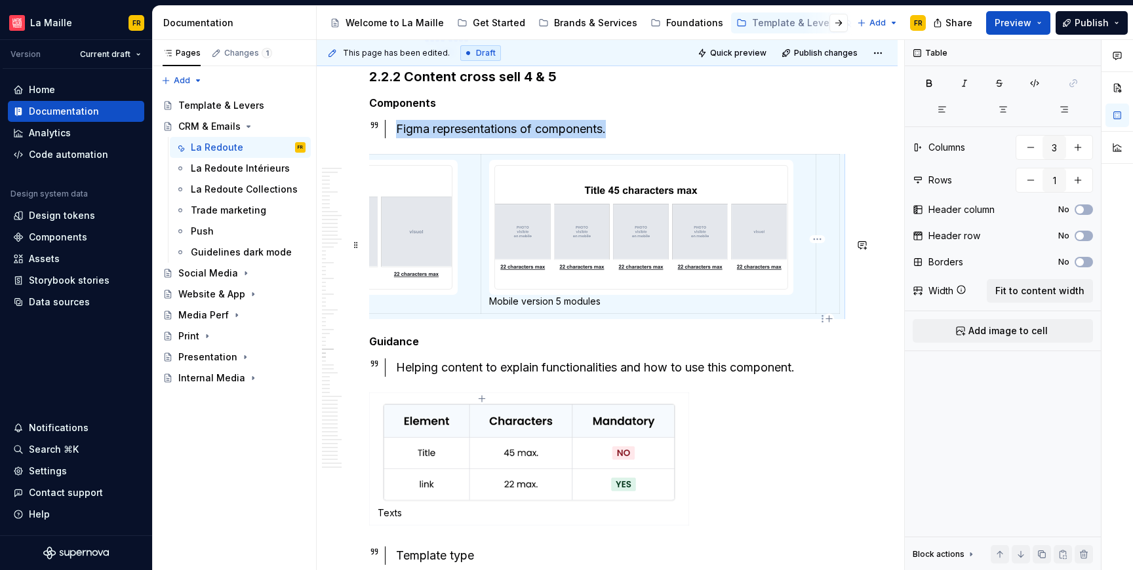
click at [818, 314] on td at bounding box center [828, 234] width 24 height 160
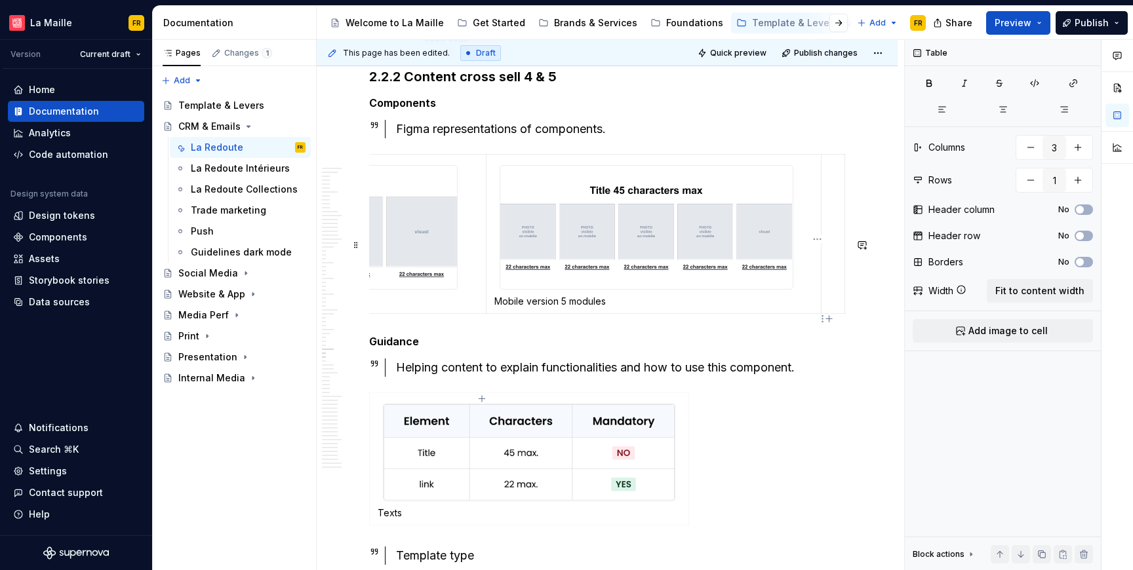
scroll to position [0, 220]
click at [1026, 334] on span "Add image to cell" at bounding box center [1007, 331] width 79 height 13
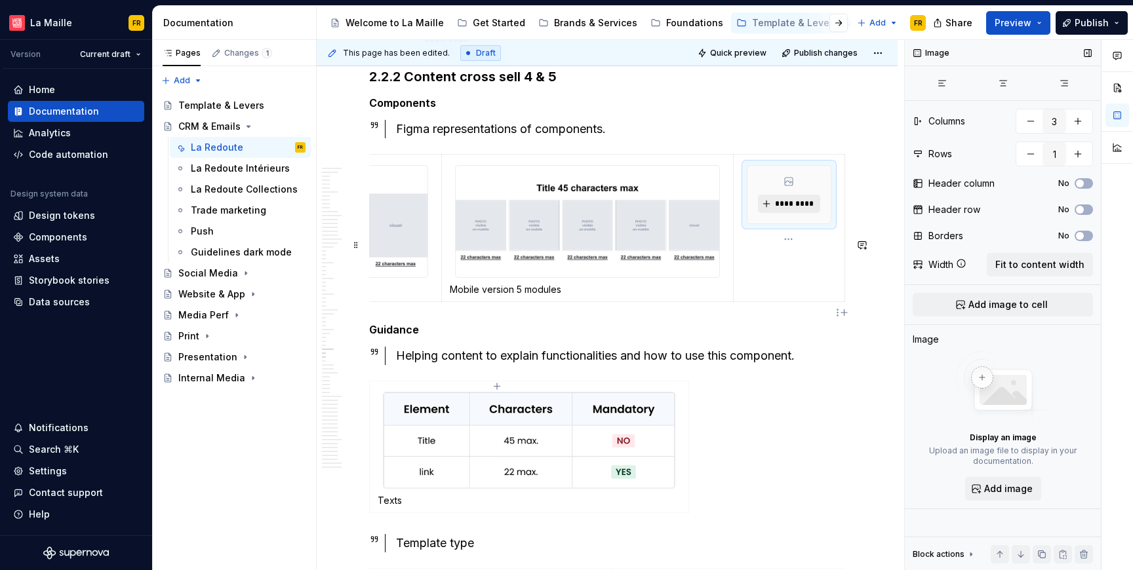
click at [778, 209] on span "*********" at bounding box center [794, 204] width 40 height 10
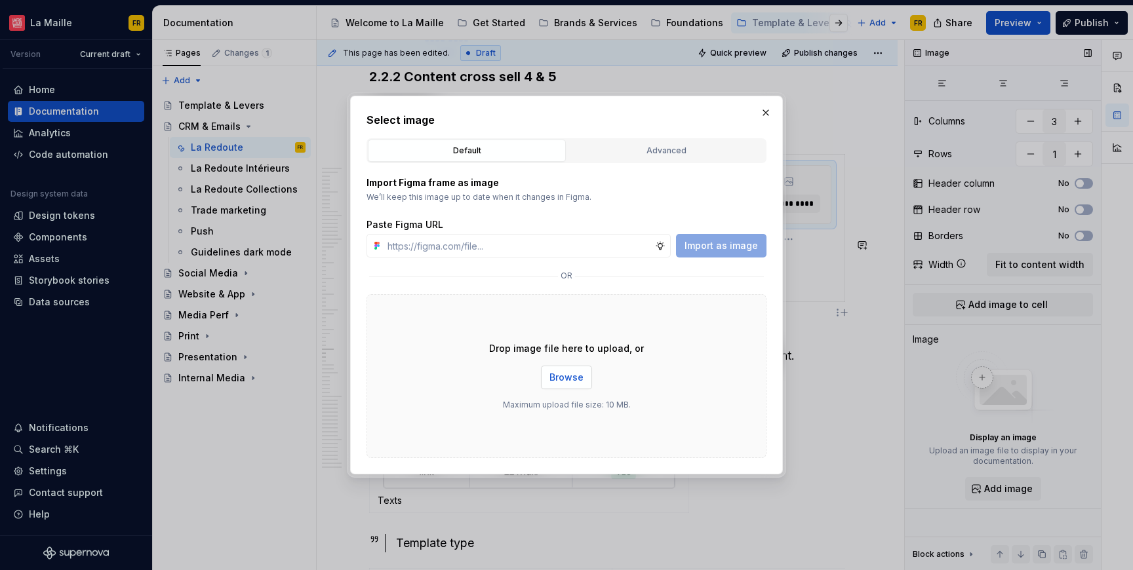
click at [563, 374] on span "Browse" at bounding box center [566, 377] width 34 height 13
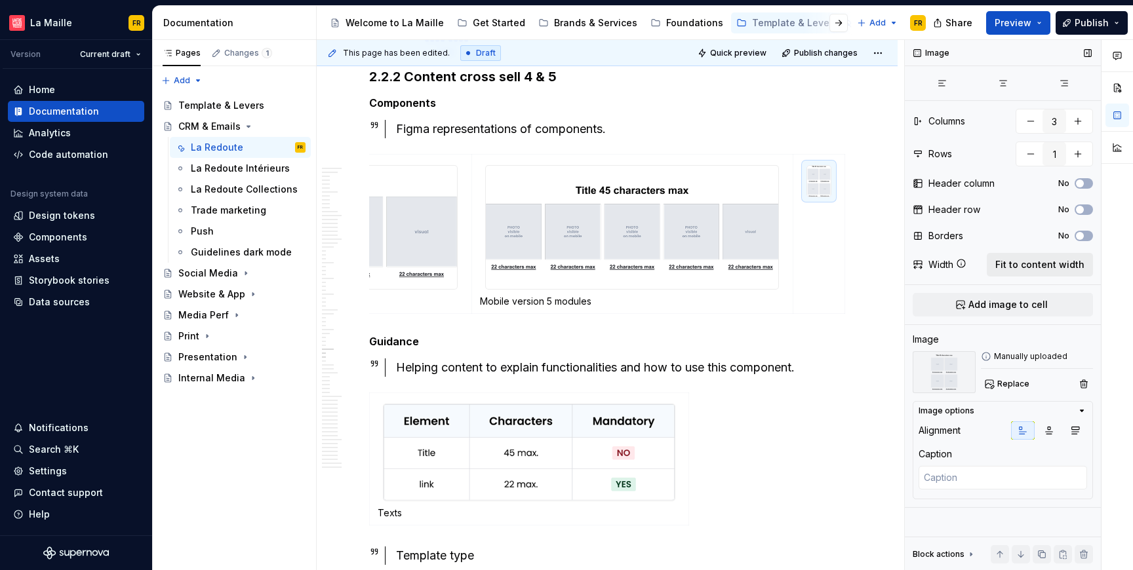
click at [1050, 271] on button "Fit to content width" at bounding box center [1040, 265] width 106 height 24
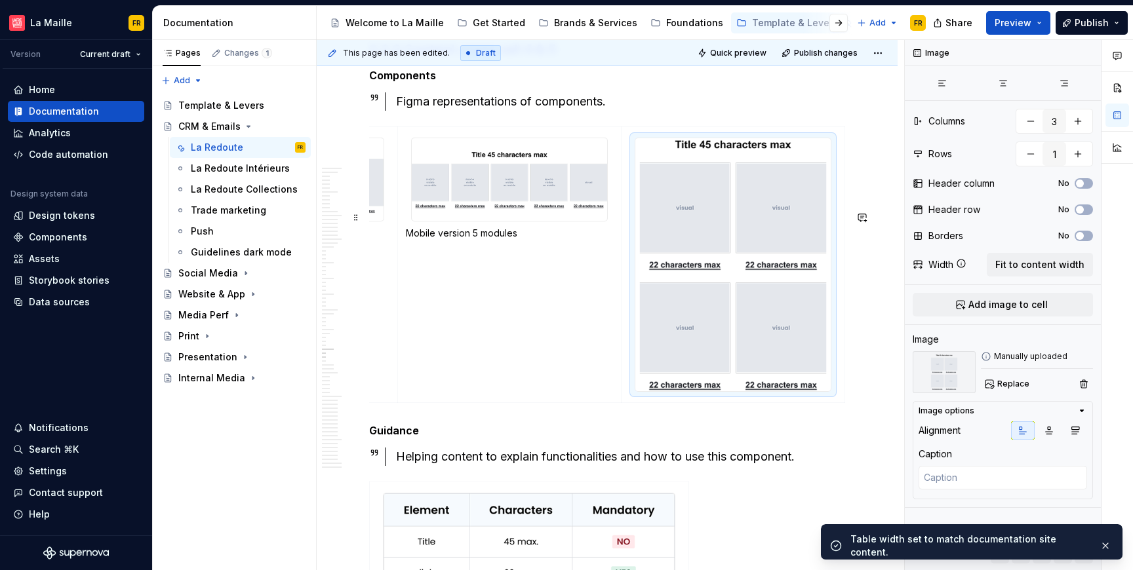
scroll to position [14289, 0]
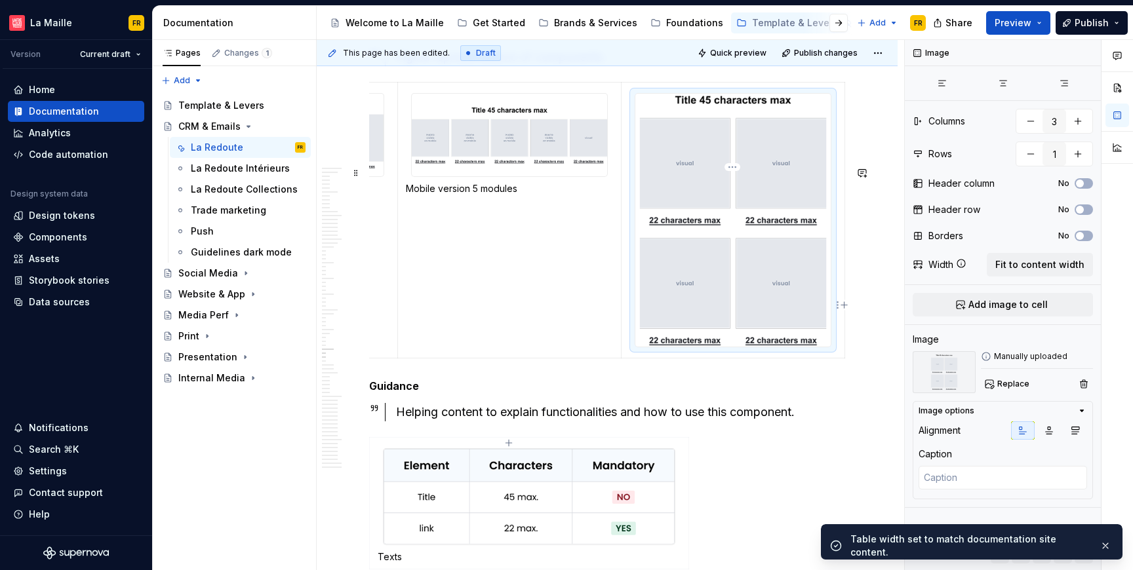
click at [719, 347] on img at bounding box center [732, 220] width 195 height 253
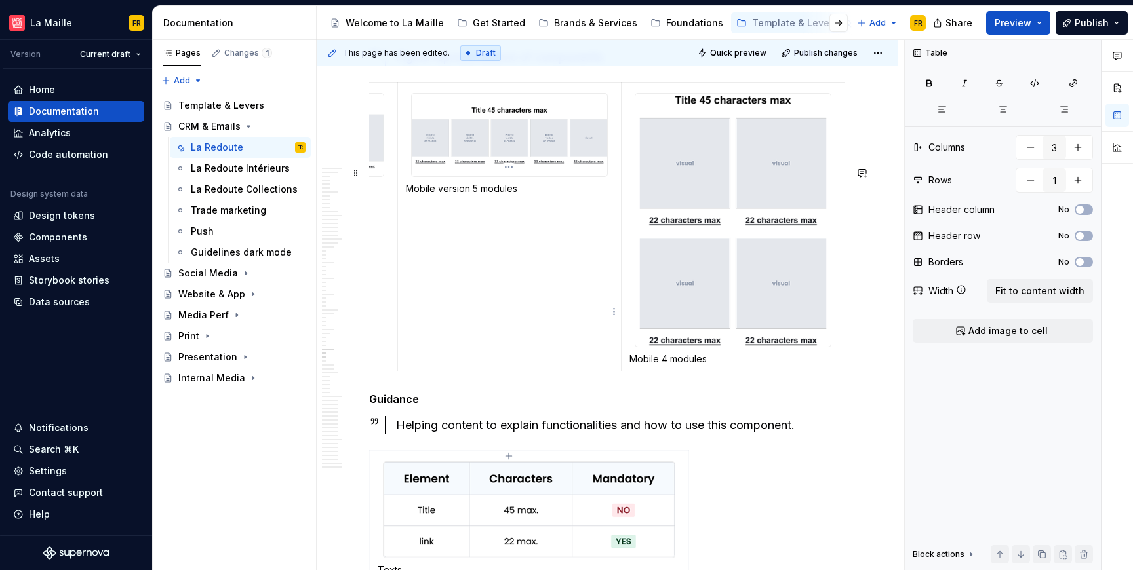
click at [422, 195] on p "Mobile version 5 modules" at bounding box center [509, 188] width 207 height 13
drag, startPoint x: 433, startPoint y: 272, endPoint x: 399, endPoint y: 275, distance: 33.5
click at [399, 275] on td "Mobile version 5 modules" at bounding box center [510, 226] width 224 height 289
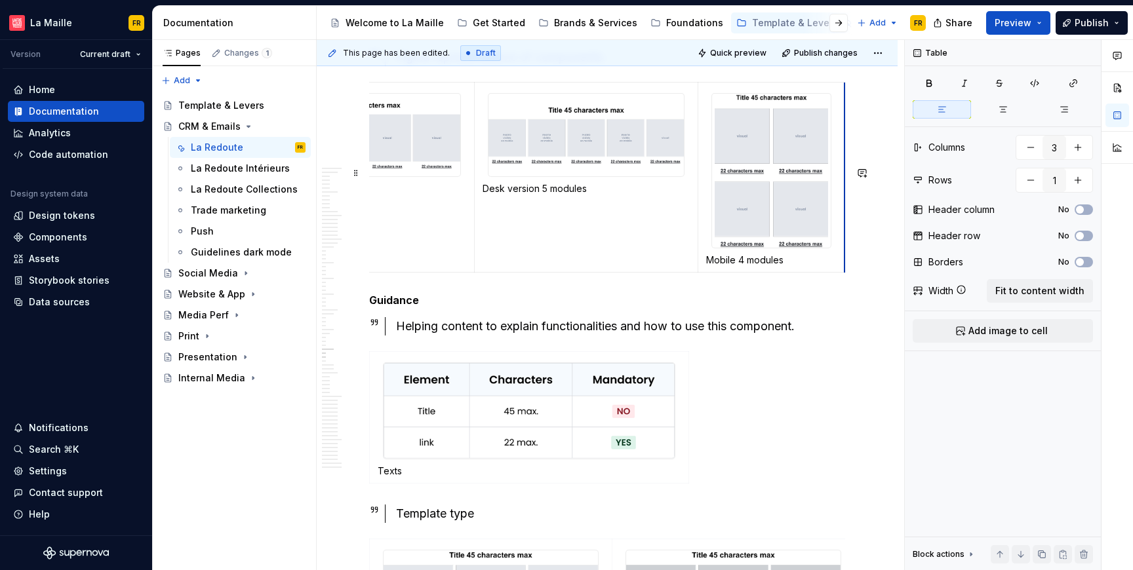
scroll to position [0, 116]
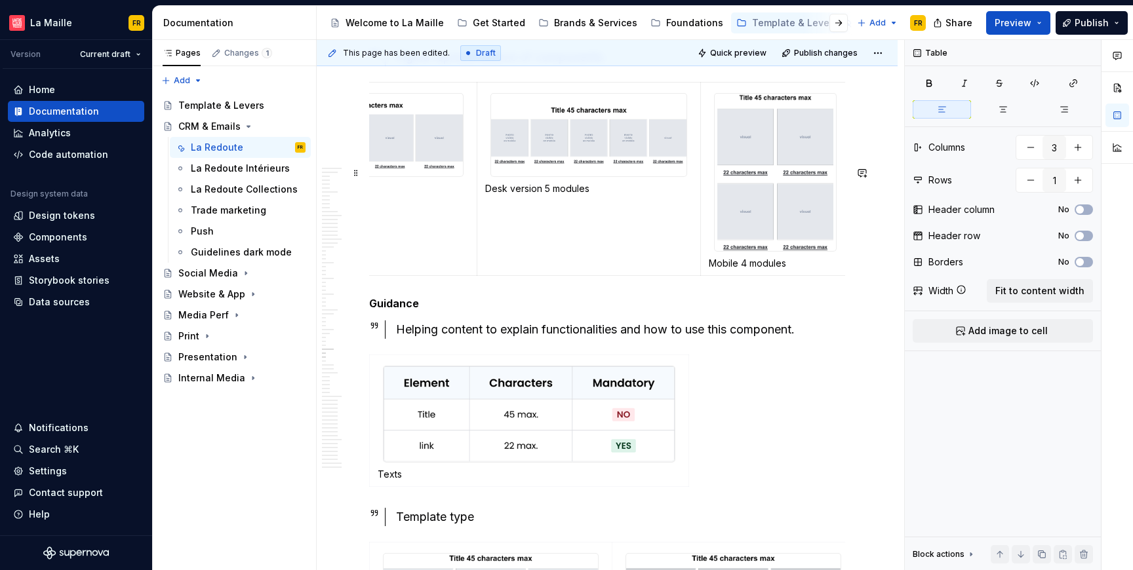
drag, startPoint x: 843, startPoint y: 367, endPoint x: 769, endPoint y: 357, distance: 74.7
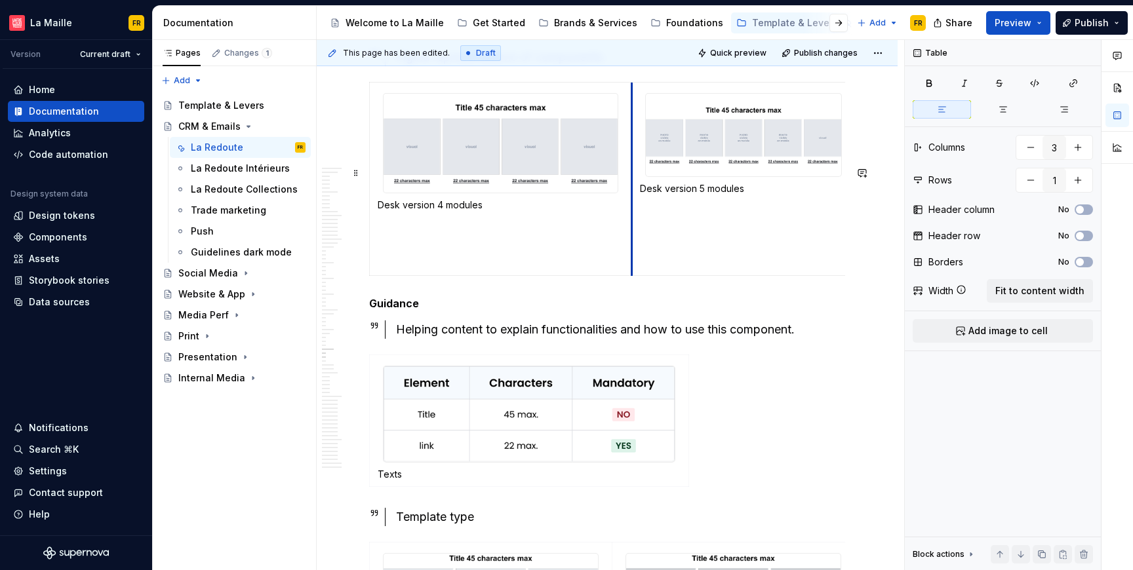
drag, startPoint x: 594, startPoint y: 298, endPoint x: 638, endPoint y: 325, distance: 51.8
click at [633, 275] on td "Desk version 5 modules" at bounding box center [743, 178] width 224 height 193
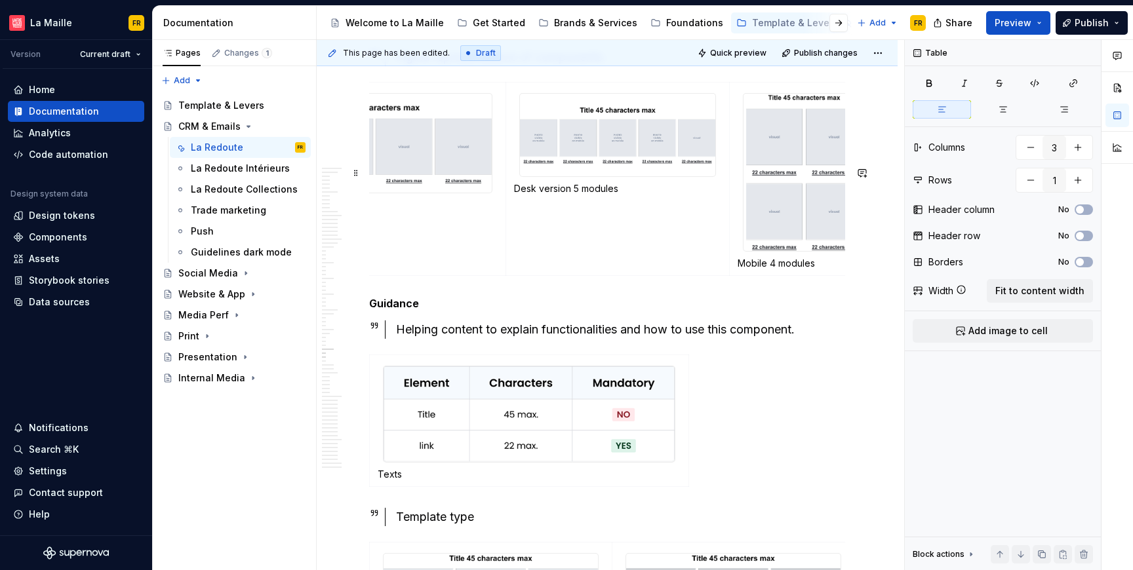
scroll to position [0, 123]
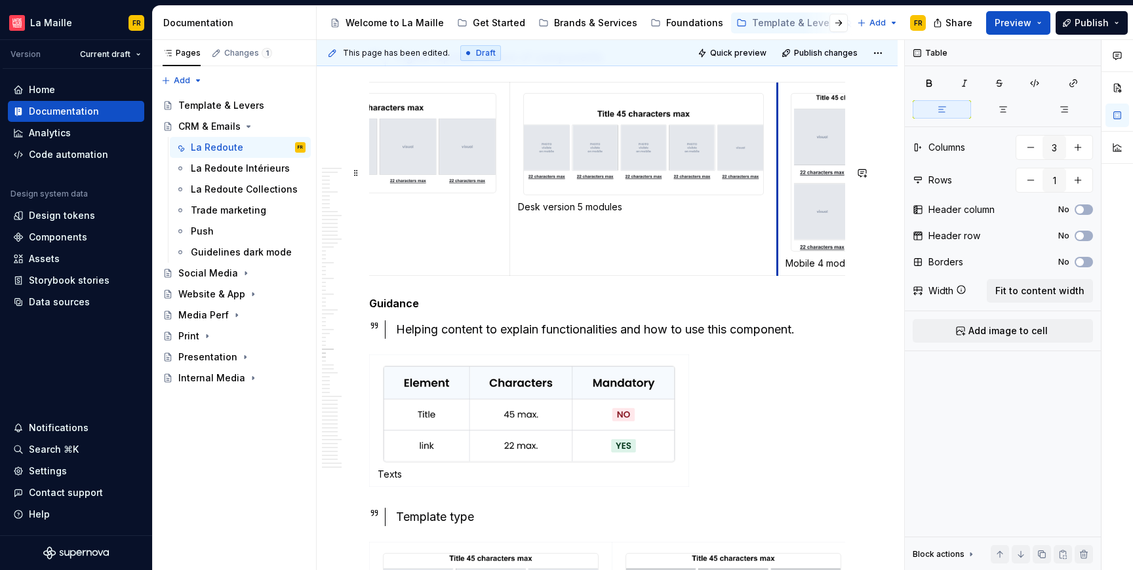
drag, startPoint x: 734, startPoint y: 335, endPoint x: 776, endPoint y: 342, distance: 43.1
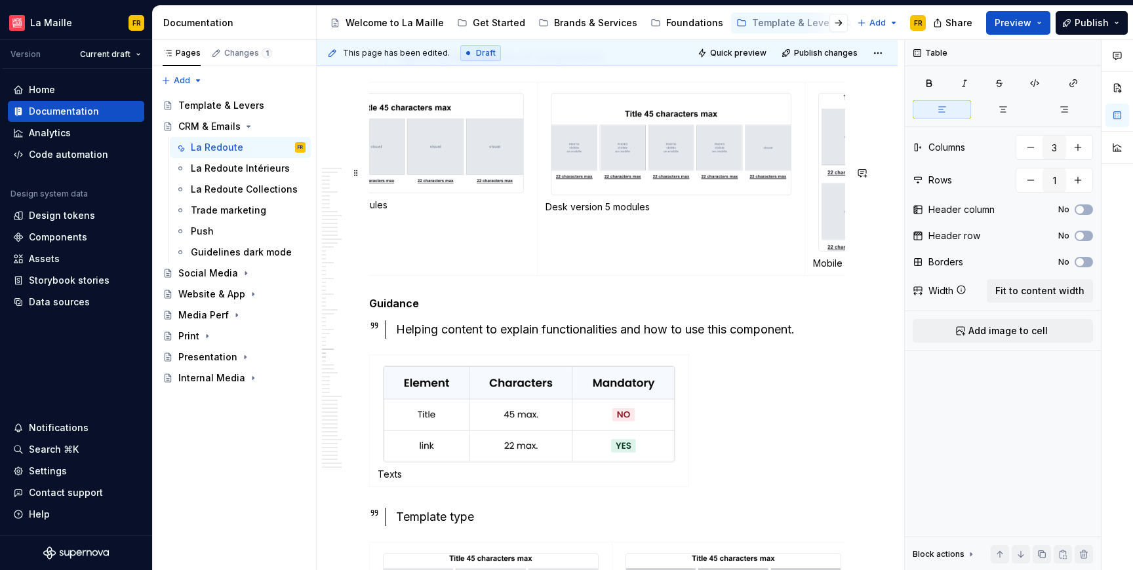
scroll to position [0, 152]
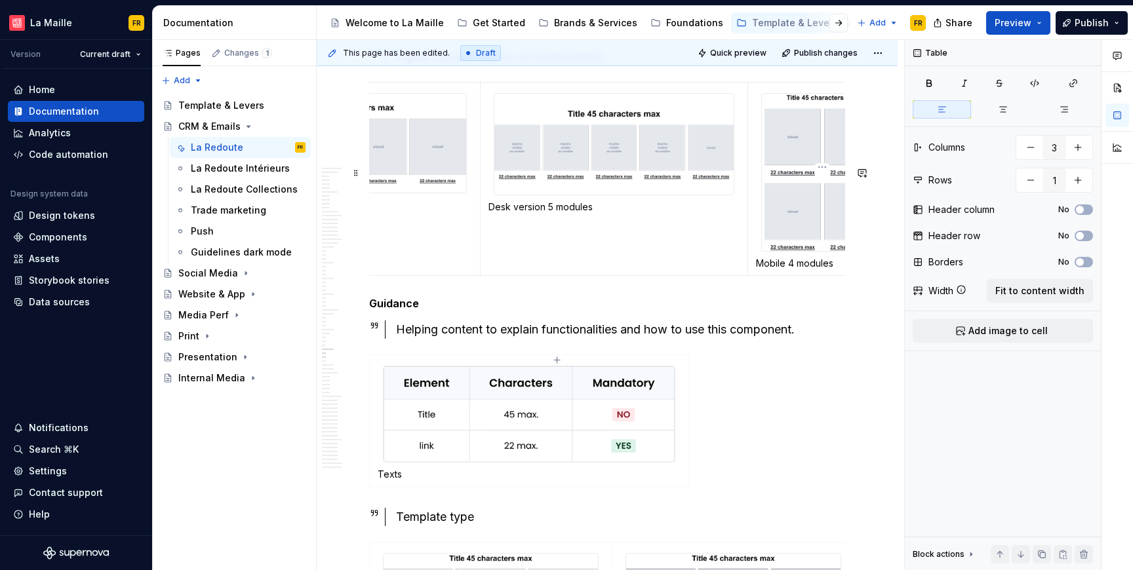
click at [756, 275] on td "Mobile 4 modules" at bounding box center [821, 178] width 149 height 193
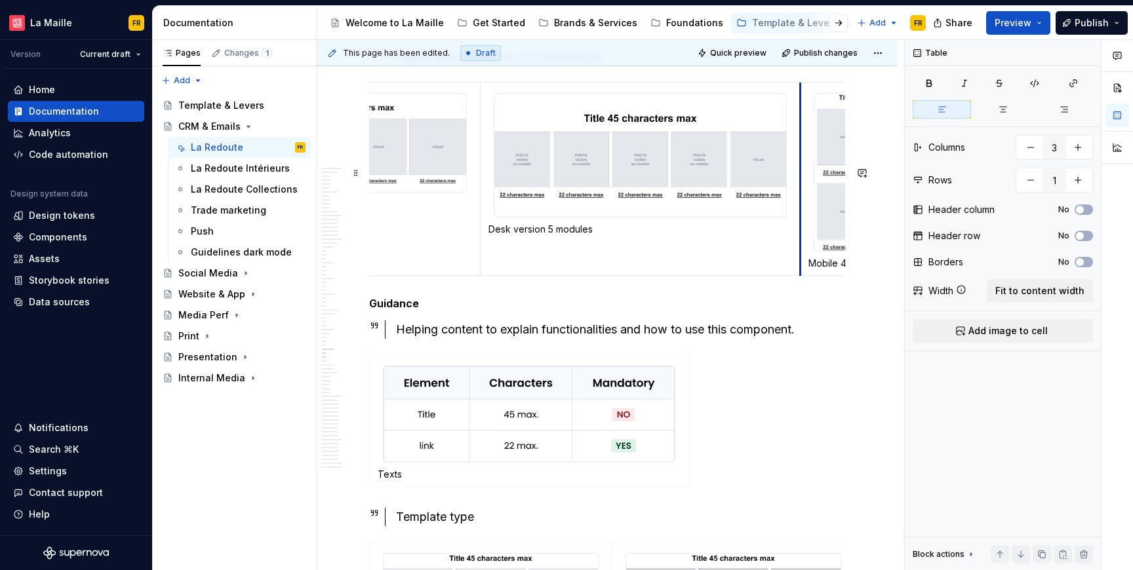
drag, startPoint x: 748, startPoint y: 320, endPoint x: 801, endPoint y: 339, distance: 55.8
click at [801, 275] on td "Mobile 4 modules" at bounding box center [874, 178] width 149 height 193
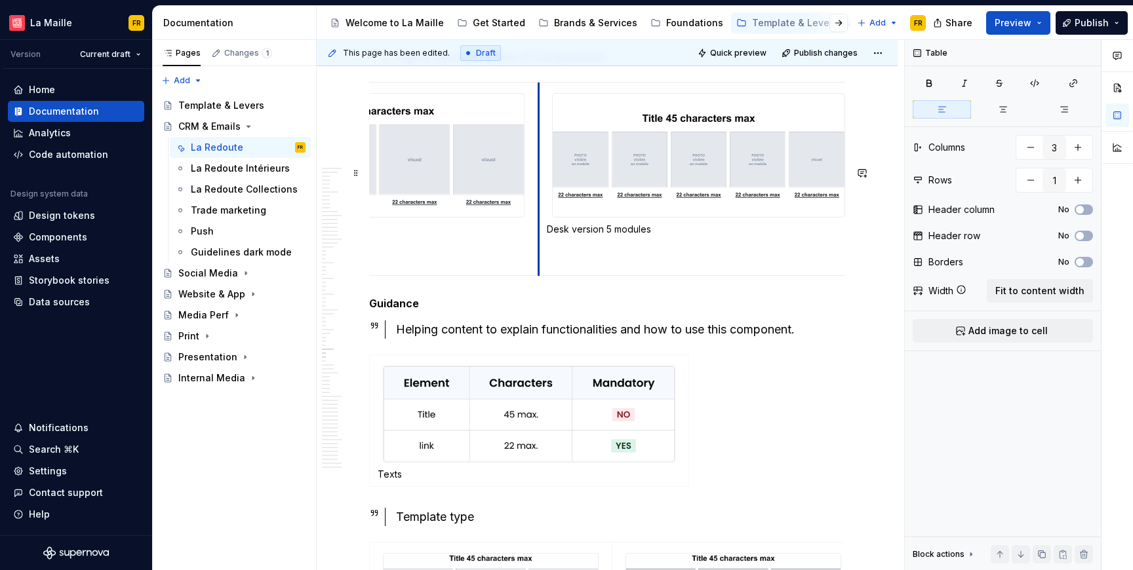
drag, startPoint x: 479, startPoint y: 340, endPoint x: 538, endPoint y: 358, distance: 61.2
click at [538, 275] on td "Desk version 5 modules" at bounding box center [698, 178] width 320 height 193
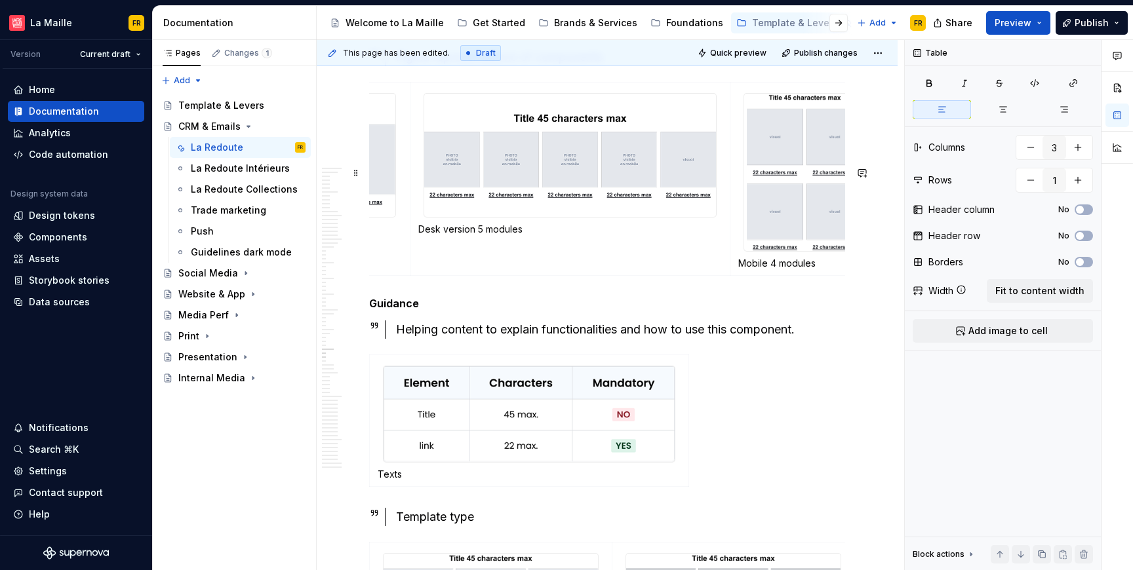
scroll to position [0, 316]
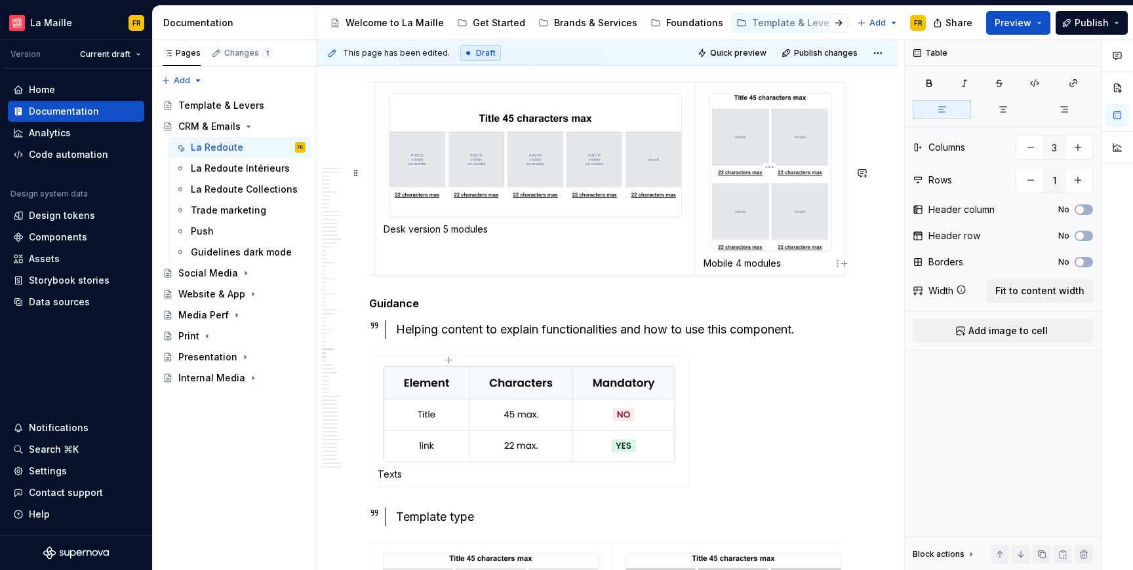
click at [780, 270] on p "Mobile 4 modules" at bounding box center [770, 263] width 133 height 13
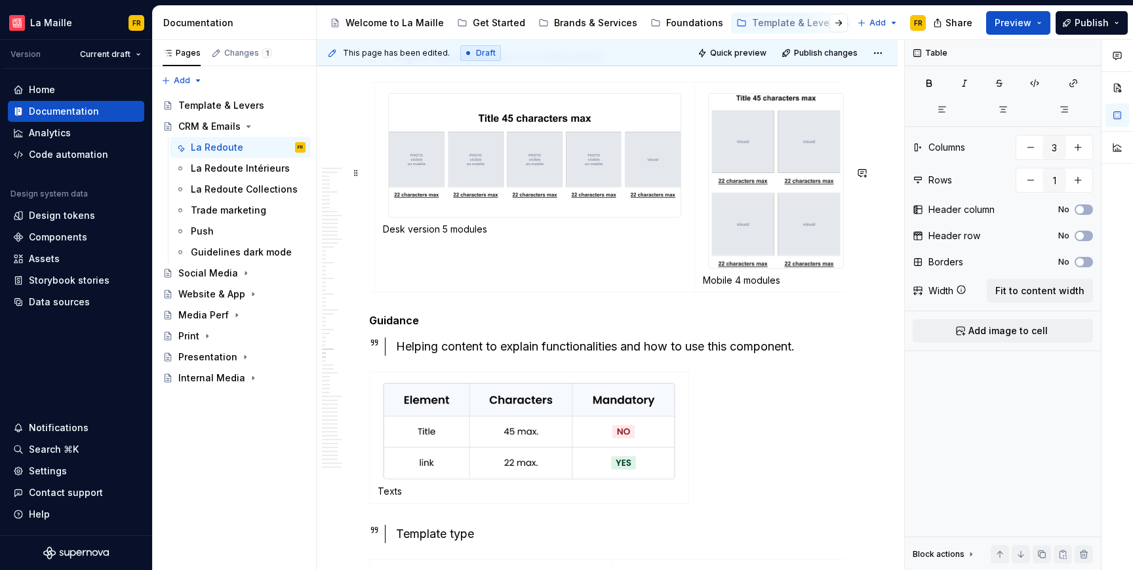
drag, startPoint x: 845, startPoint y: 330, endPoint x: 856, endPoint y: 337, distance: 12.4
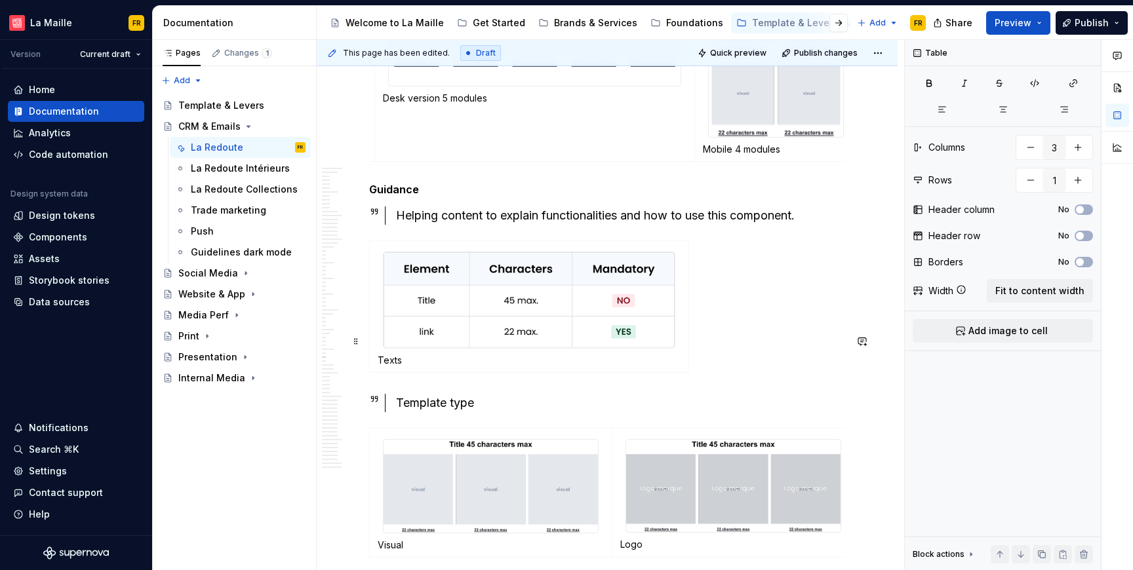
scroll to position [14436, 0]
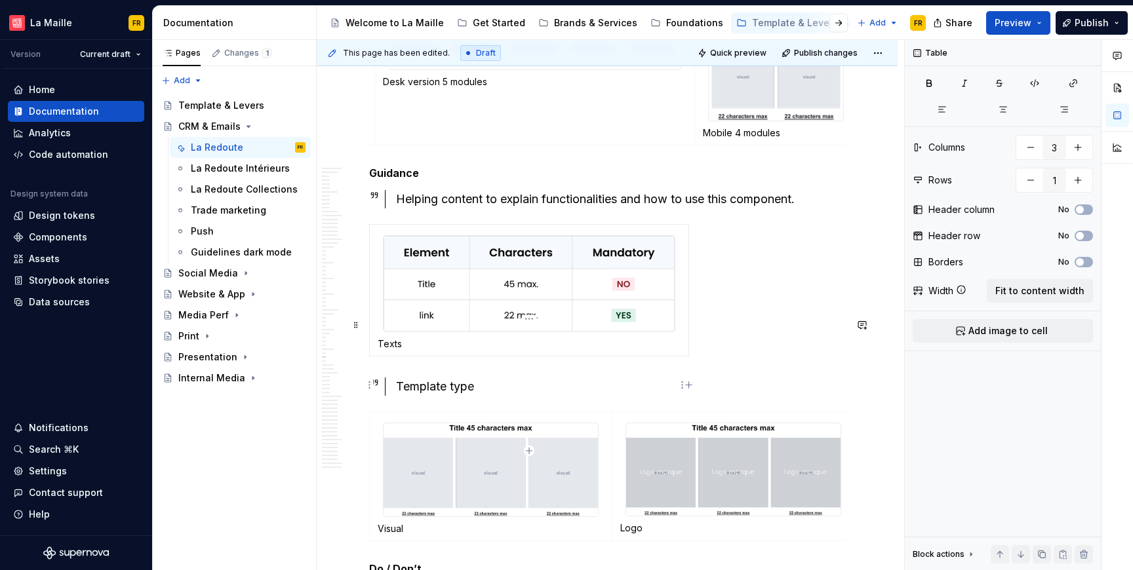
click at [607, 332] on img at bounding box center [529, 284] width 291 height 96
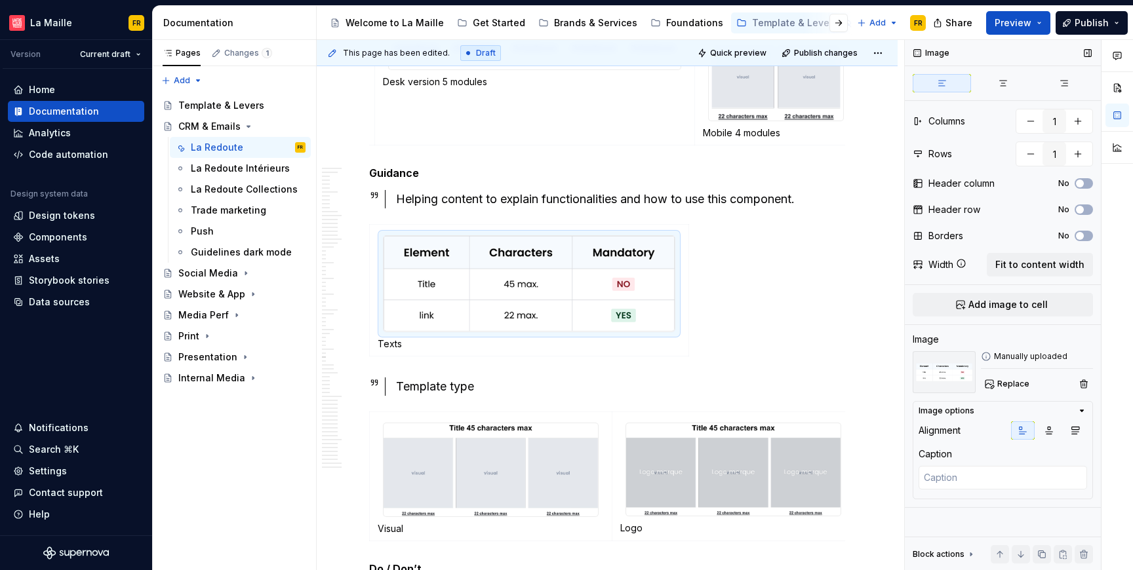
click at [932, 374] on img at bounding box center [944, 372] width 63 height 42
click at [1021, 383] on span "Replace" at bounding box center [1013, 384] width 32 height 10
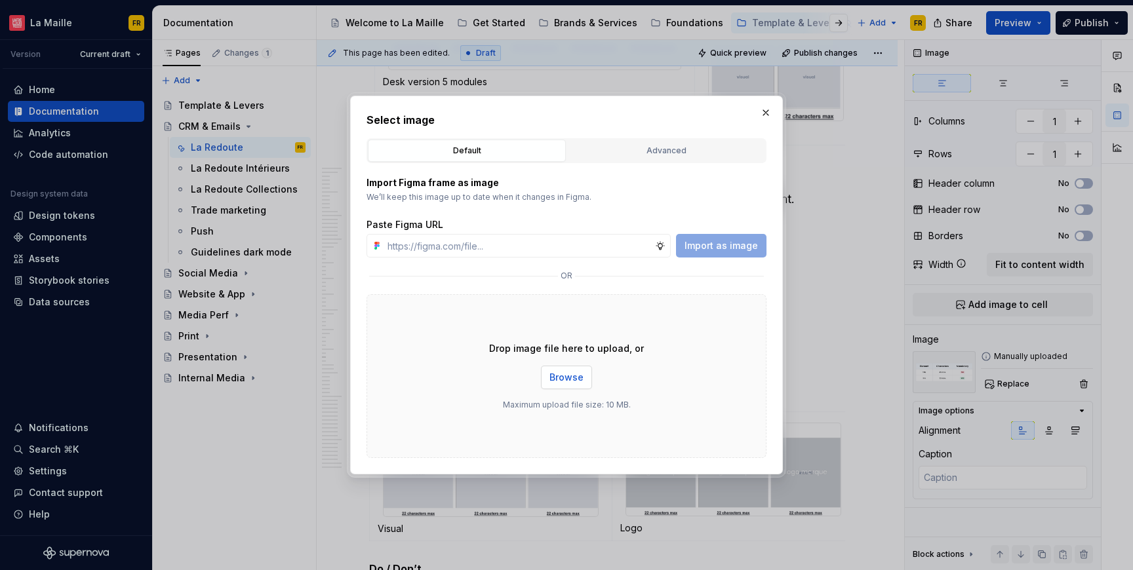
click at [565, 382] on span "Browse" at bounding box center [566, 377] width 34 height 13
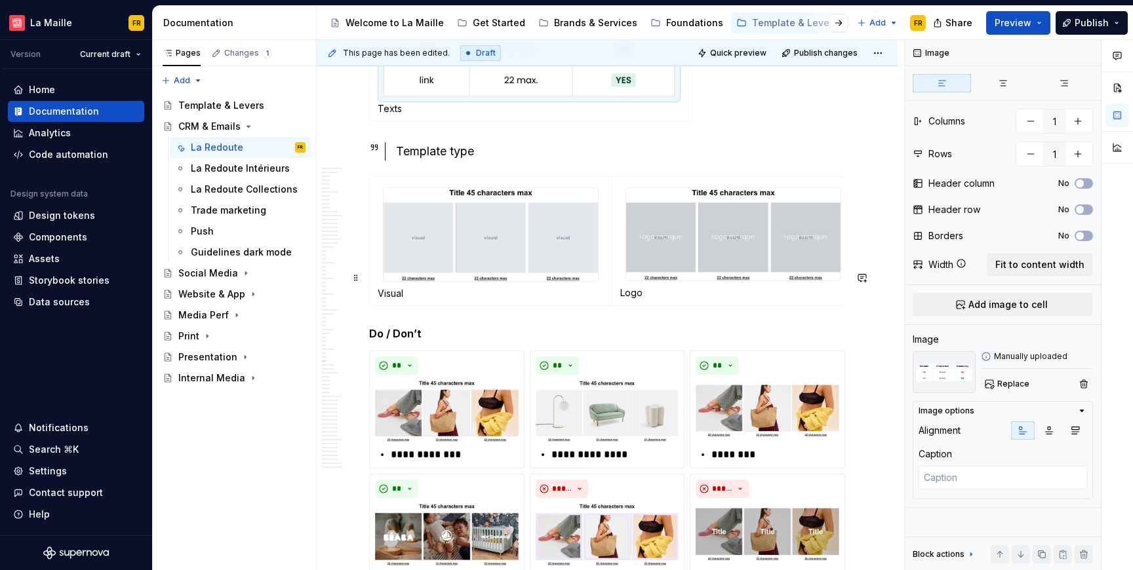
scroll to position [14693, 0]
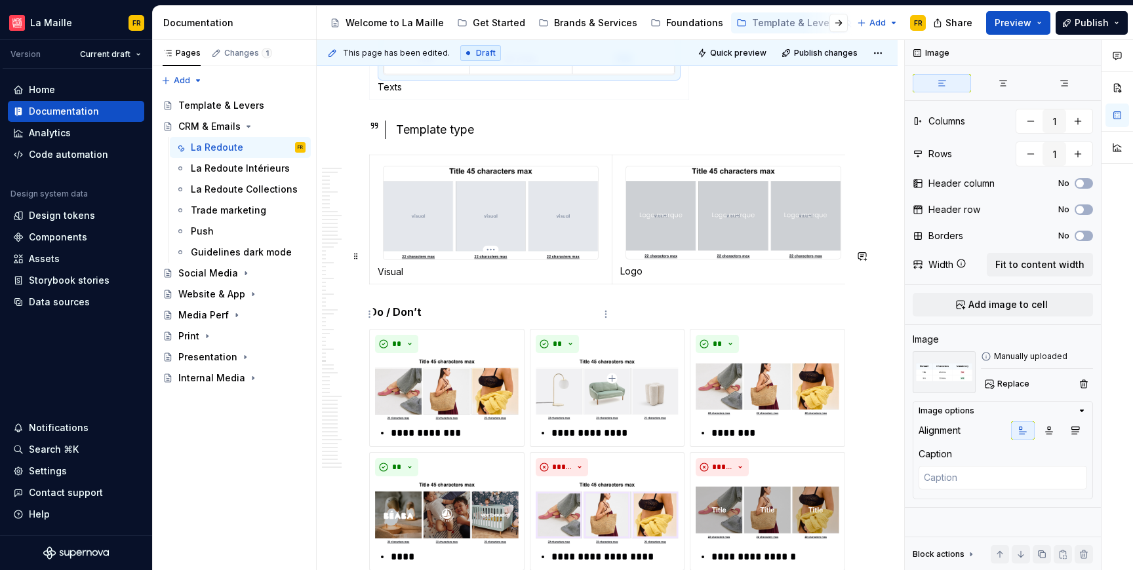
click at [554, 260] on img at bounding box center [491, 213] width 214 height 93
type textarea "*"
type input "2"
click at [1020, 380] on span "Replace" at bounding box center [1013, 384] width 32 height 10
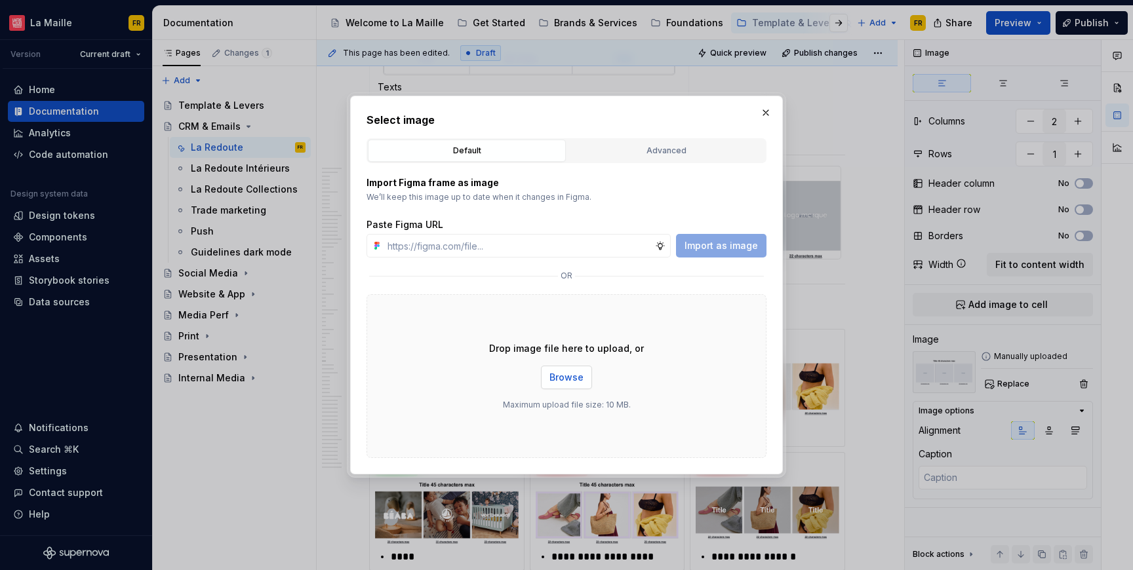
click at [560, 372] on span "Browse" at bounding box center [566, 377] width 34 height 13
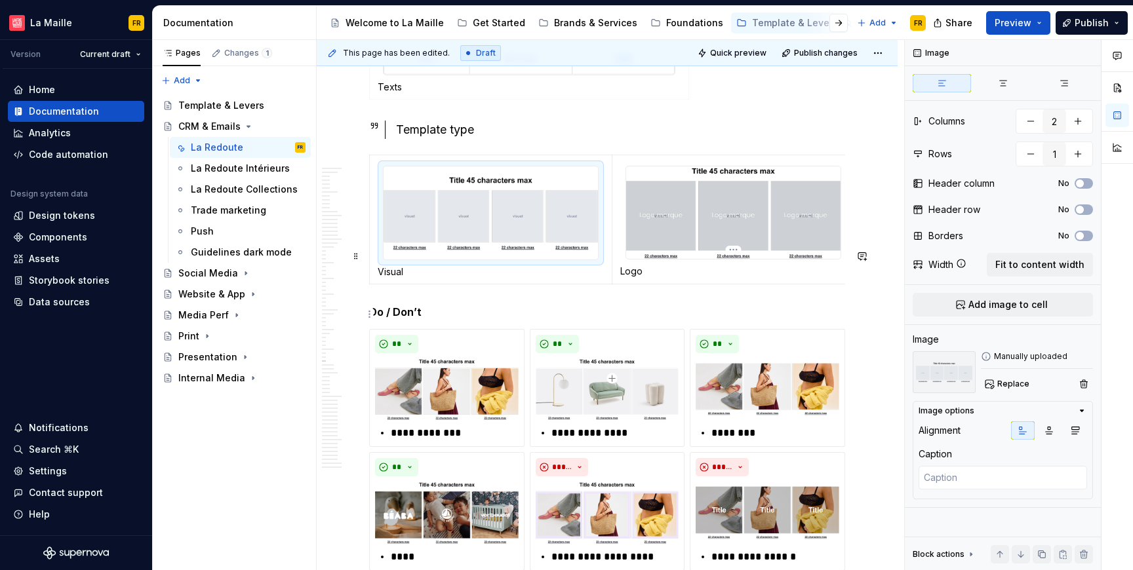
click at [738, 259] on img at bounding box center [733, 213] width 214 height 92
click at [1037, 125] on button "button" at bounding box center [1031, 121] width 24 height 24
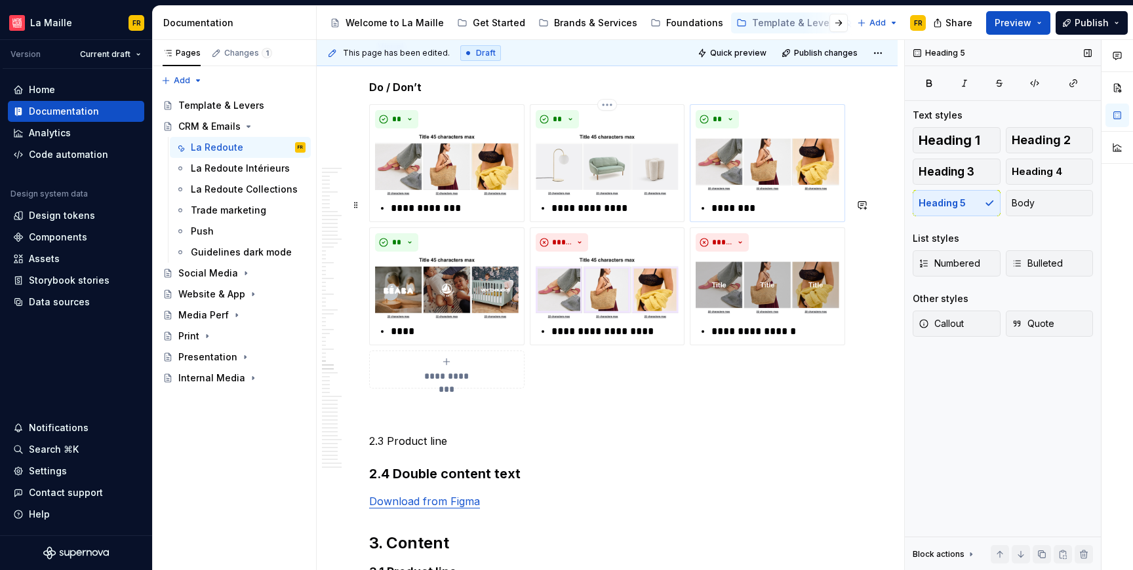
scroll to position [14946, 0]
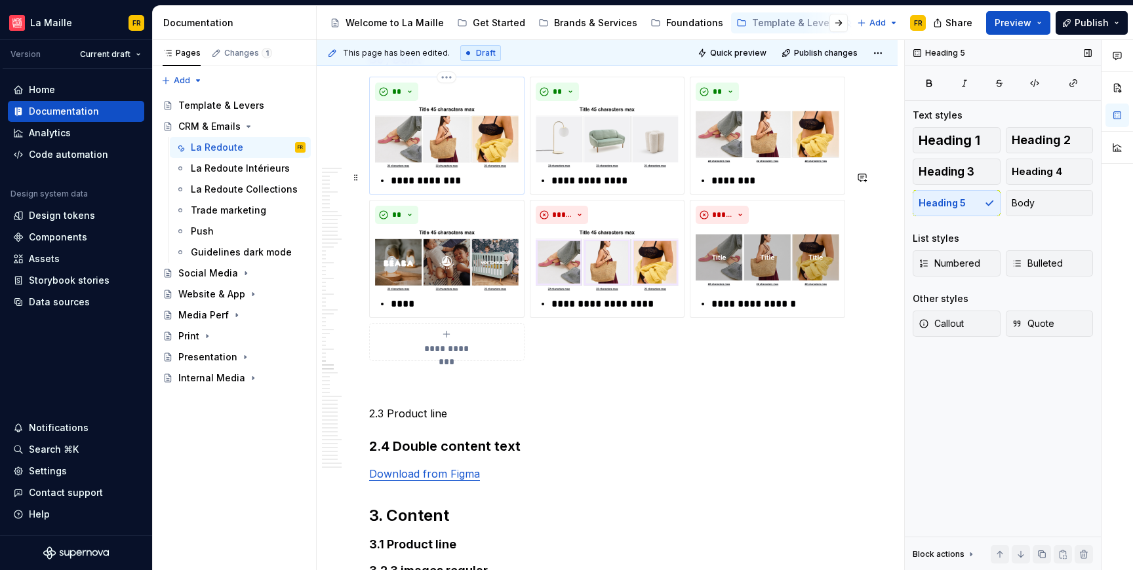
click at [483, 168] on img at bounding box center [447, 137] width 144 height 62
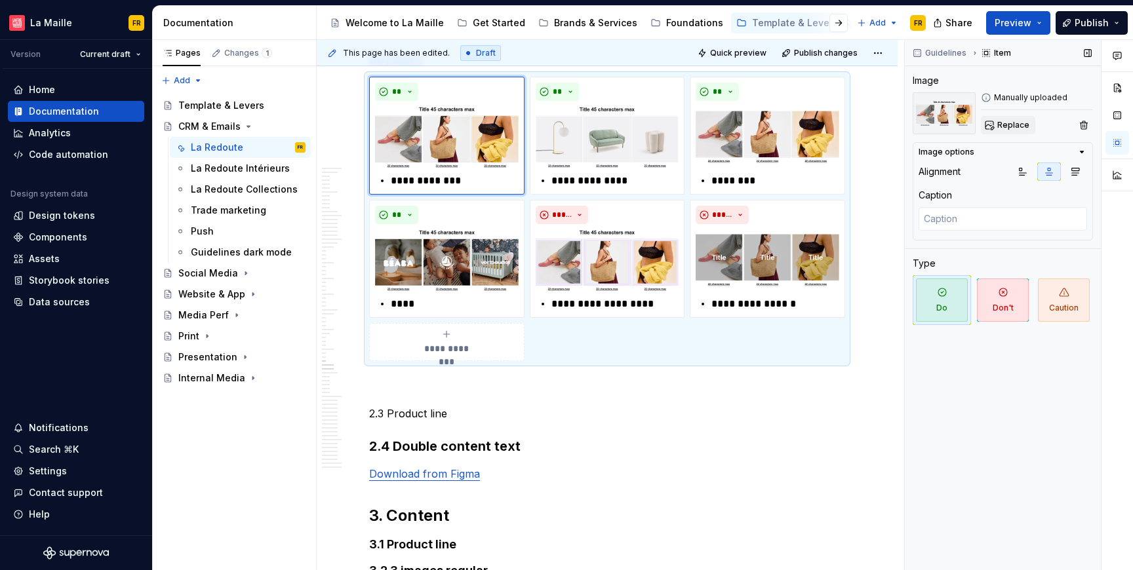
click at [1010, 122] on span "Replace" at bounding box center [1013, 125] width 32 height 10
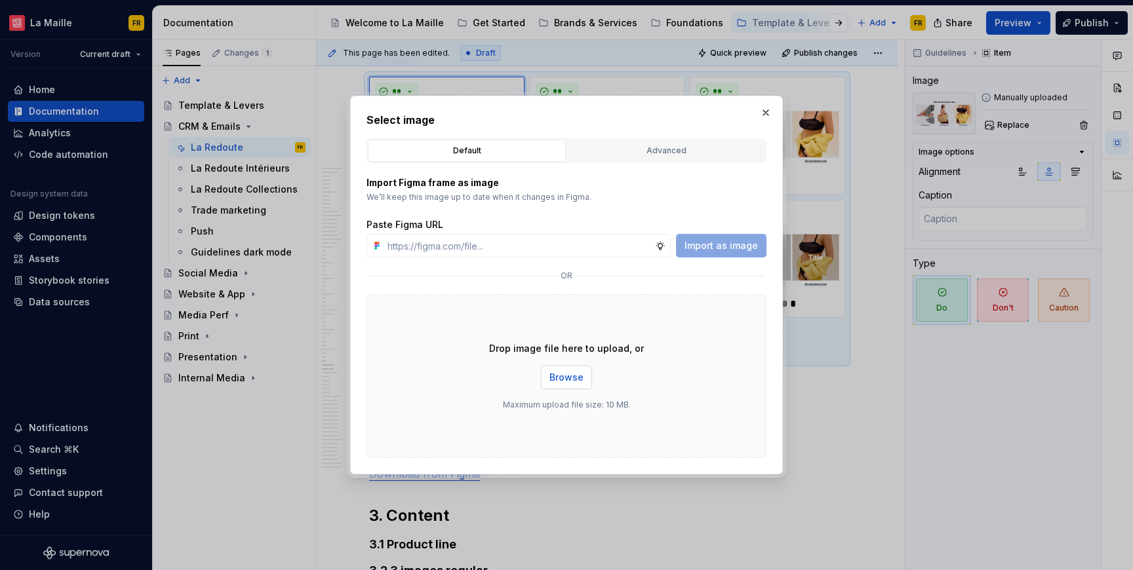
click at [568, 376] on span "Browse" at bounding box center [566, 377] width 34 height 13
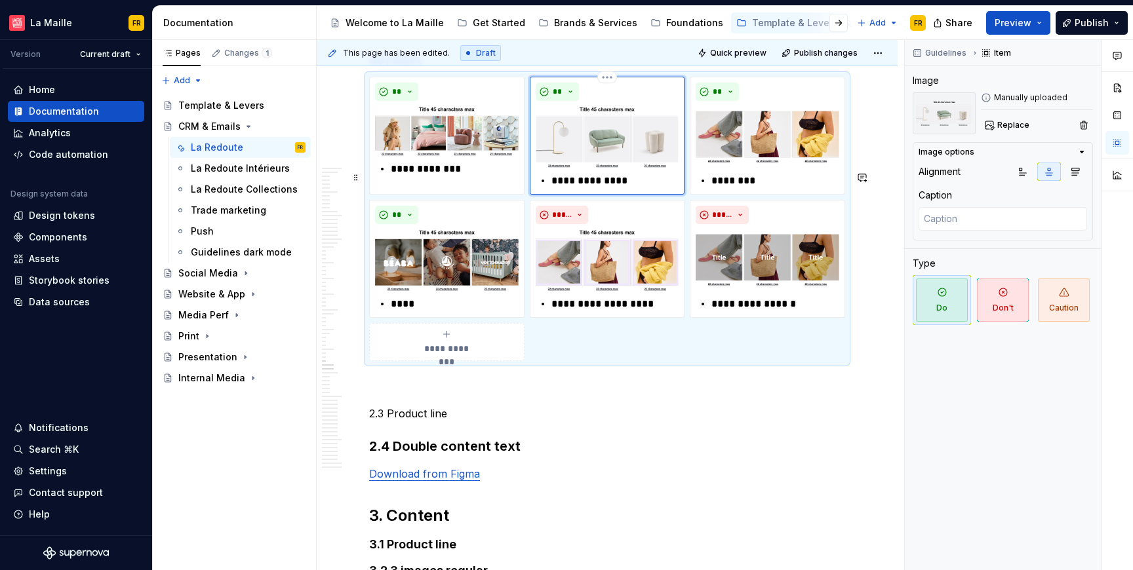
click at [611, 168] on img at bounding box center [608, 137] width 144 height 62
click at [1006, 117] on button "Replace" at bounding box center [1008, 125] width 54 height 18
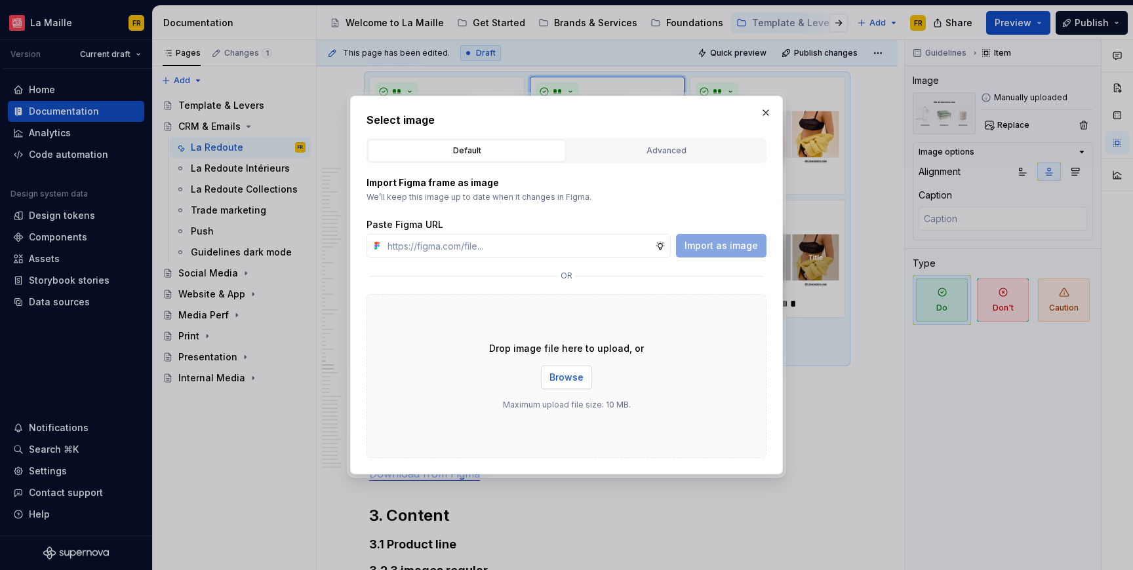
click at [563, 376] on span "Browse" at bounding box center [566, 377] width 34 height 13
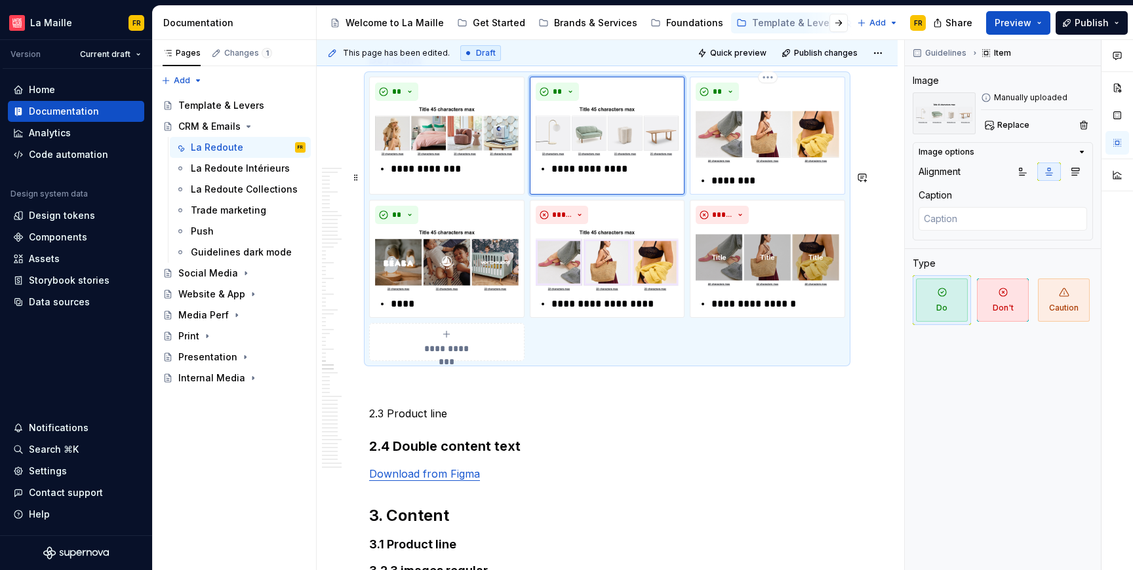
click at [810, 168] on img at bounding box center [768, 137] width 144 height 62
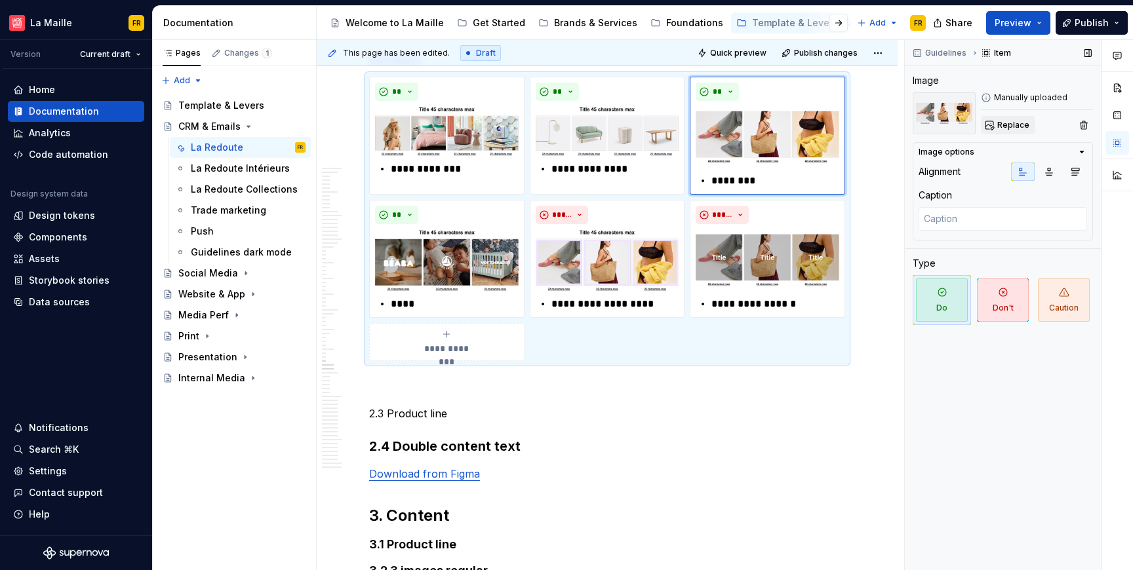
click at [1031, 130] on button "Replace" at bounding box center [1008, 125] width 54 height 18
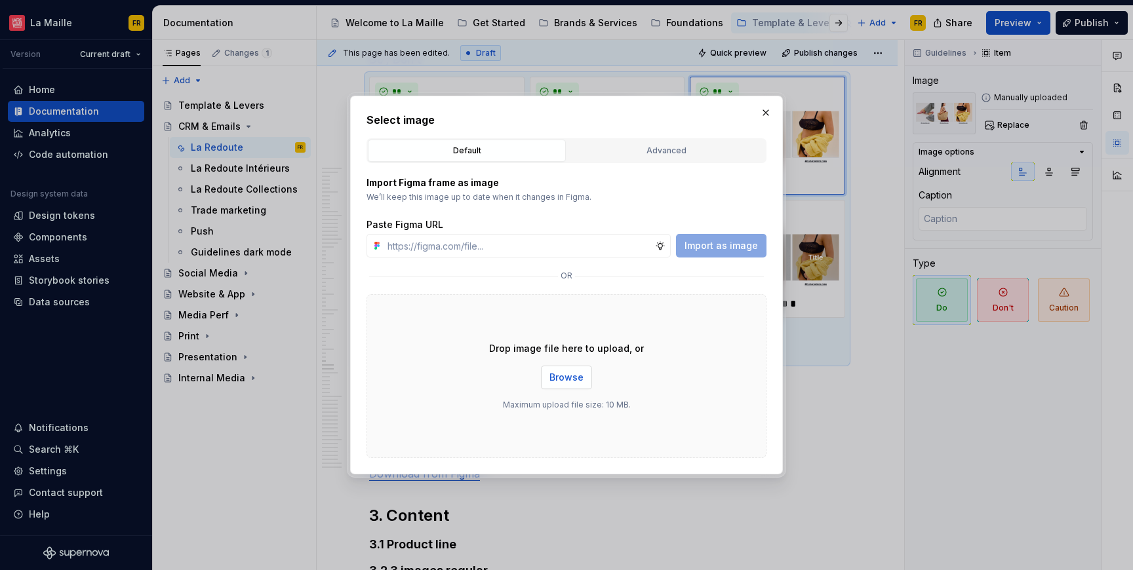
click at [570, 376] on span "Browse" at bounding box center [566, 377] width 34 height 13
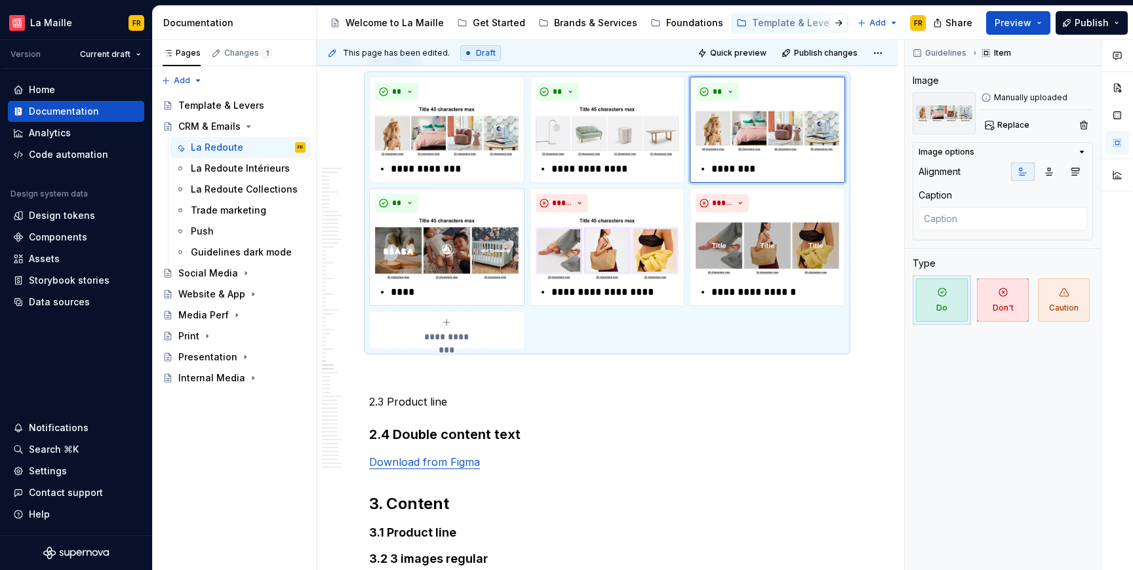
click at [455, 279] on img at bounding box center [447, 249] width 144 height 62
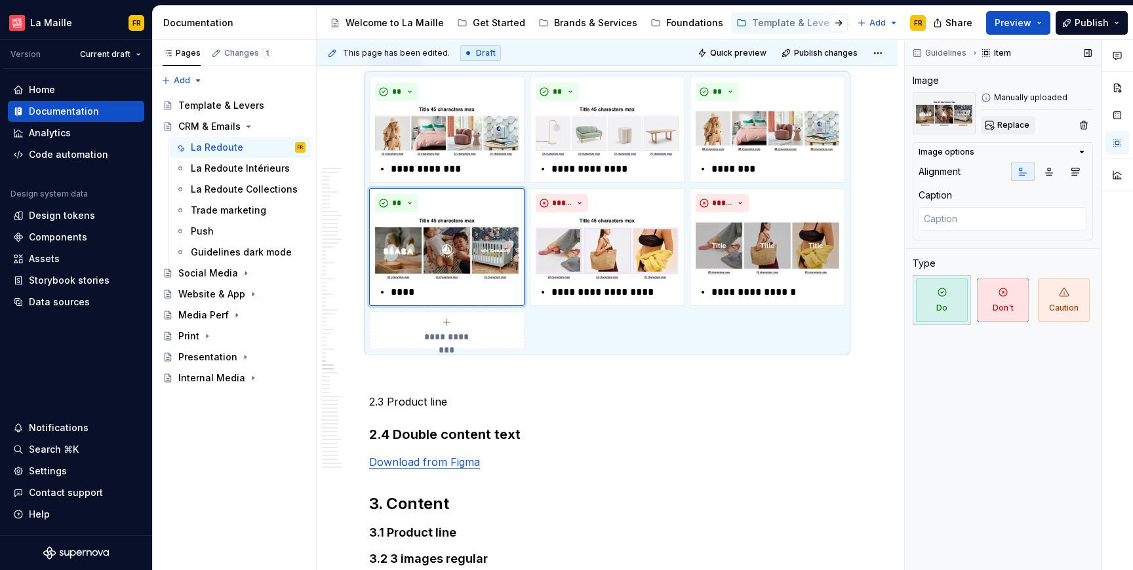
click at [1015, 126] on span "Replace" at bounding box center [1013, 125] width 32 height 10
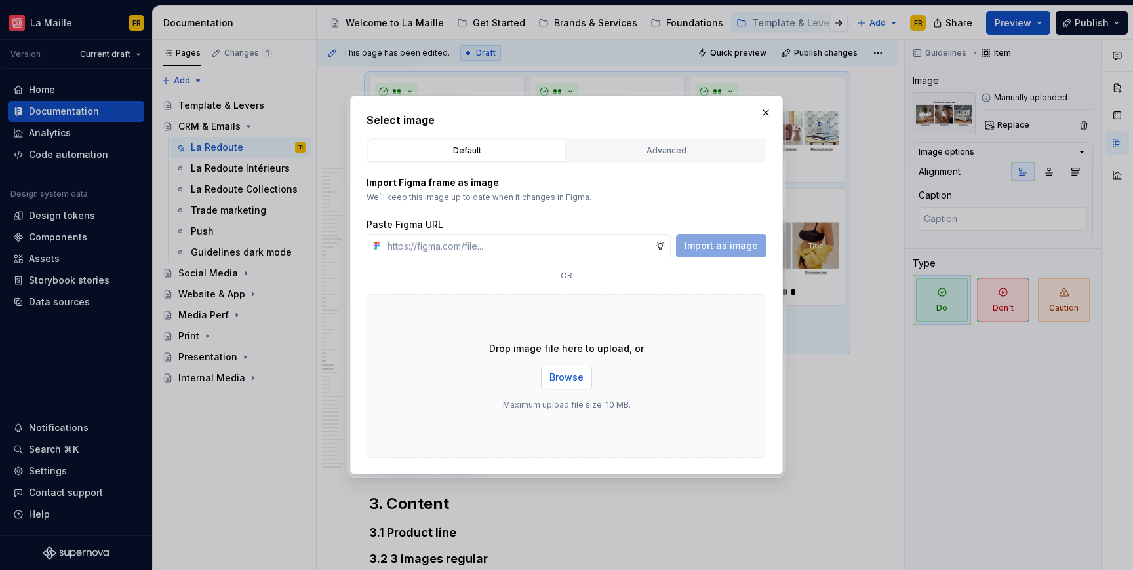
click at [558, 373] on span "Browse" at bounding box center [566, 377] width 34 height 13
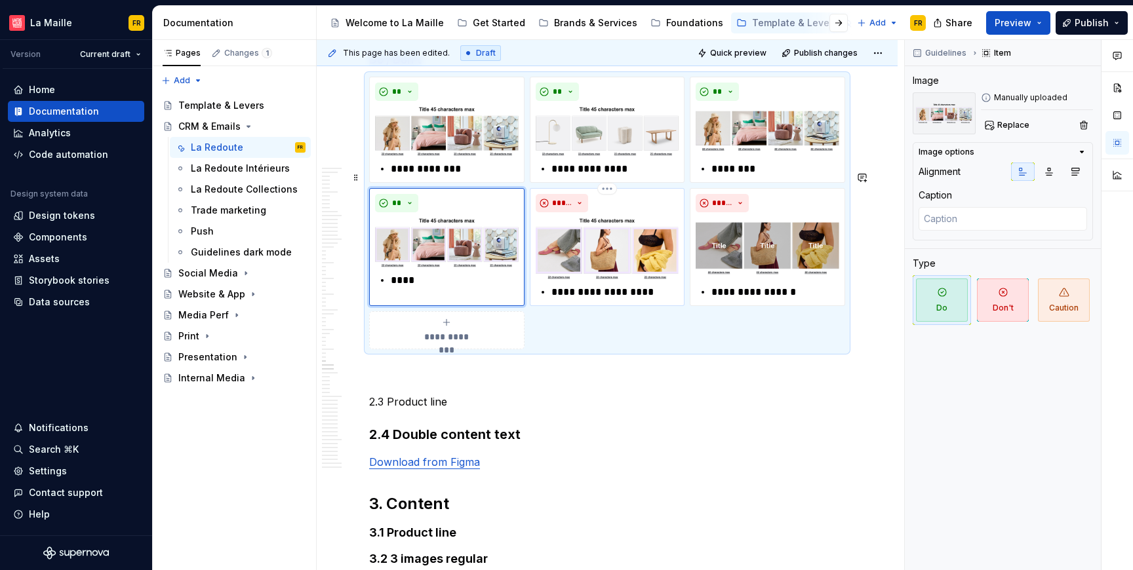
click at [603, 279] on img at bounding box center [608, 249] width 144 height 62
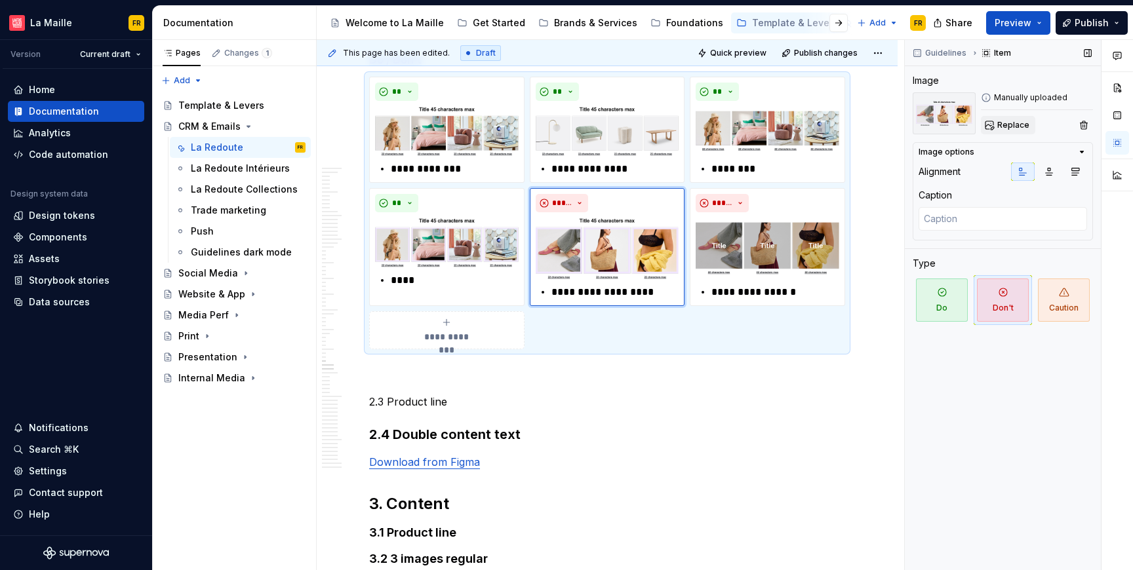
click at [1011, 130] on span "Replace" at bounding box center [1013, 125] width 32 height 10
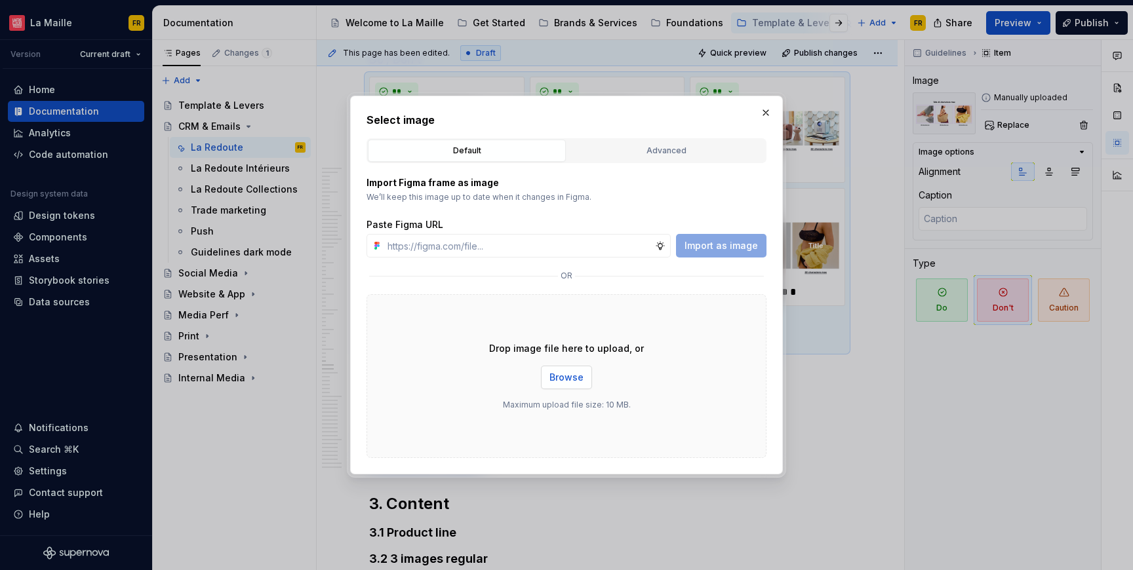
click at [556, 384] on button "Browse" at bounding box center [566, 378] width 51 height 24
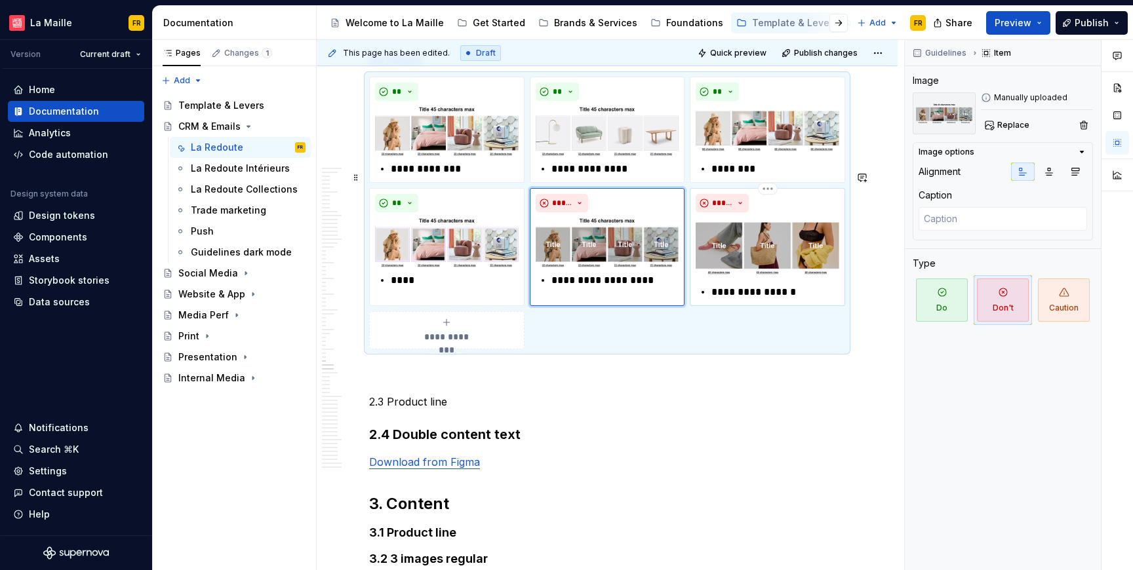
click at [759, 279] on img at bounding box center [768, 249] width 144 height 62
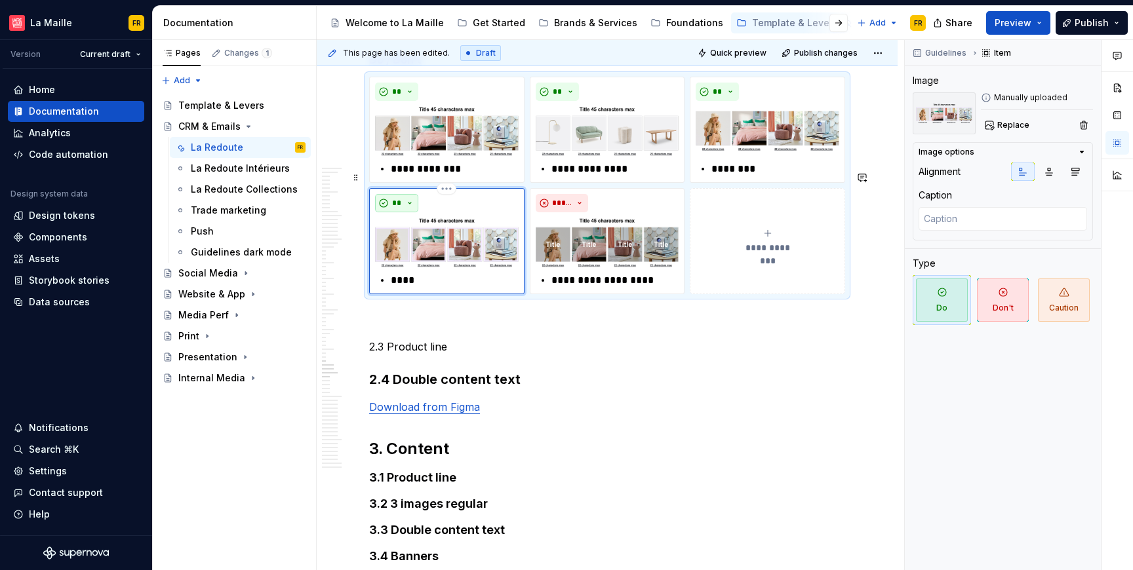
click at [411, 212] on button "**" at bounding box center [396, 203] width 43 height 18
click at [421, 340] on div "Don't" at bounding box center [427, 344] width 24 height 13
click at [395, 288] on p "****" at bounding box center [454, 281] width 127 height 16
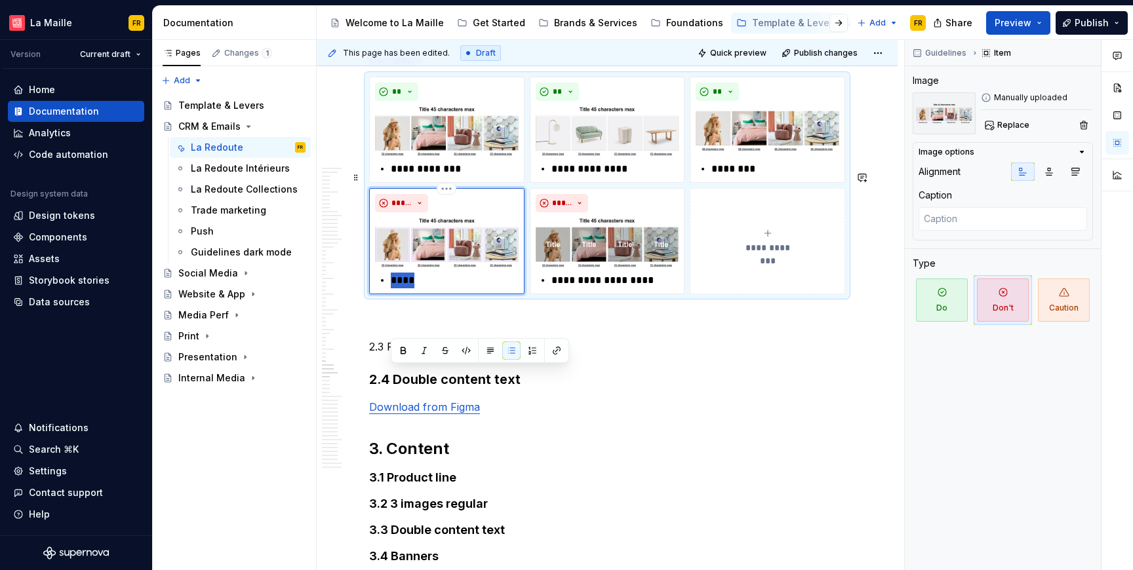
drag, startPoint x: 391, startPoint y: 375, endPoint x: 426, endPoint y: 380, distance: 35.1
click at [426, 288] on p "****" at bounding box center [454, 281] width 127 height 16
paste div
click at [392, 288] on p "**********" at bounding box center [454, 281] width 127 height 16
type textarea "*"
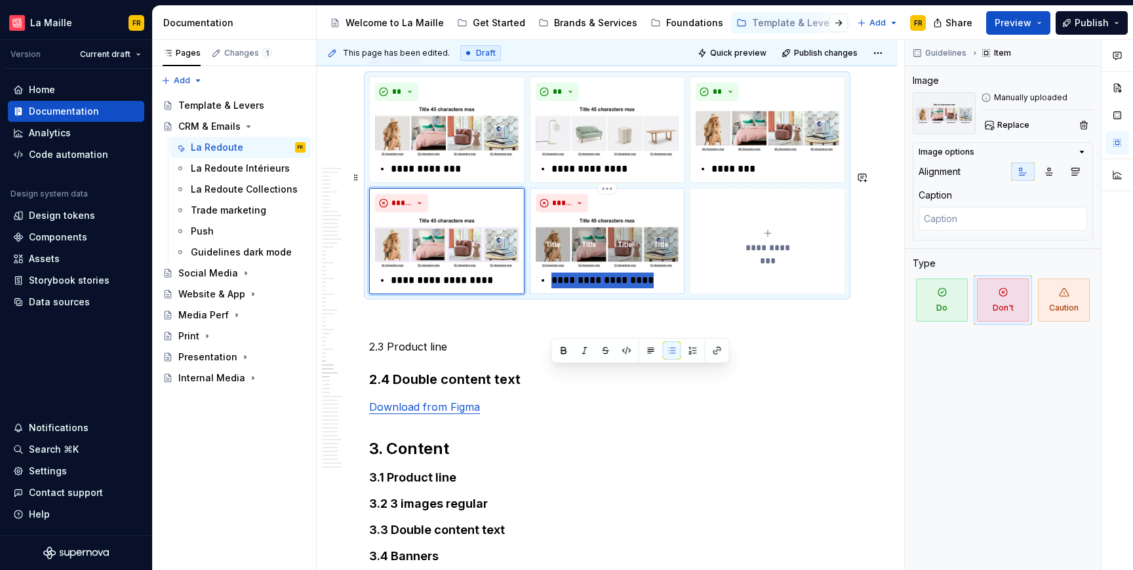
drag, startPoint x: 553, startPoint y: 373, endPoint x: 654, endPoint y: 381, distance: 101.3
click at [654, 288] on p "**********" at bounding box center [614, 281] width 127 height 16
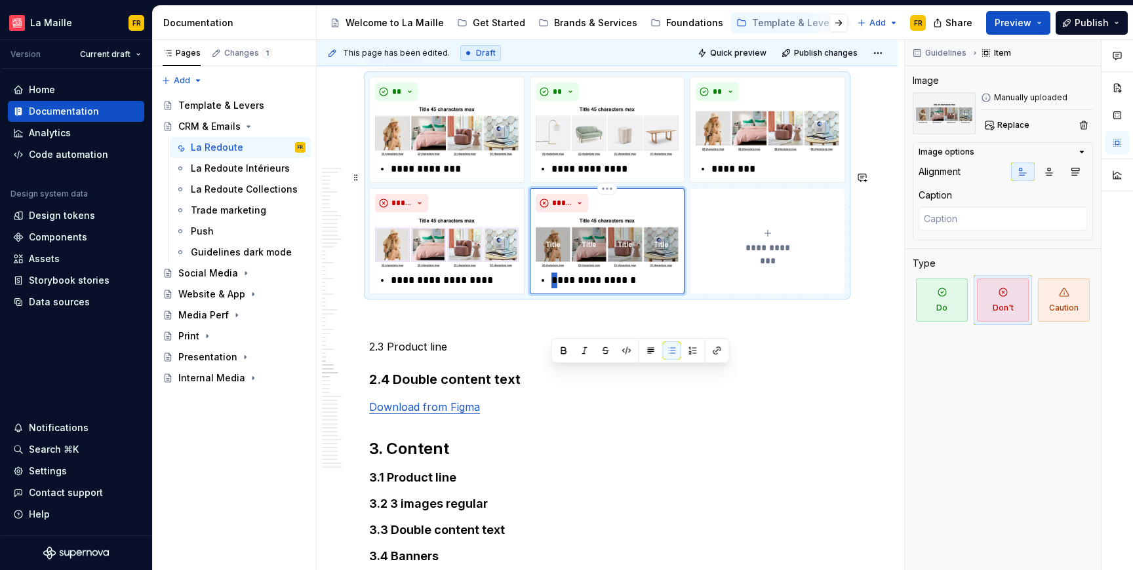
drag, startPoint x: 558, startPoint y: 375, endPoint x: 552, endPoint y: 378, distance: 6.8
click at [552, 288] on p "**********" at bounding box center [614, 281] width 127 height 16
type textarea "*"
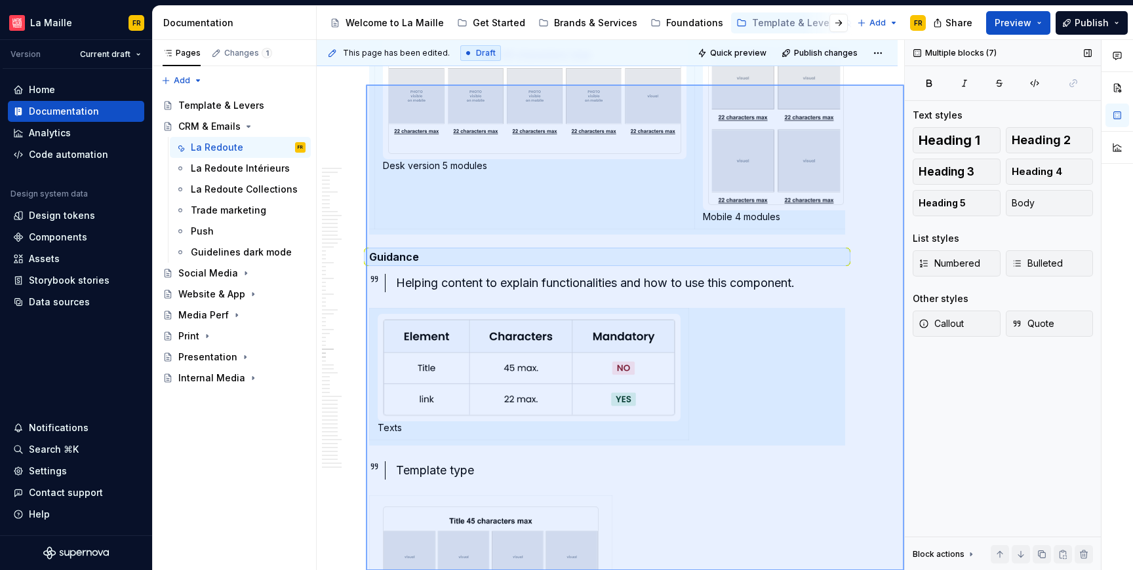
scroll to position [14474, 0]
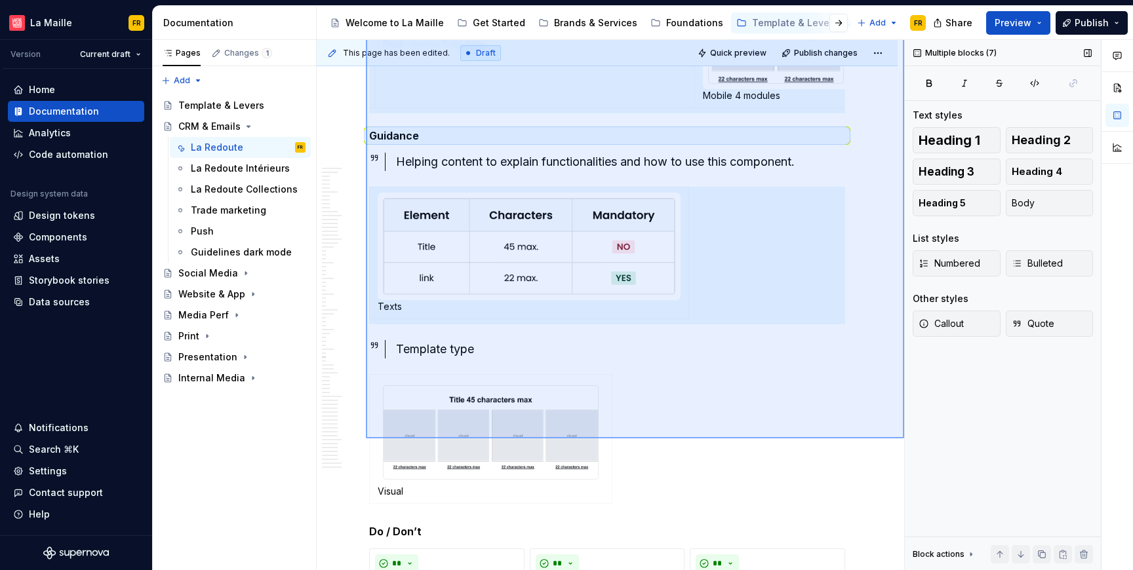
drag, startPoint x: 366, startPoint y: 270, endPoint x: 915, endPoint y: 439, distance: 574.1
click at [915, 439] on div "This page has been edited. Draft Quick preview Publish changes Hidden page CRM …" at bounding box center [725, 305] width 816 height 531
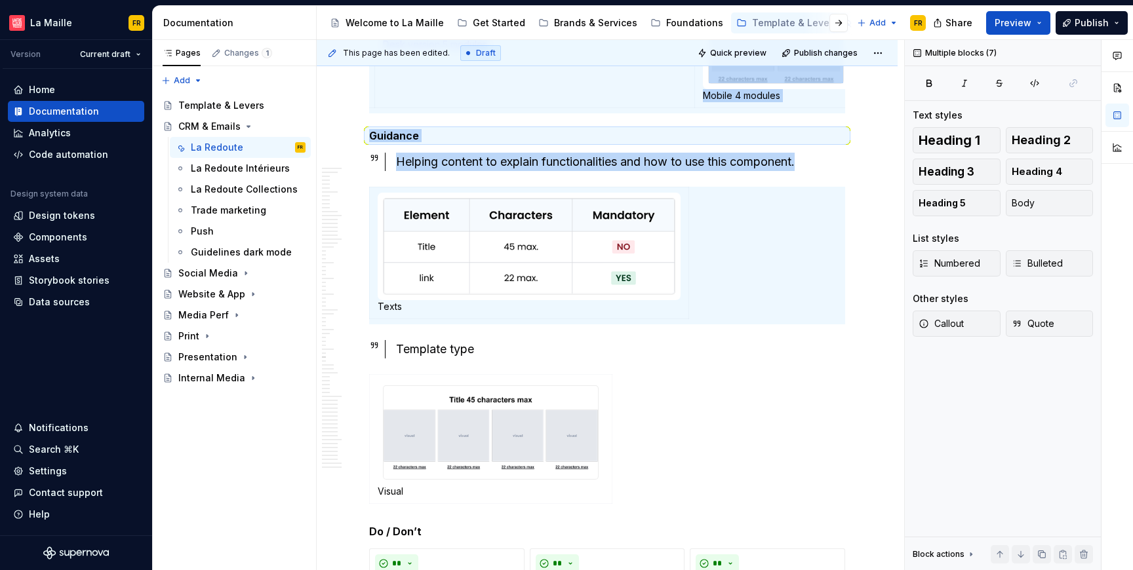
copy div "**********"
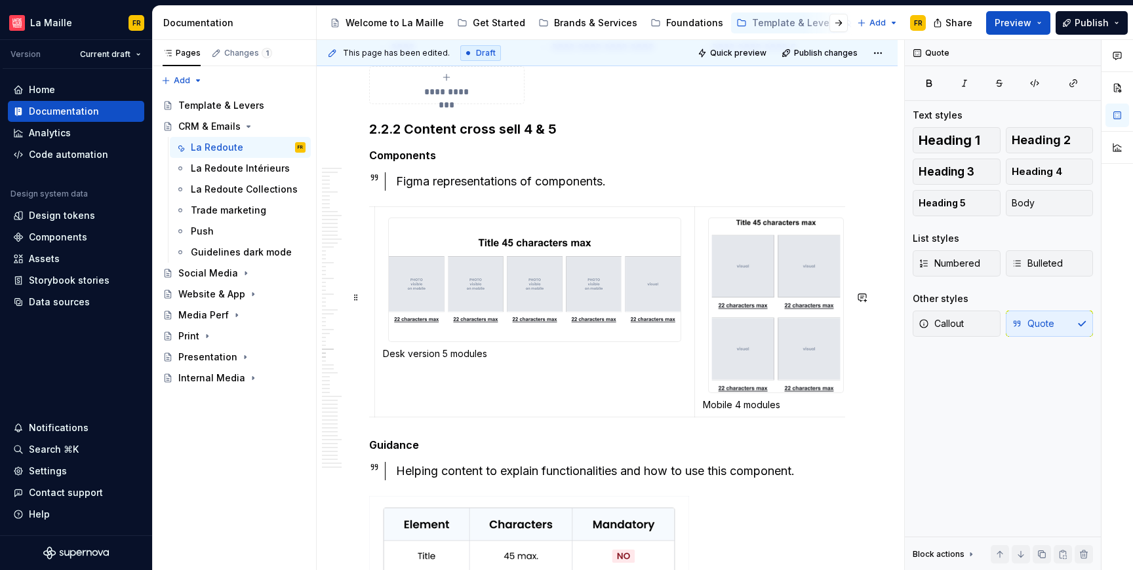
scroll to position [14152, 0]
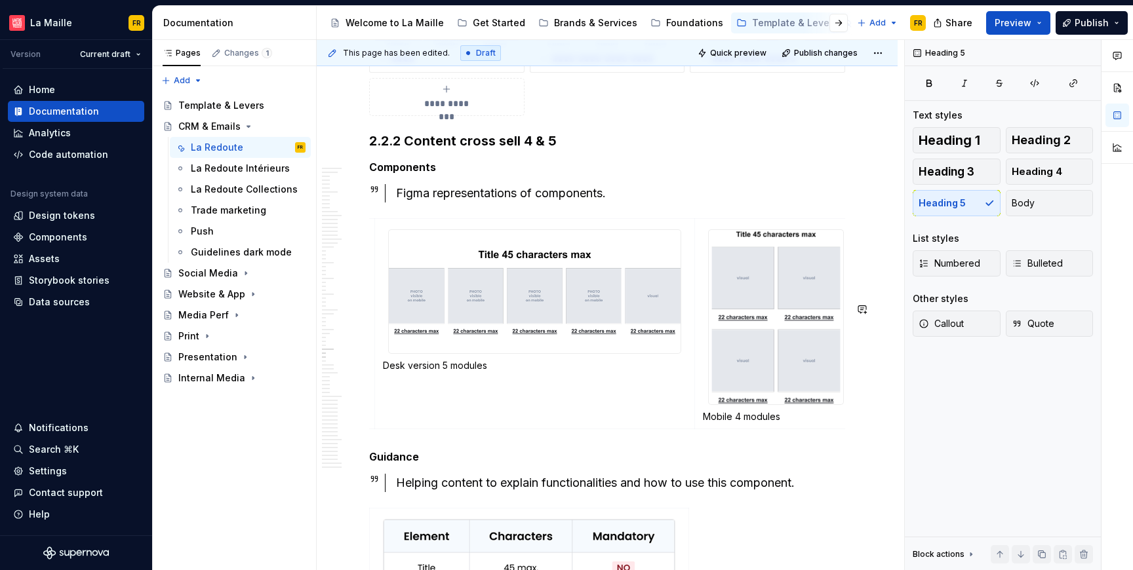
drag, startPoint x: 776, startPoint y: 535, endPoint x: 763, endPoint y: 516, distance: 23.5
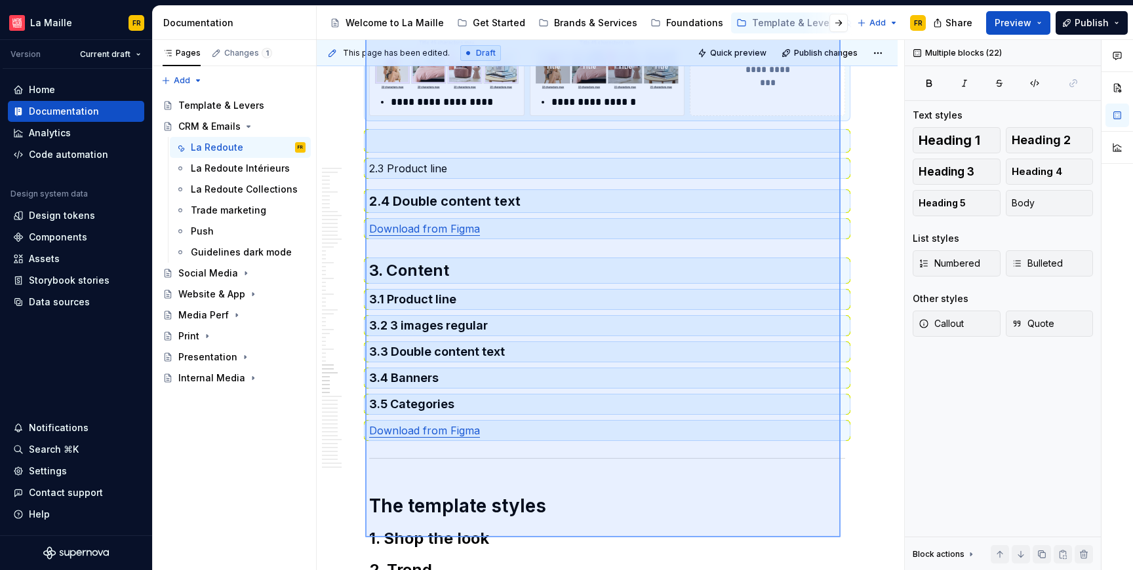
scroll to position [15152, 0]
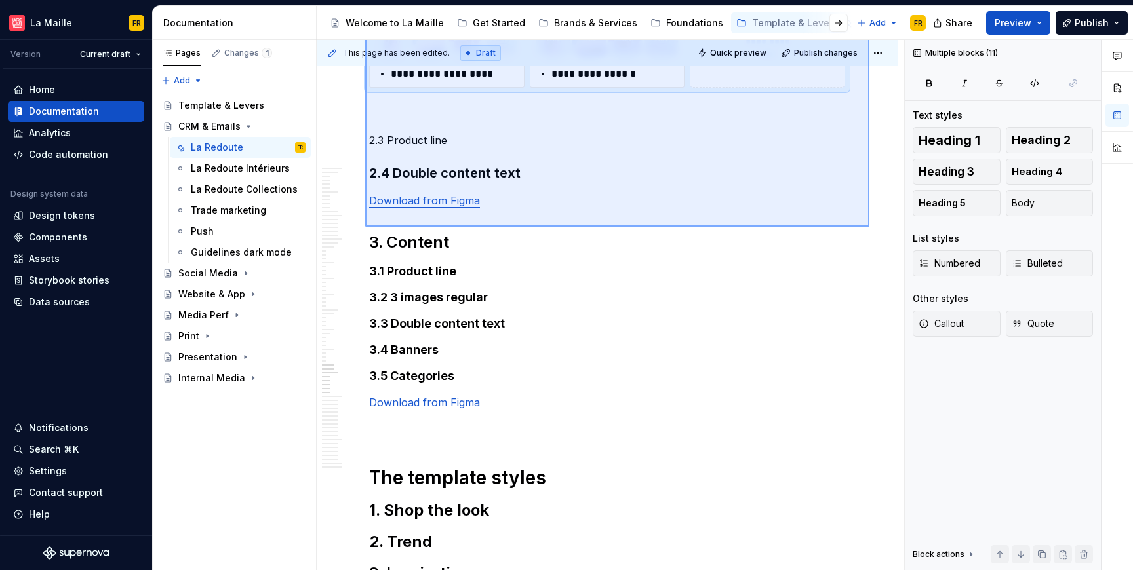
drag, startPoint x: 365, startPoint y: 217, endPoint x: 869, endPoint y: 227, distance: 504.3
click at [869, 227] on div "This page has been edited. Draft Quick preview Publish changes Hidden page CRM …" at bounding box center [610, 305] width 587 height 531
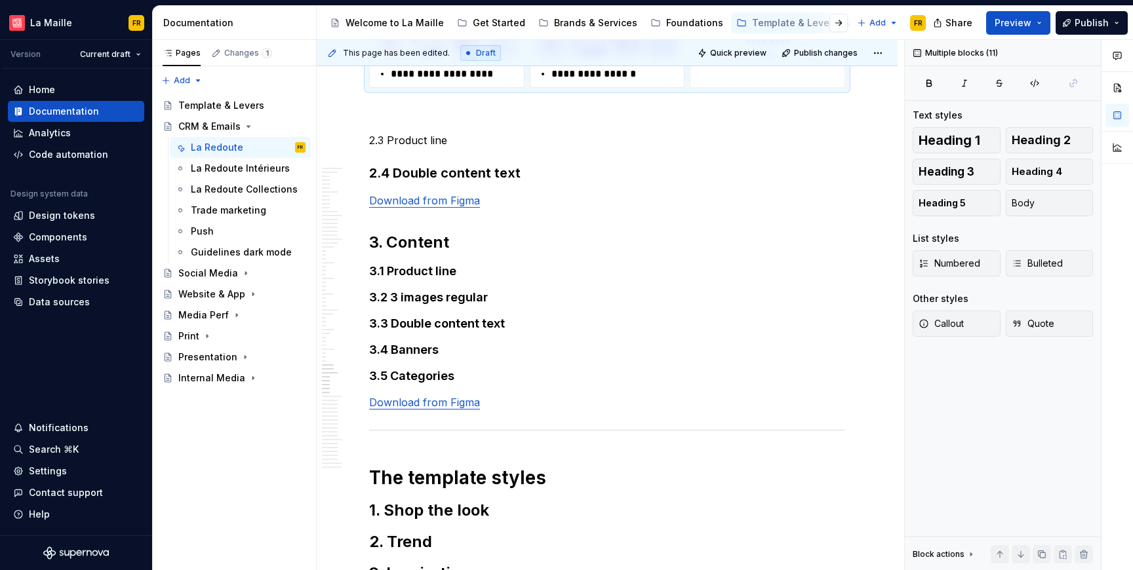
scroll to position [15106, 0]
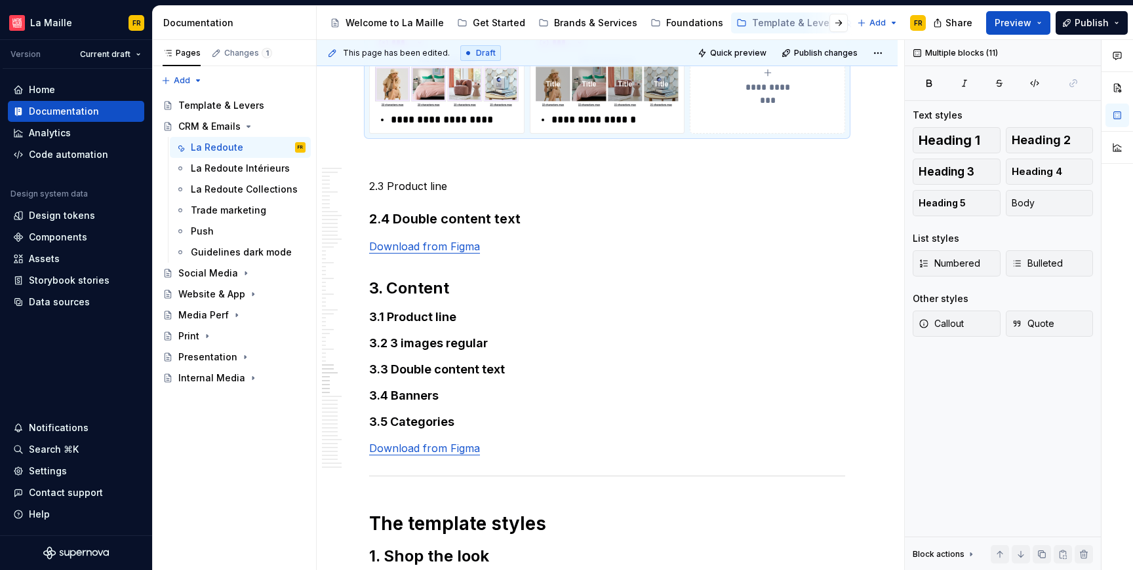
copy div "**********"
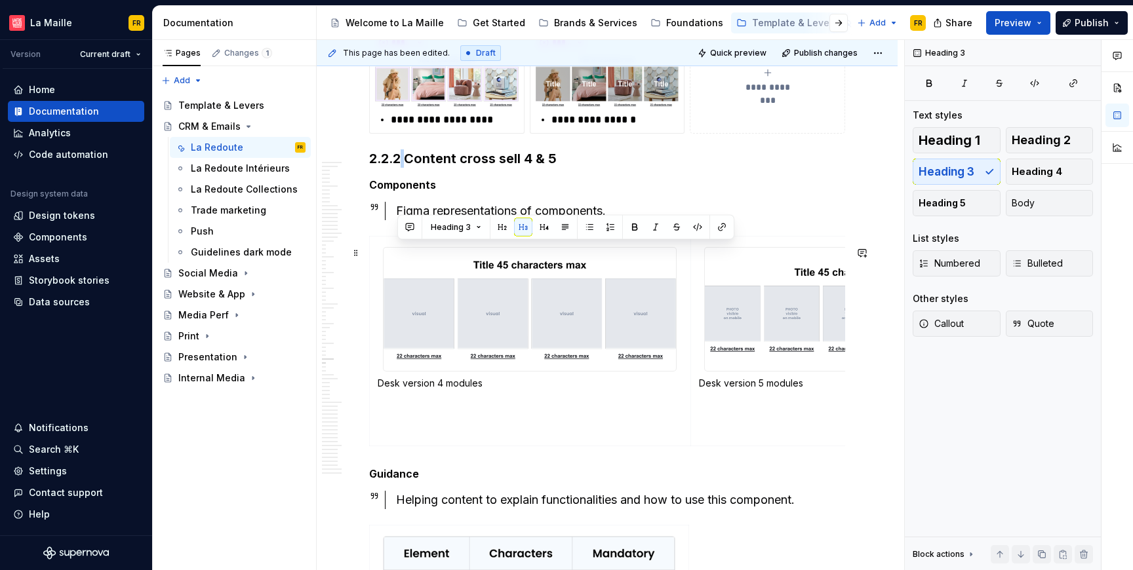
click at [403, 168] on h3 "2.2.2 Content cross sell 4 & 5" at bounding box center [607, 158] width 476 height 18
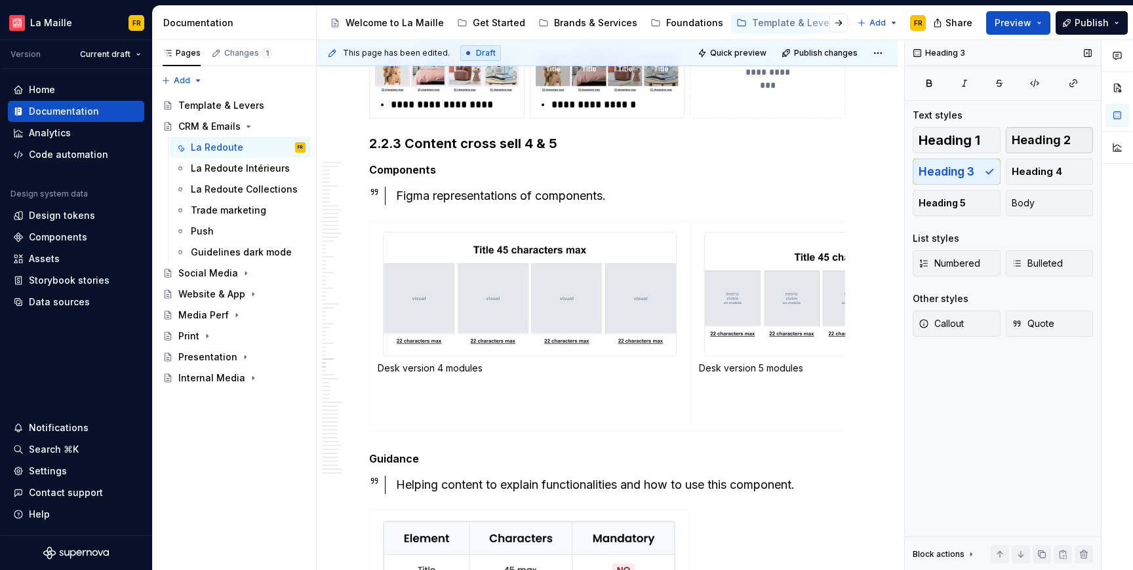
scroll to position [15155, 0]
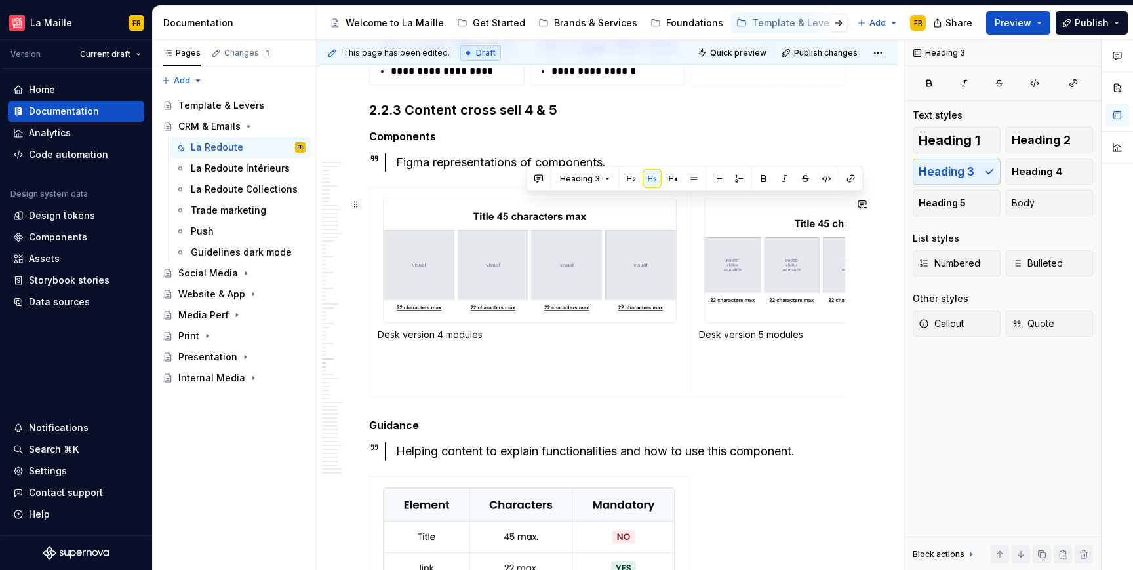
drag, startPoint x: 528, startPoint y: 205, endPoint x: 574, endPoint y: 212, distance: 47.1
click at [574, 119] on h3 "2.2.3 Content cross sell 4 & 5" at bounding box center [607, 110] width 476 height 18
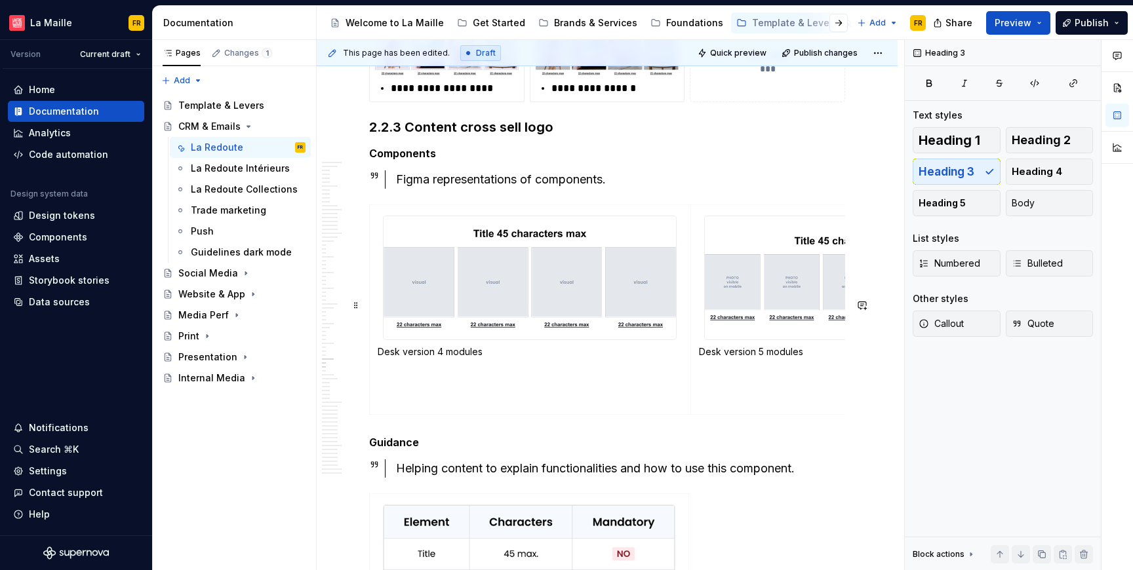
scroll to position [15139, 0]
click at [628, 339] on img at bounding box center [530, 277] width 292 height 124
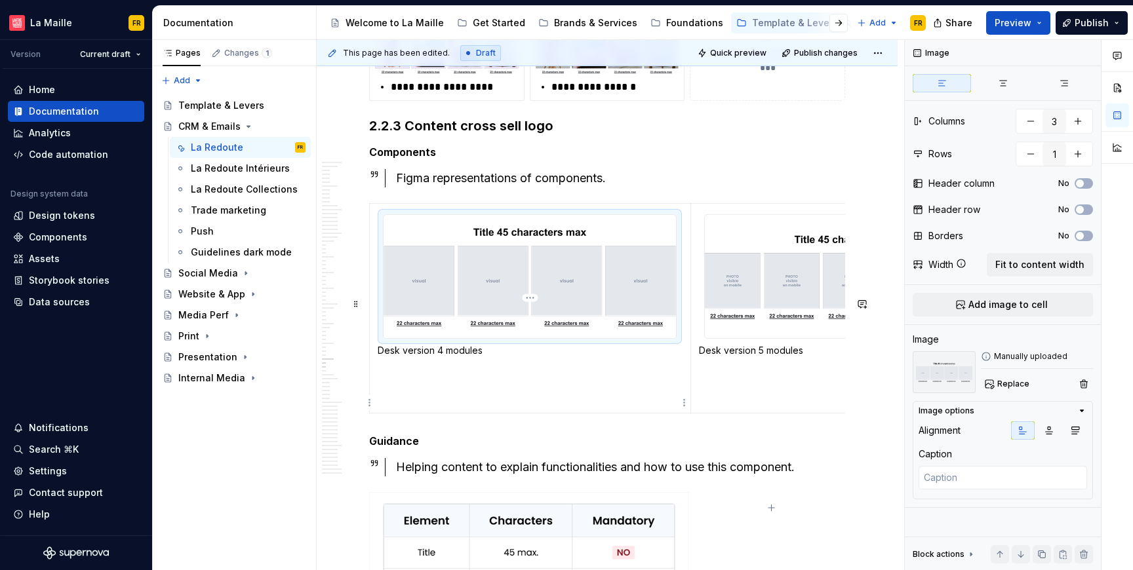
click at [628, 339] on img at bounding box center [530, 277] width 292 height 124
click at [1003, 382] on span "Replace" at bounding box center [1013, 384] width 32 height 10
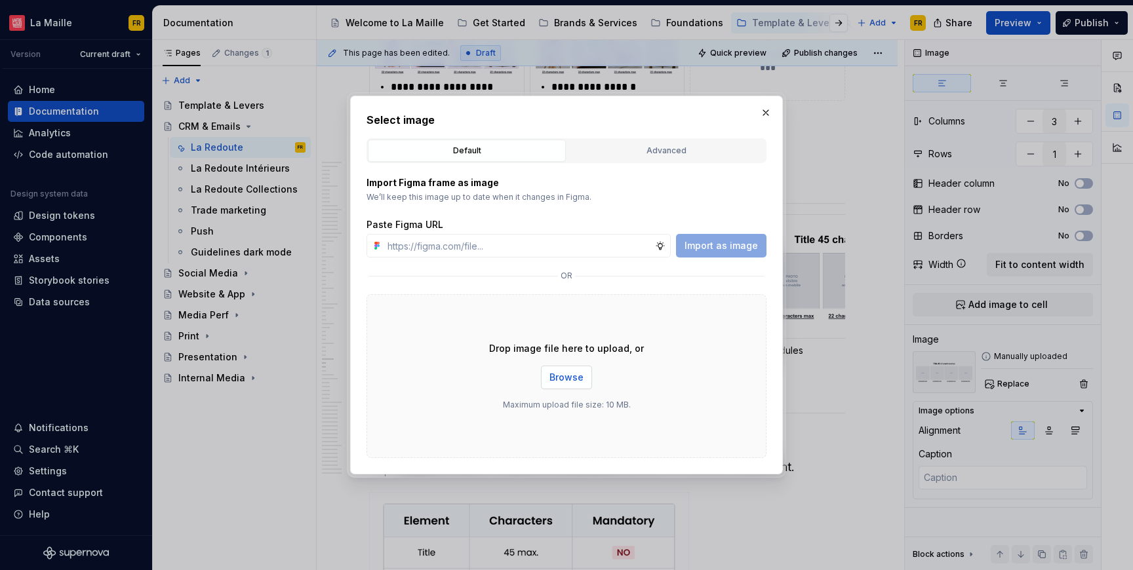
click at [566, 377] on span "Browse" at bounding box center [566, 377] width 34 height 13
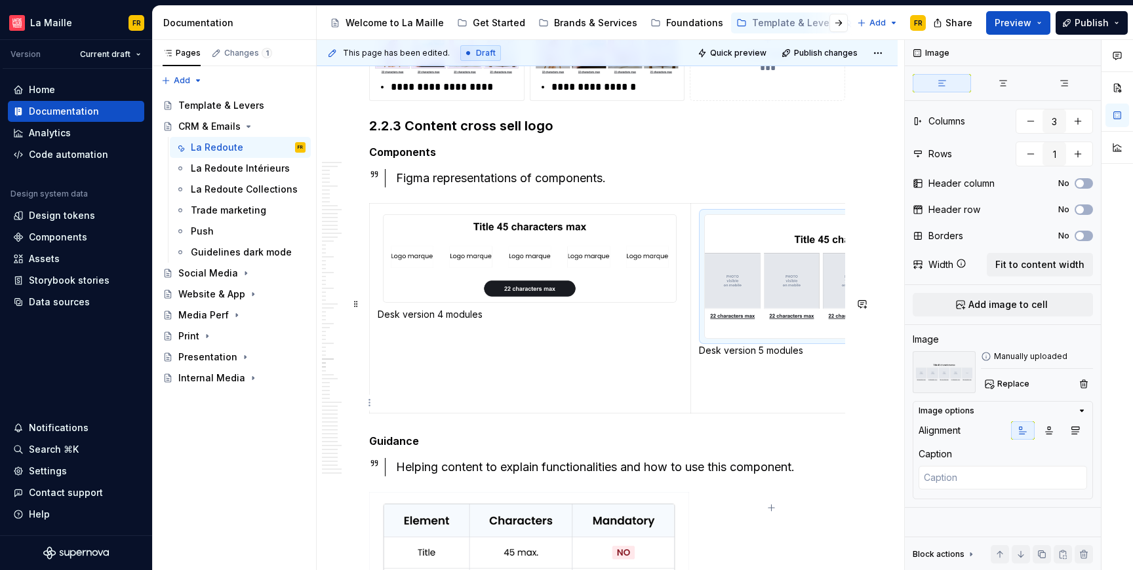
click at [771, 338] on img at bounding box center [851, 276] width 292 height 123
click at [1014, 386] on span "Replace" at bounding box center [1013, 384] width 32 height 10
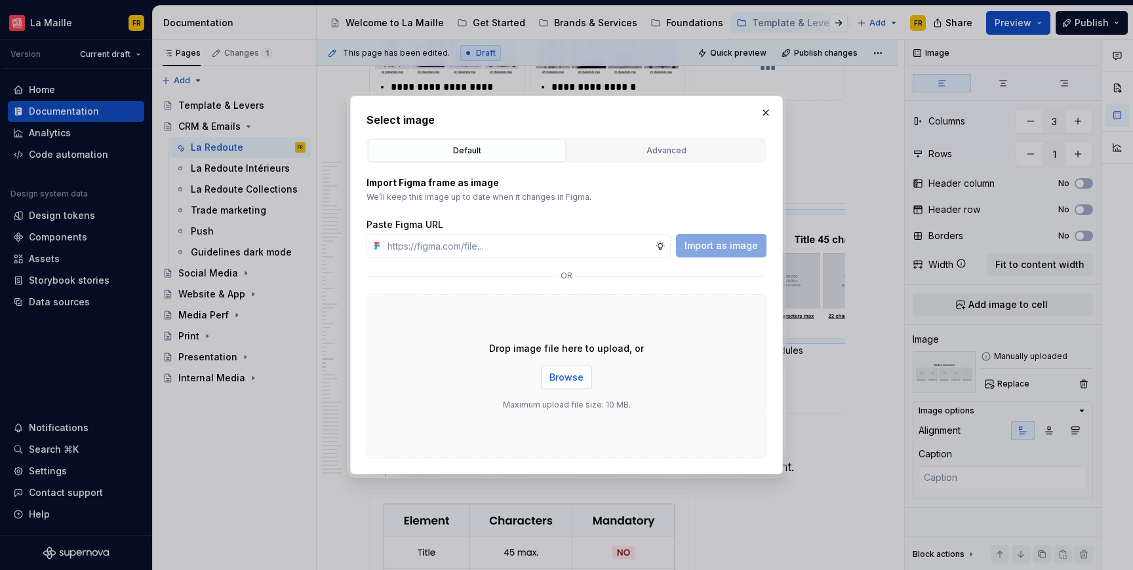
click at [572, 382] on span "Browse" at bounding box center [566, 377] width 34 height 13
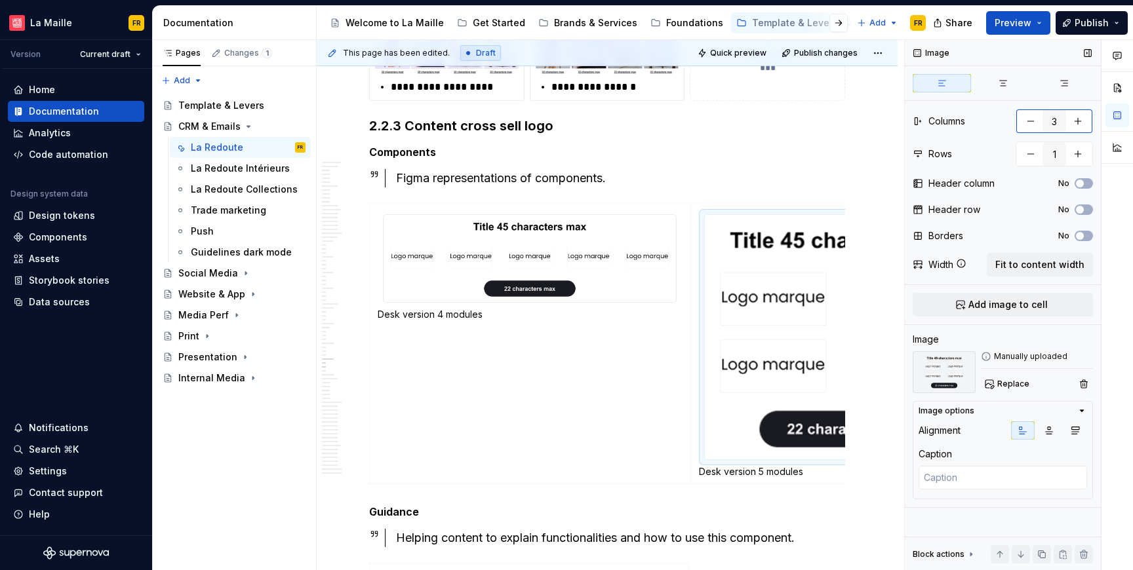
scroll to position [0, 161]
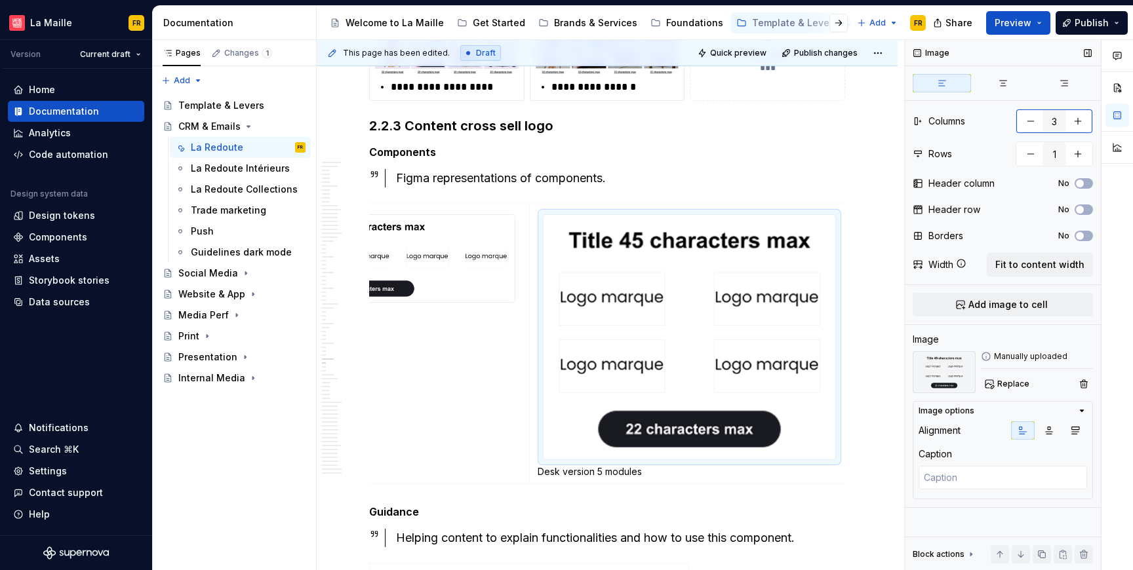
click at [1034, 118] on button "button" at bounding box center [1031, 121] width 24 height 24
type textarea "*"
type input "2"
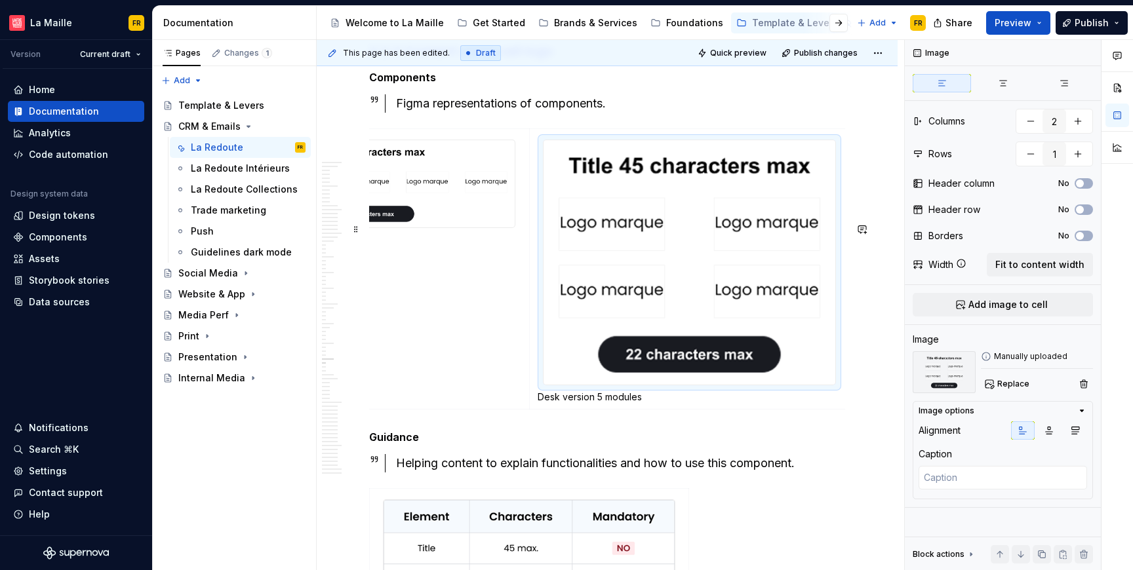
scroll to position [15224, 0]
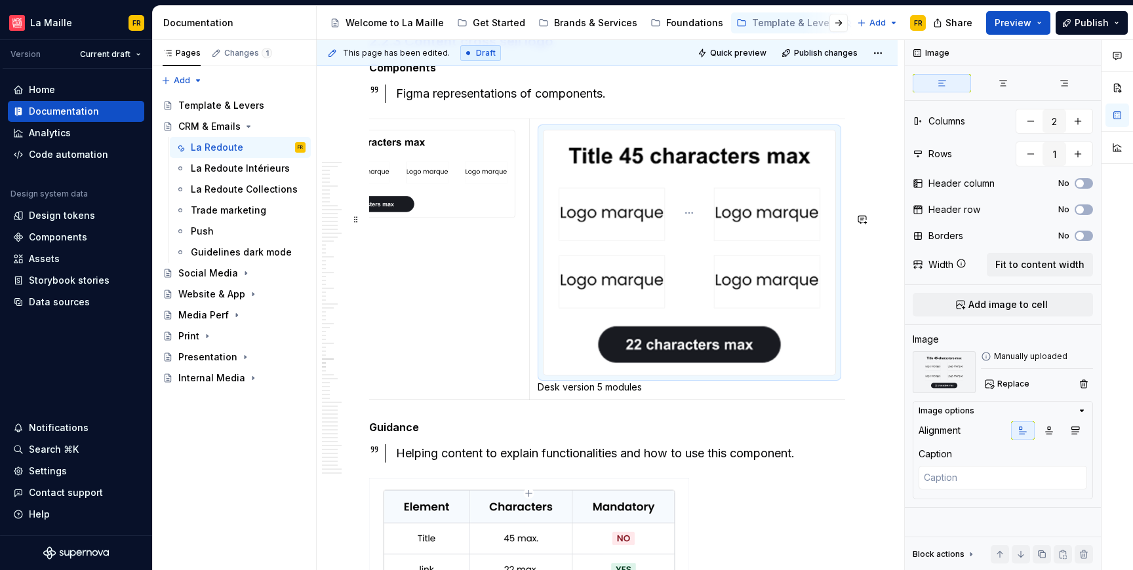
click at [836, 376] on div at bounding box center [689, 253] width 293 height 246
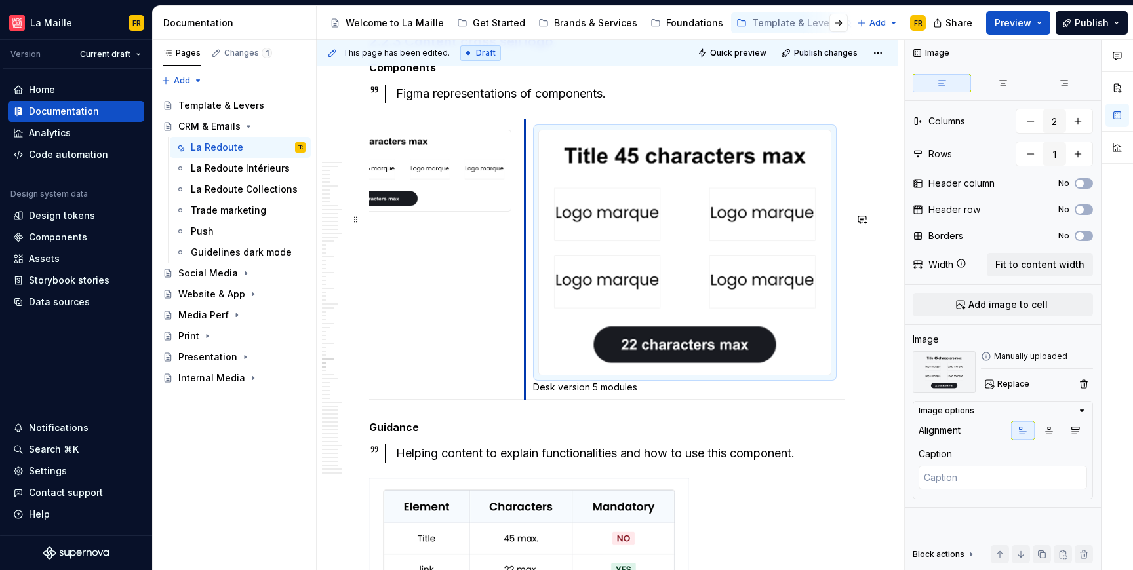
scroll to position [0, 132]
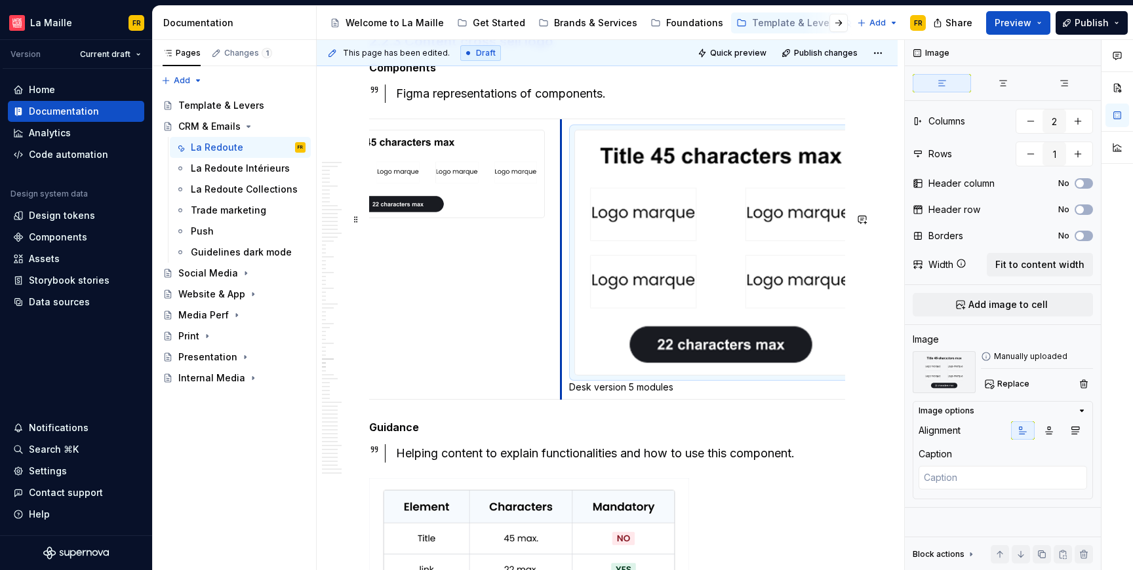
drag, startPoint x: 530, startPoint y: 348, endPoint x: 532, endPoint y: 359, distance: 11.3
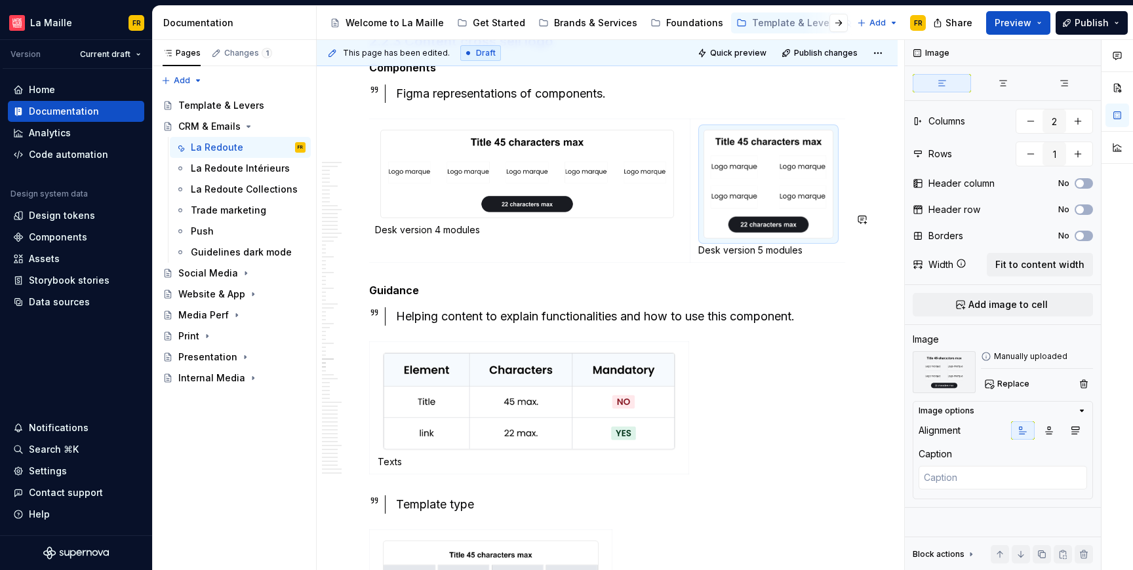
scroll to position [0, 0]
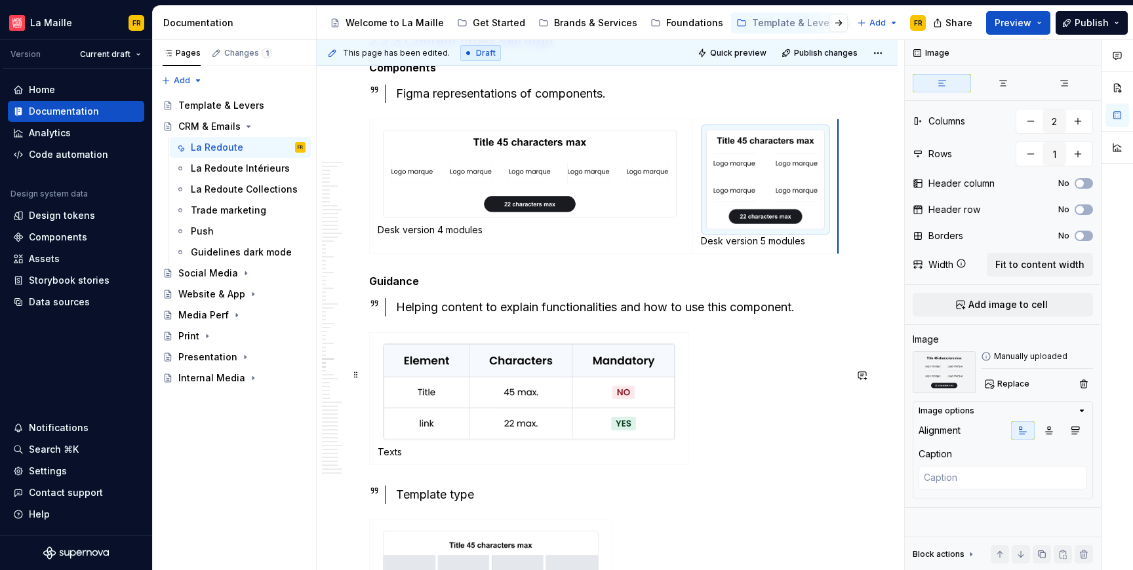
drag, startPoint x: 844, startPoint y: 471, endPoint x: 669, endPoint y: 369, distance: 201.9
click at [709, 248] on p "Desk version 5 modules" at bounding box center [765, 241] width 129 height 13
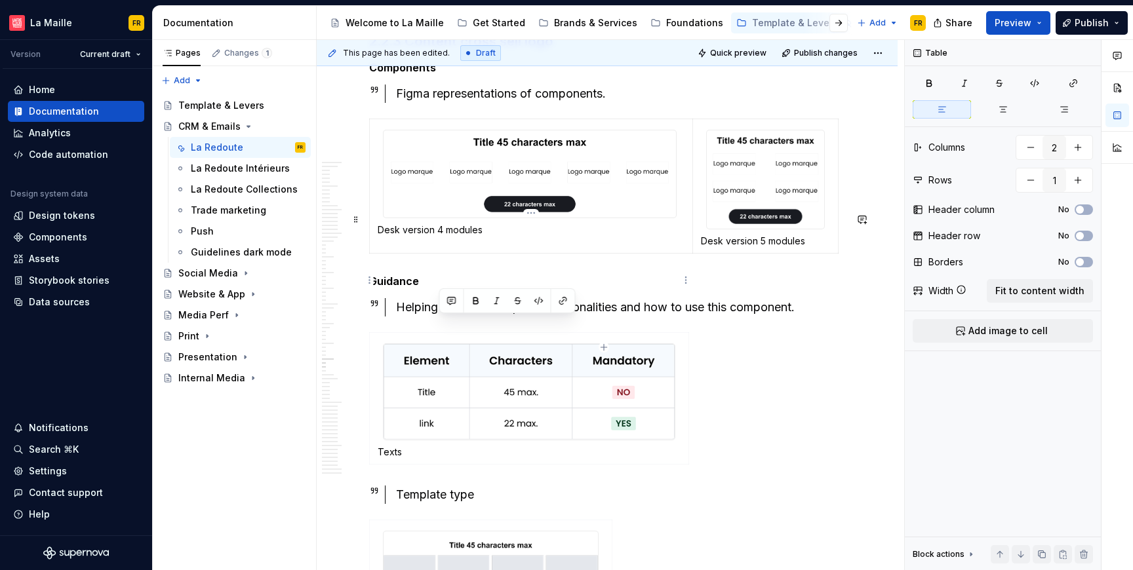
drag, startPoint x: 438, startPoint y: 325, endPoint x: 493, endPoint y: 328, distance: 55.2
click at [493, 237] on p "Desk version 4 modules" at bounding box center [531, 230] width 307 height 13
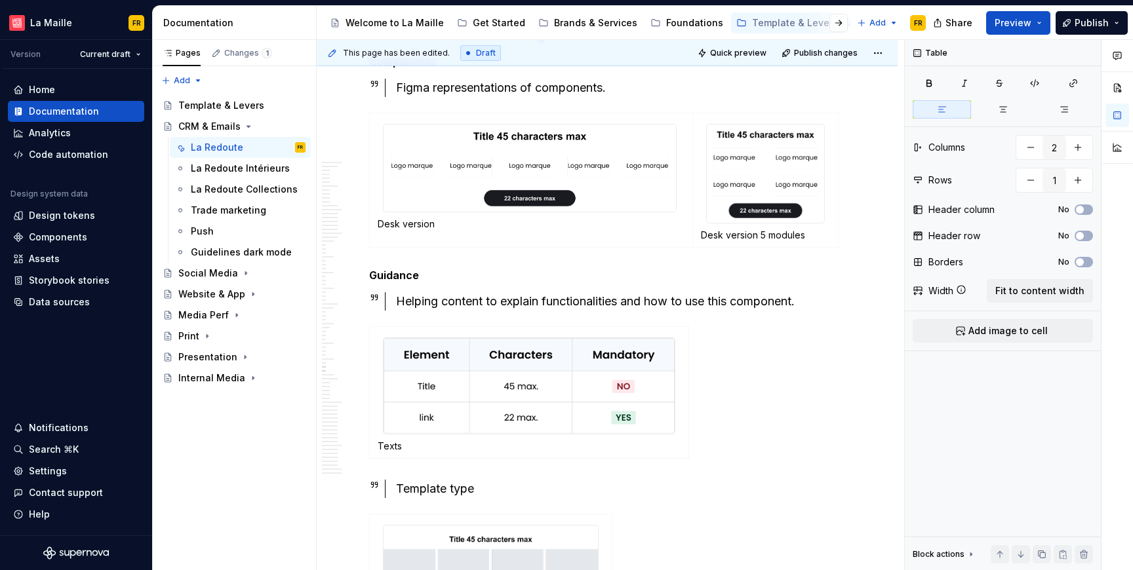
scroll to position [15175, 0]
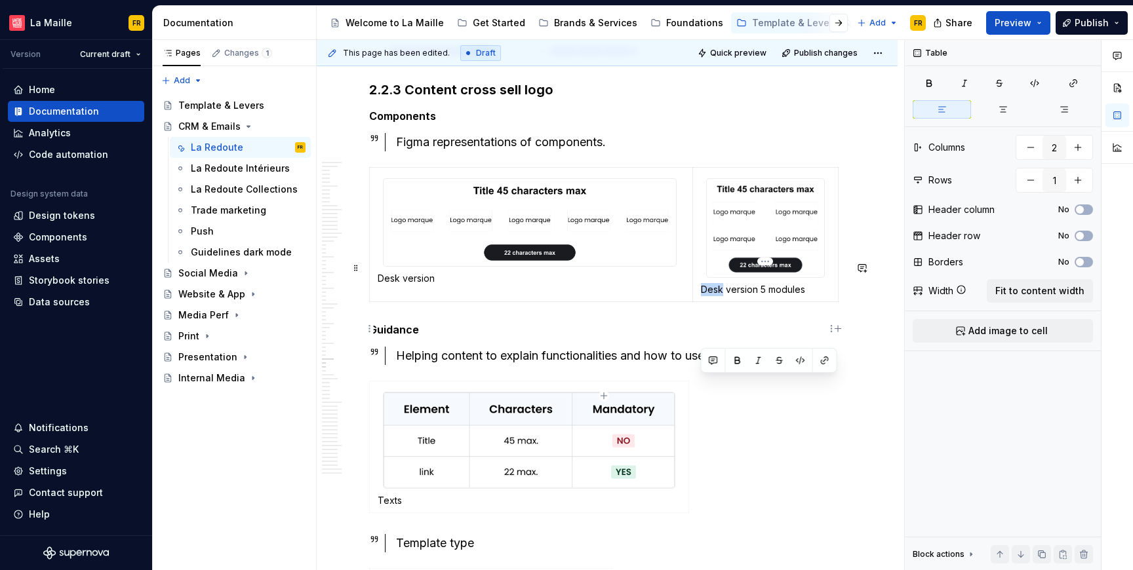
drag, startPoint x: 721, startPoint y: 383, endPoint x: 699, endPoint y: 379, distance: 22.0
click at [699, 302] on td "Desk version 5 modules" at bounding box center [765, 234] width 146 height 134
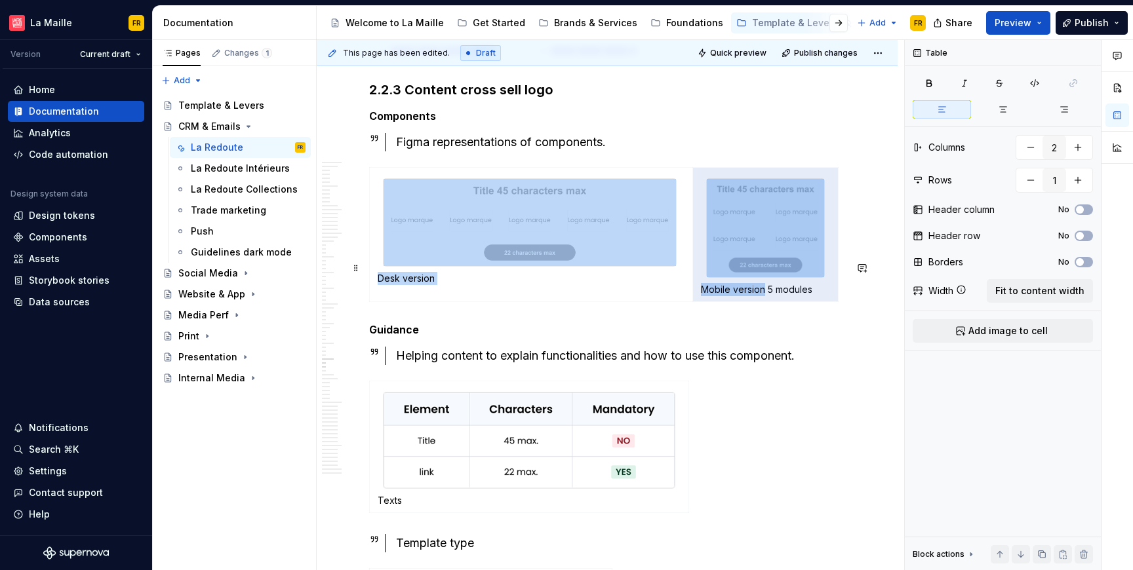
drag, startPoint x: 764, startPoint y: 384, endPoint x: 837, endPoint y: 398, distance: 74.2
click at [837, 308] on div "Desk version Mobile version 5 modules" at bounding box center [607, 237] width 476 height 140
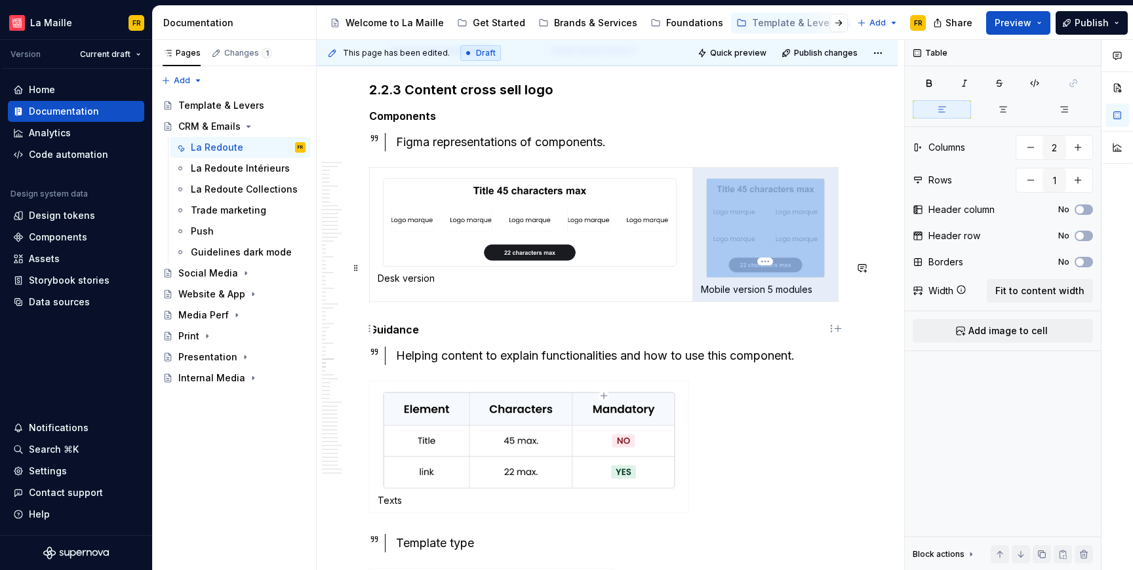
click at [801, 296] on p "Mobile version 5 modules" at bounding box center [765, 289] width 129 height 13
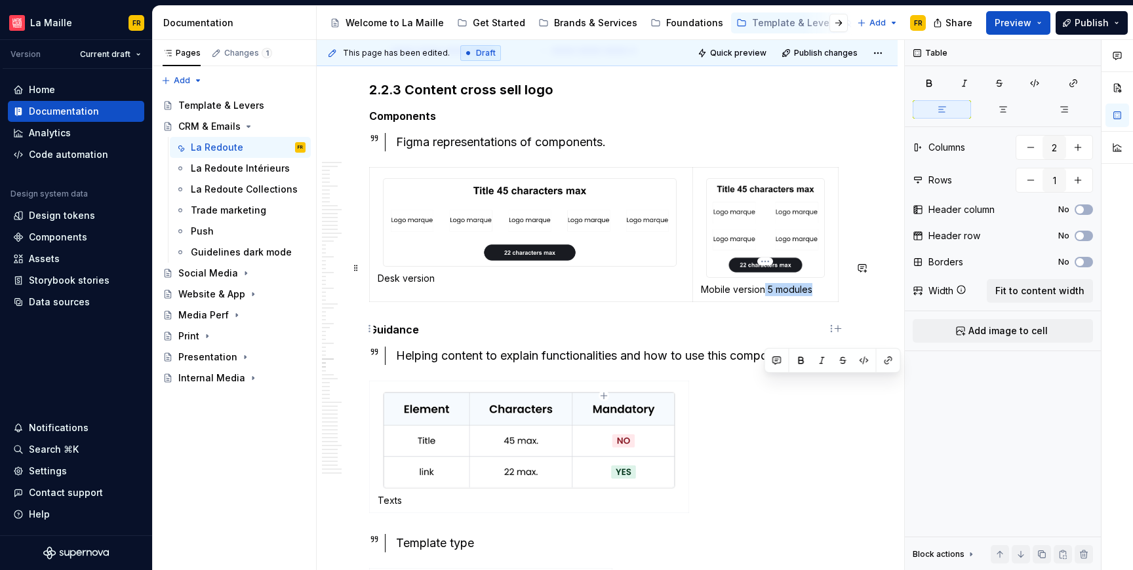
drag, startPoint x: 765, startPoint y: 386, endPoint x: 816, endPoint y: 387, distance: 51.2
click at [816, 296] on p "Mobile version 5 modules" at bounding box center [765, 289] width 129 height 13
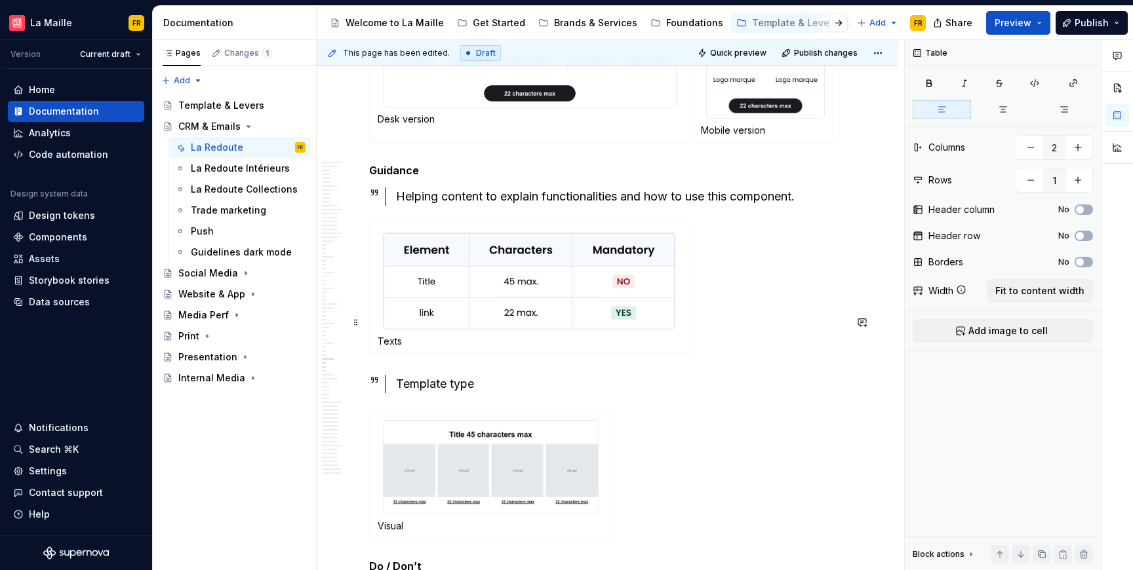
scroll to position [15354, 0]
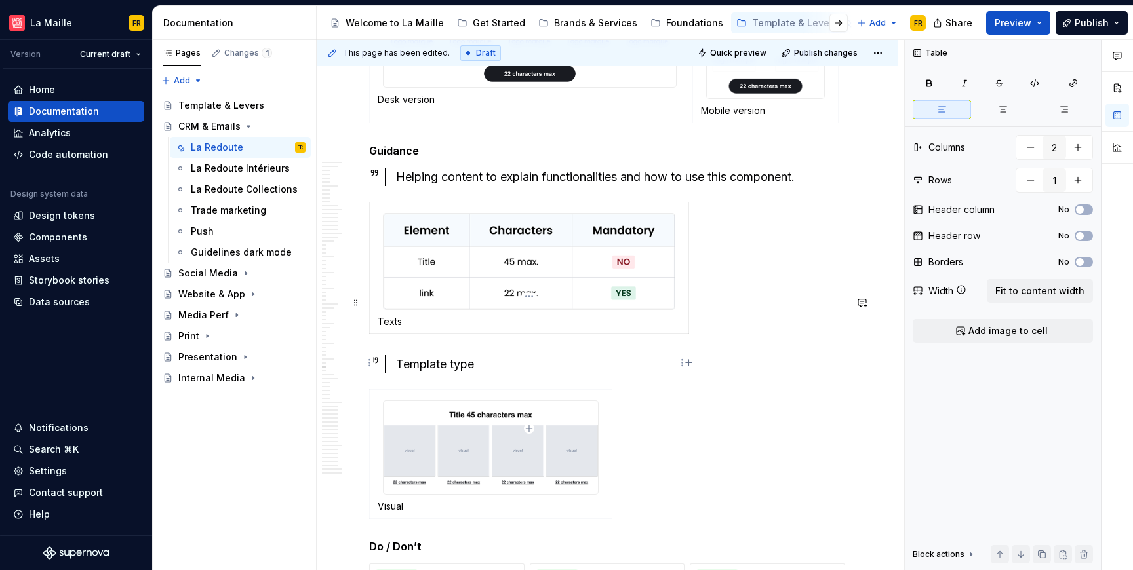
click at [605, 309] on img at bounding box center [529, 262] width 291 height 96
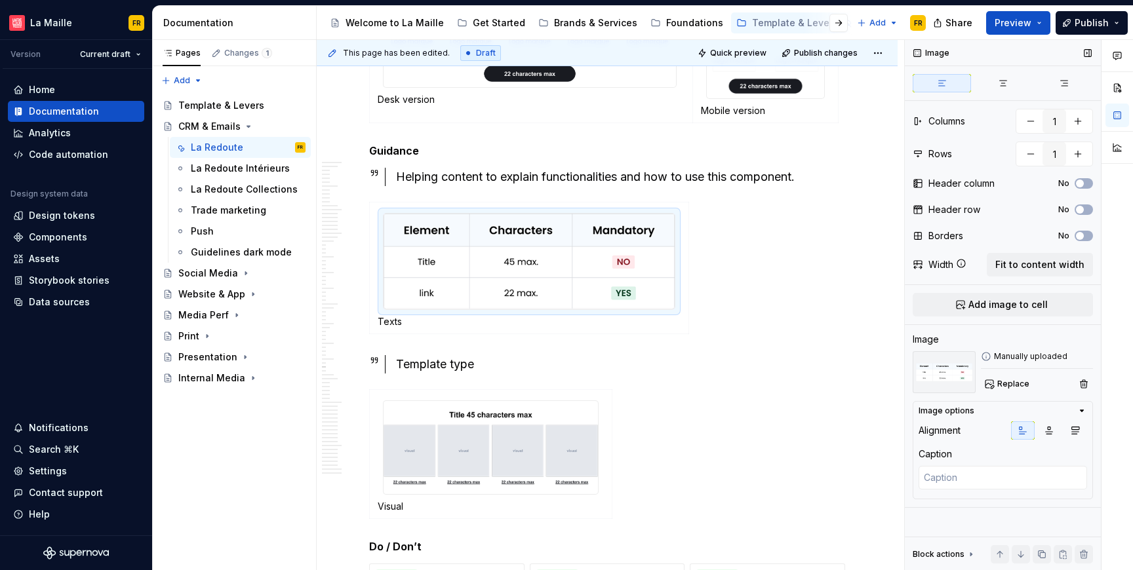
click at [938, 374] on img at bounding box center [944, 372] width 63 height 42
click at [1012, 384] on span "Replace" at bounding box center [1013, 384] width 32 height 10
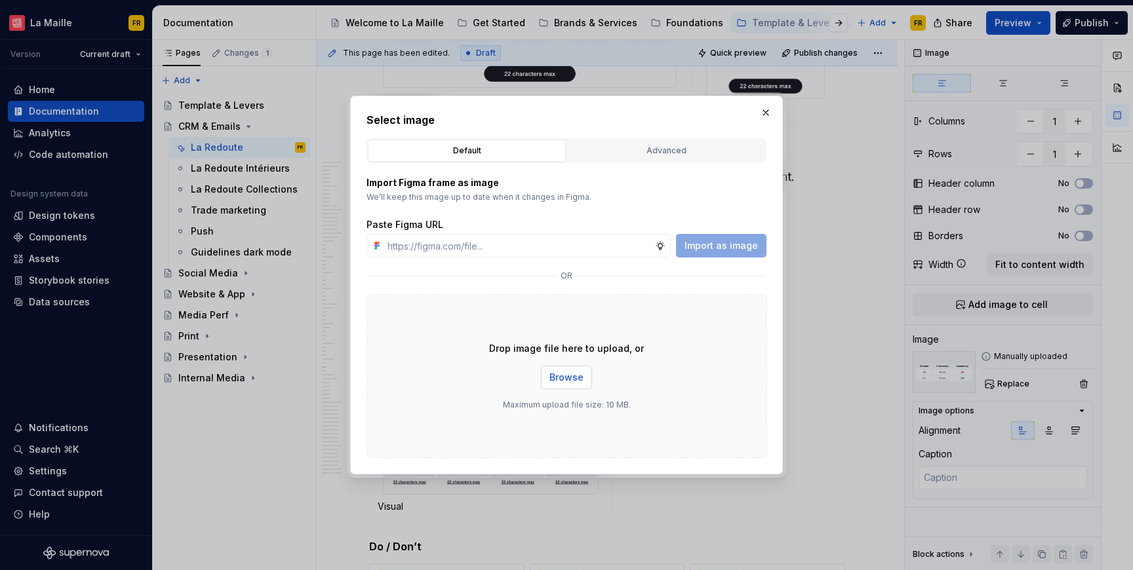
click at [578, 379] on span "Browse" at bounding box center [566, 377] width 34 height 13
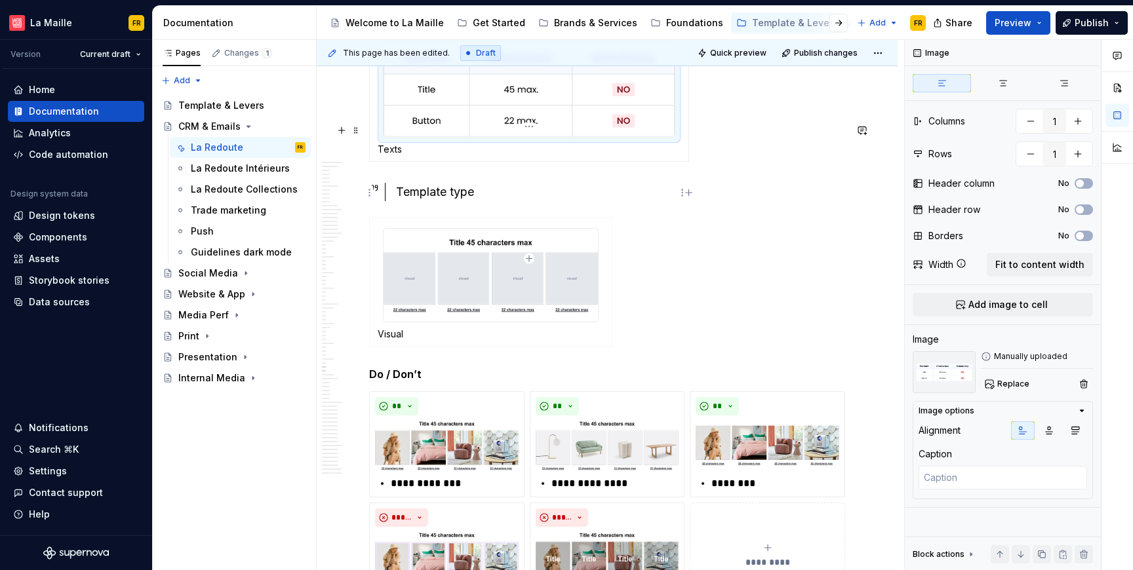
scroll to position [15543, 0]
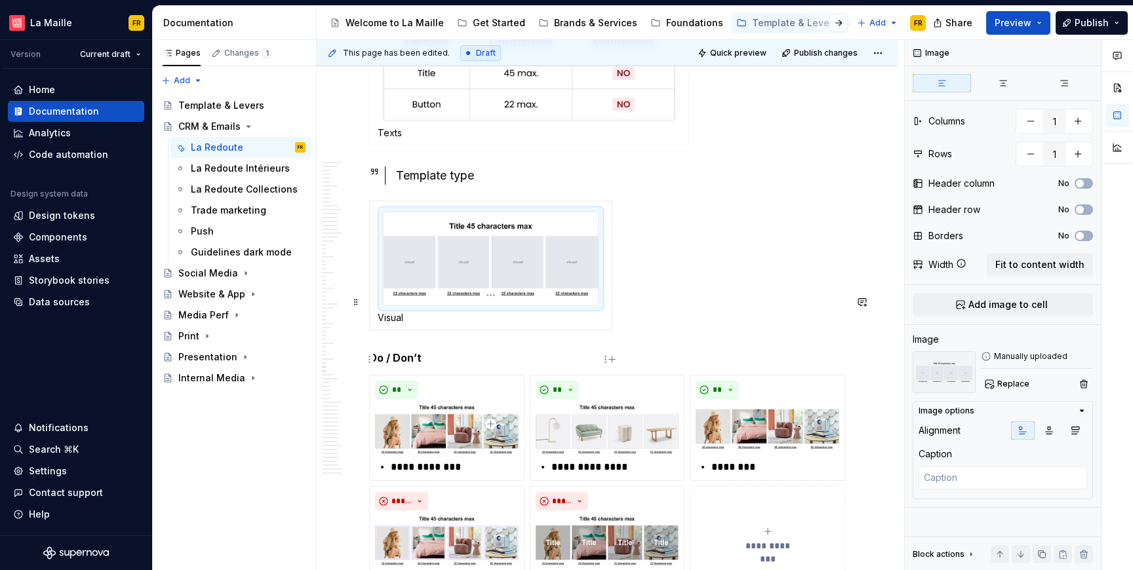
click at [510, 305] on img at bounding box center [491, 258] width 214 height 92
click at [1012, 385] on span "Replace" at bounding box center [1013, 384] width 32 height 10
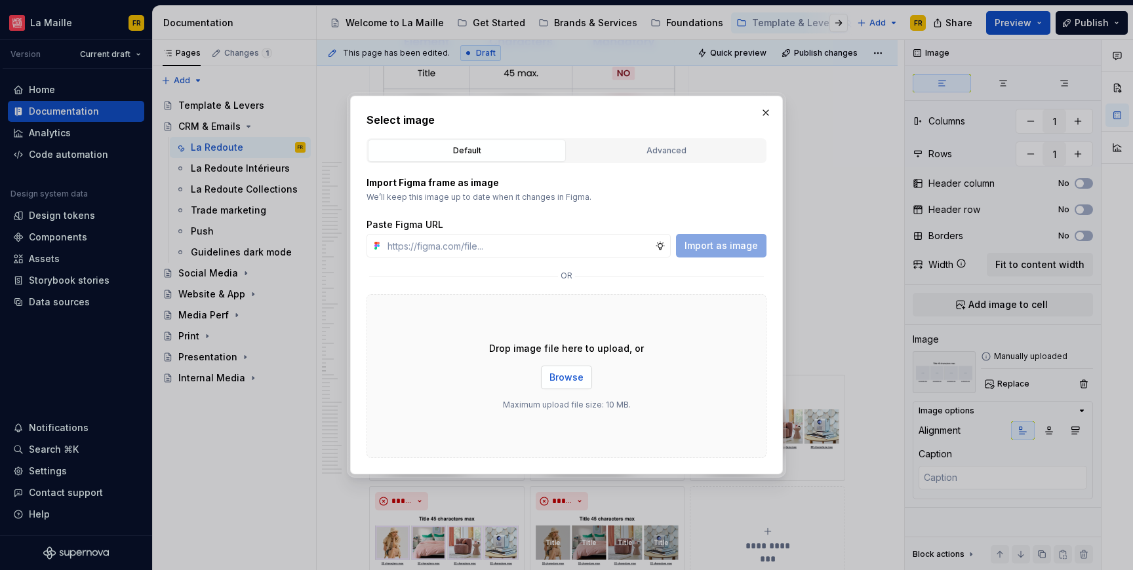
click at [574, 373] on span "Browse" at bounding box center [566, 377] width 34 height 13
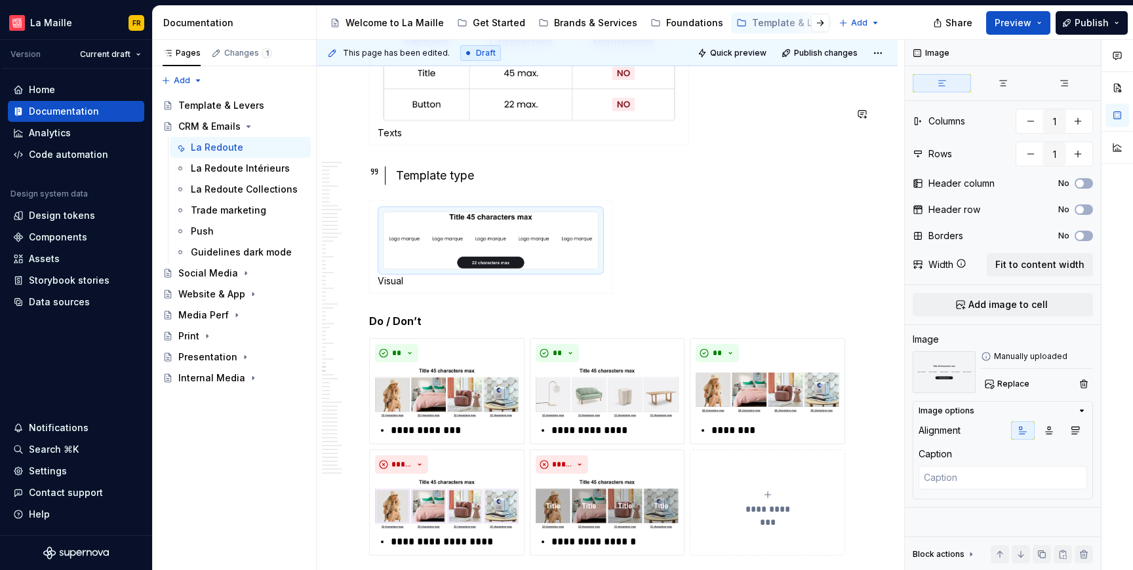
type textarea "*"
